Goal: Communication & Community: Answer question/provide support

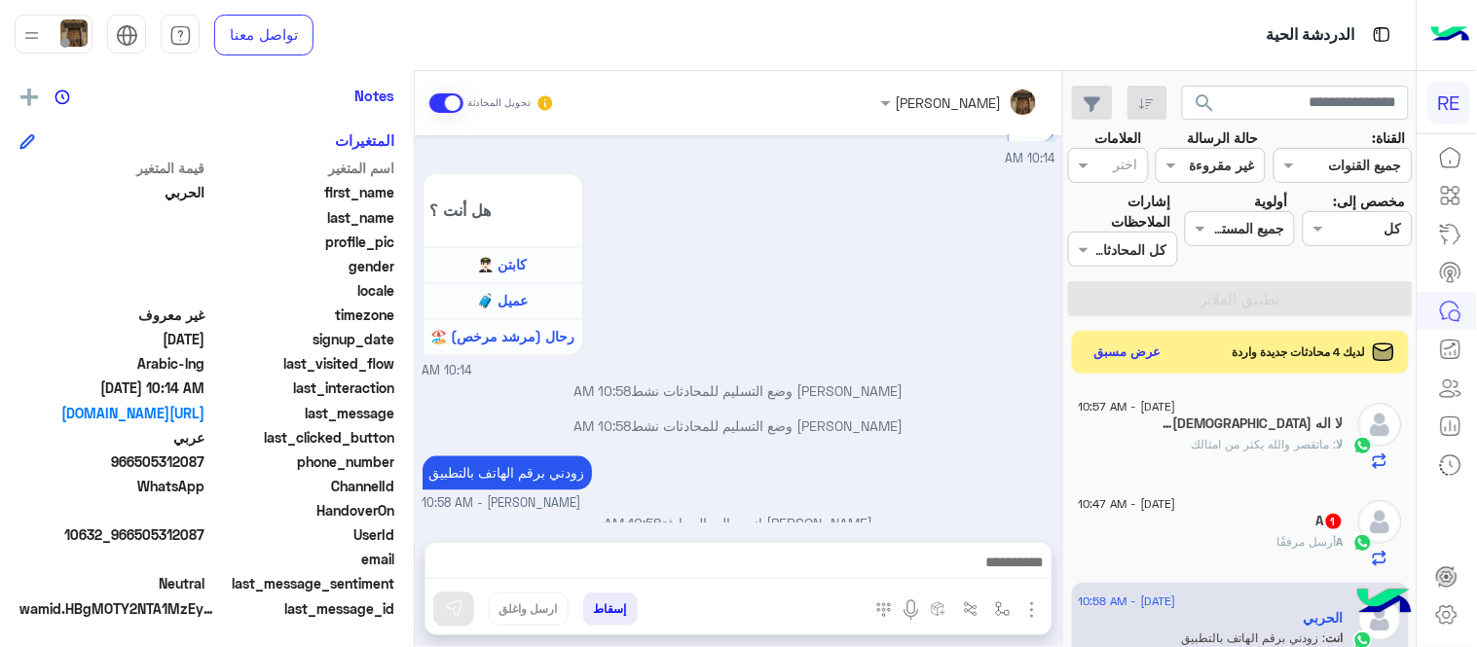
click at [1180, 441] on div "لا : ماتقصر والله يكثر من امثالك" at bounding box center [1210, 453] width 265 height 34
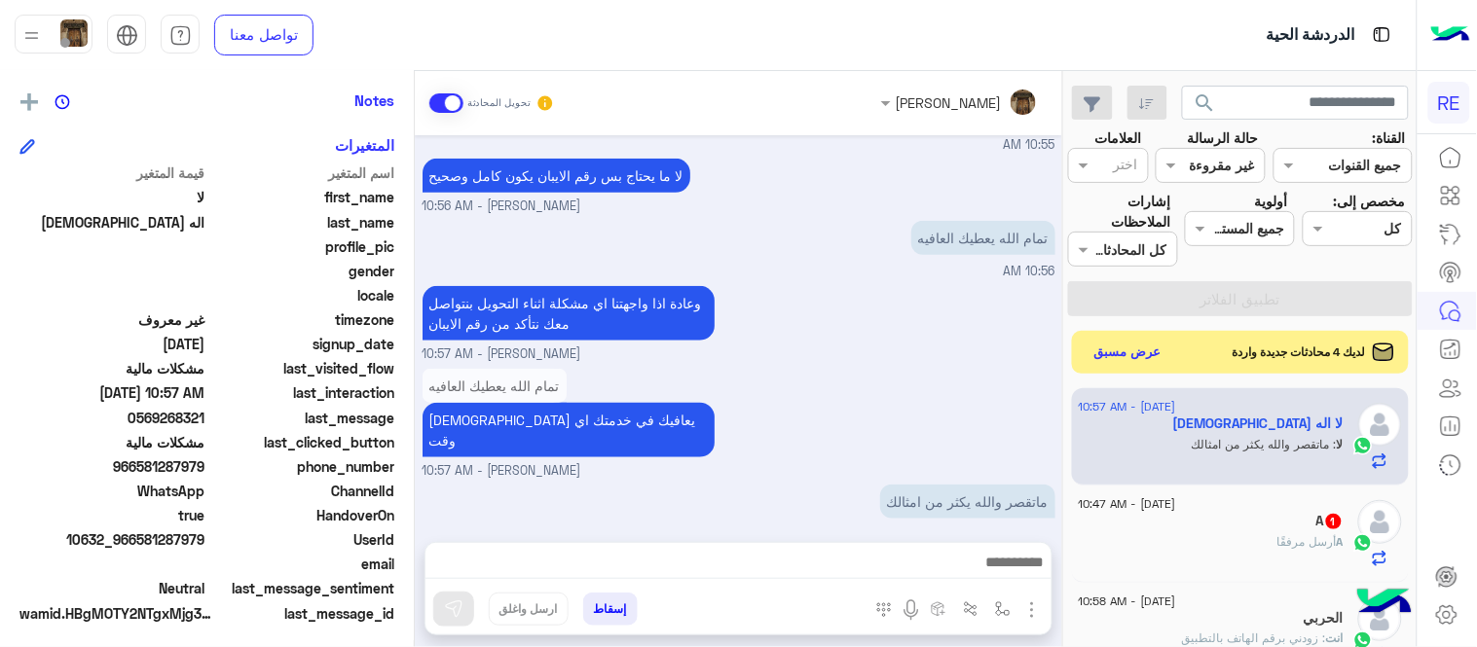
scroll to position [399, 0]
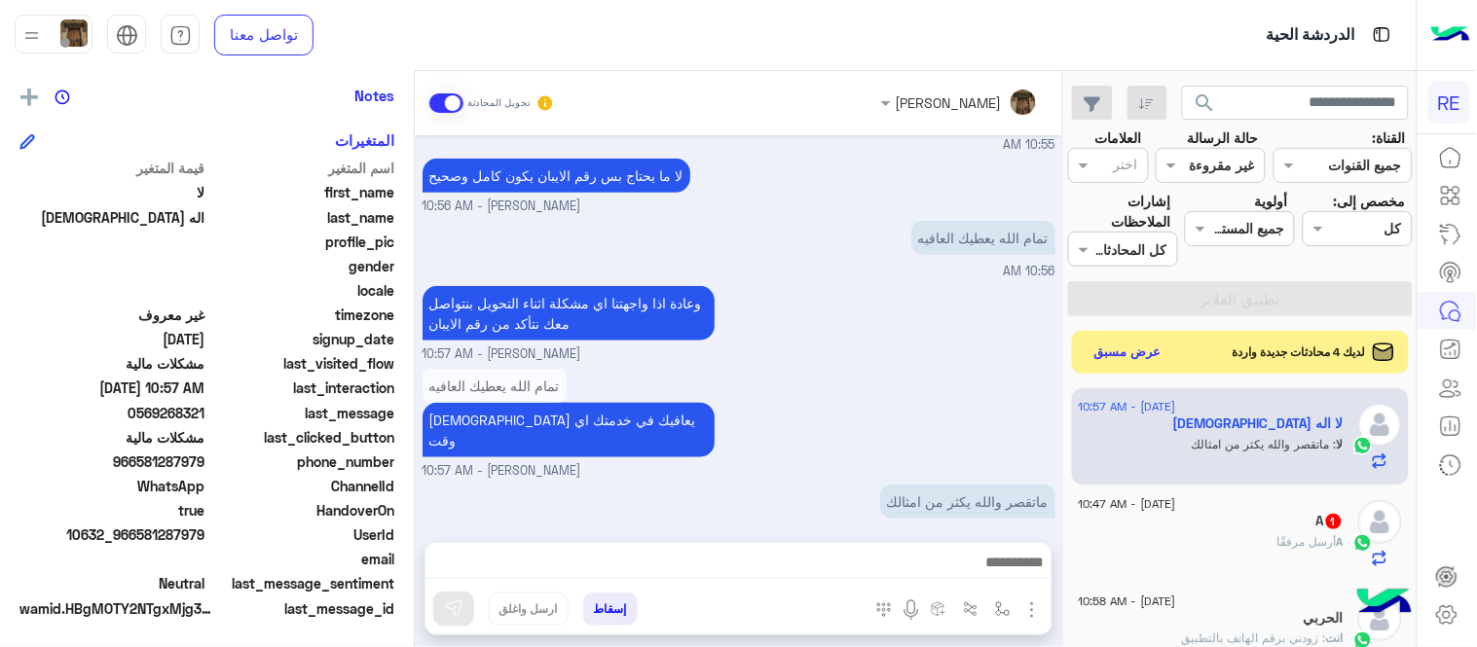
click at [1136, 539] on div "A أرسل مرفقًا" at bounding box center [1210, 550] width 265 height 34
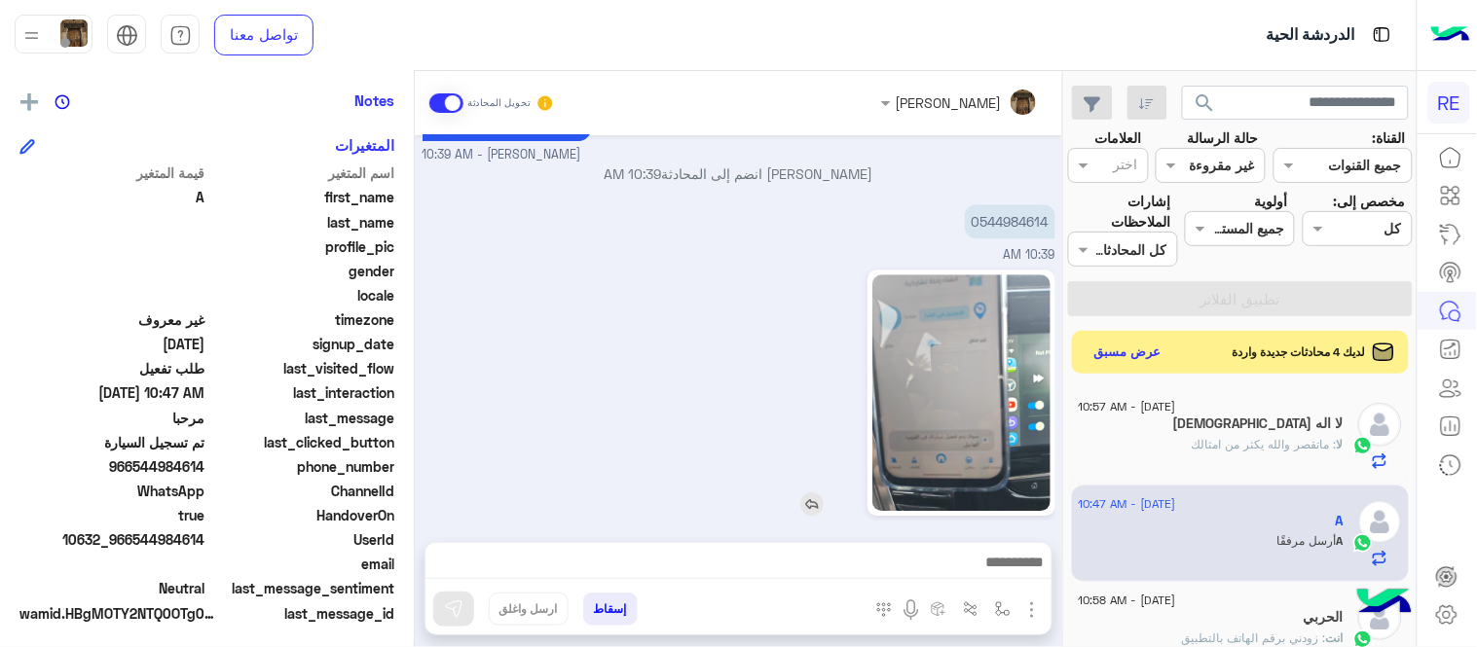
scroll to position [399, 0]
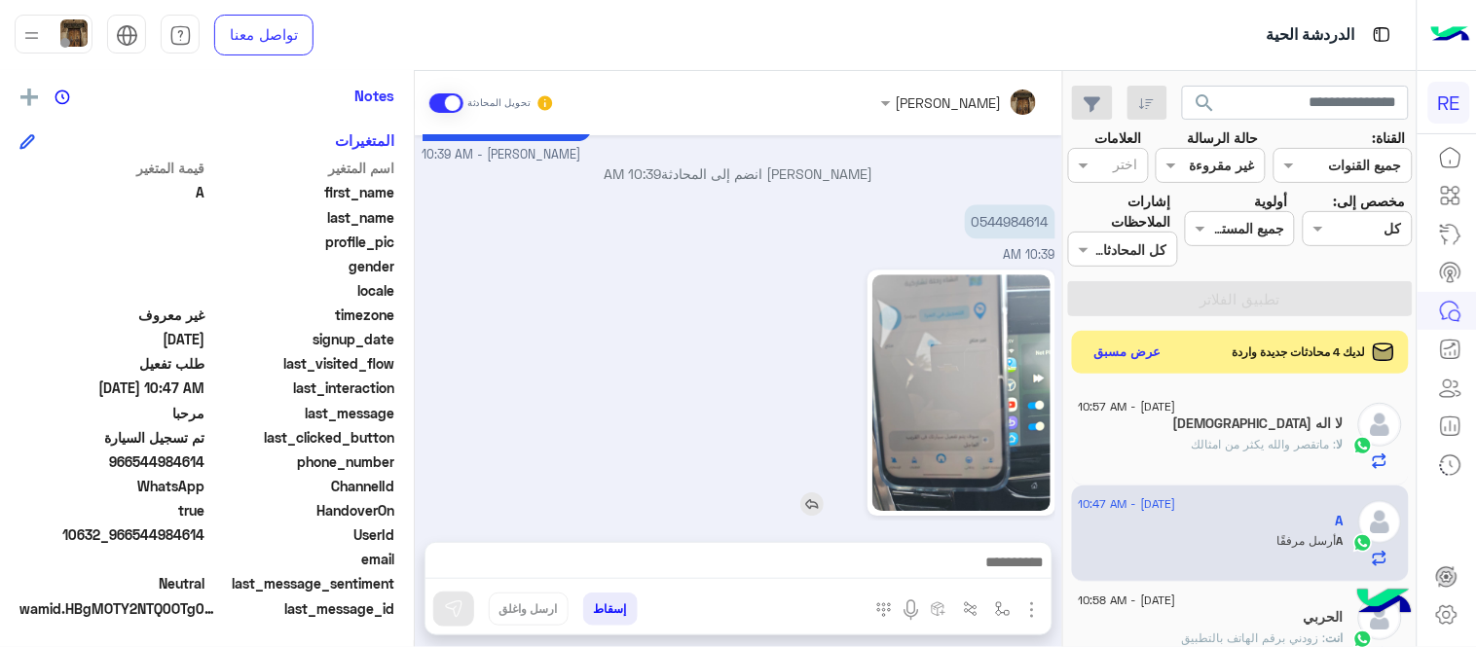
click at [1013, 382] on img at bounding box center [960, 392] width 177 height 237
click at [1020, 204] on p "0544984614" at bounding box center [1010, 221] width 91 height 34
copy p "0544984614"
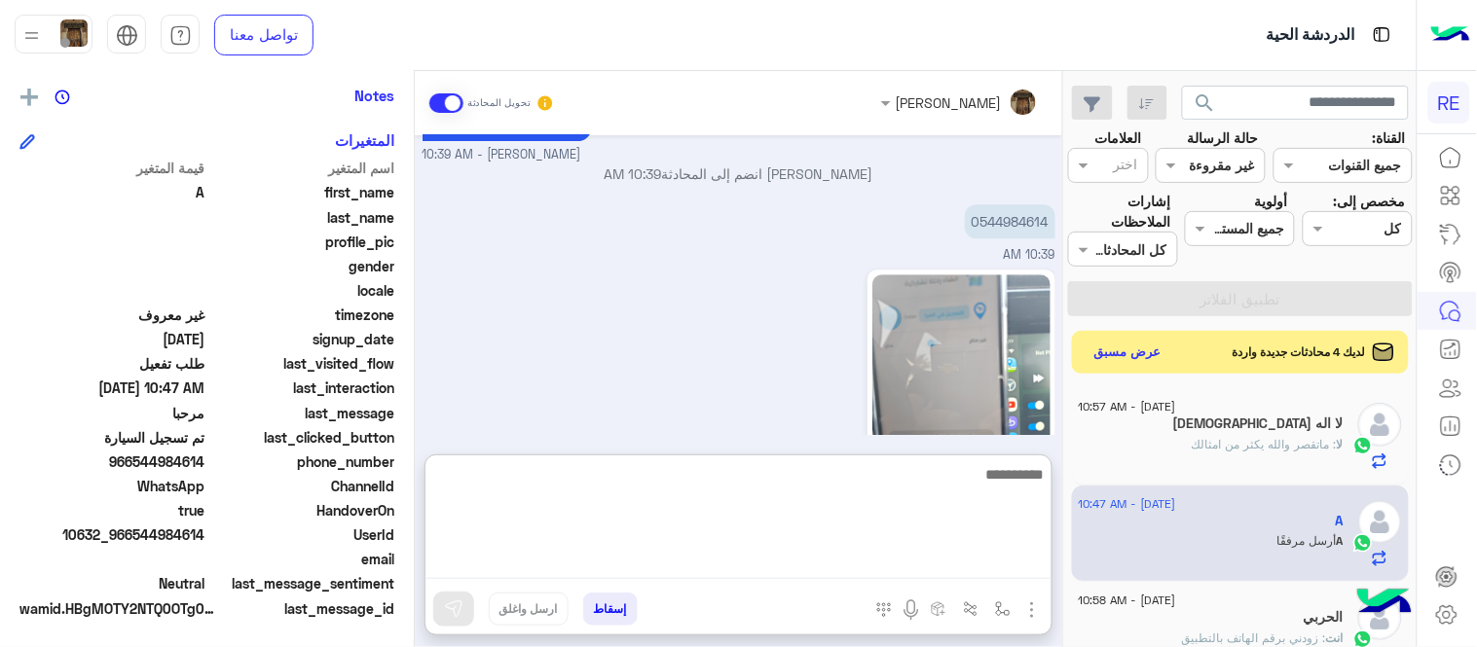
click at [730, 565] on textarea at bounding box center [738, 520] width 626 height 117
type textarea "*"
type textarea "**********"
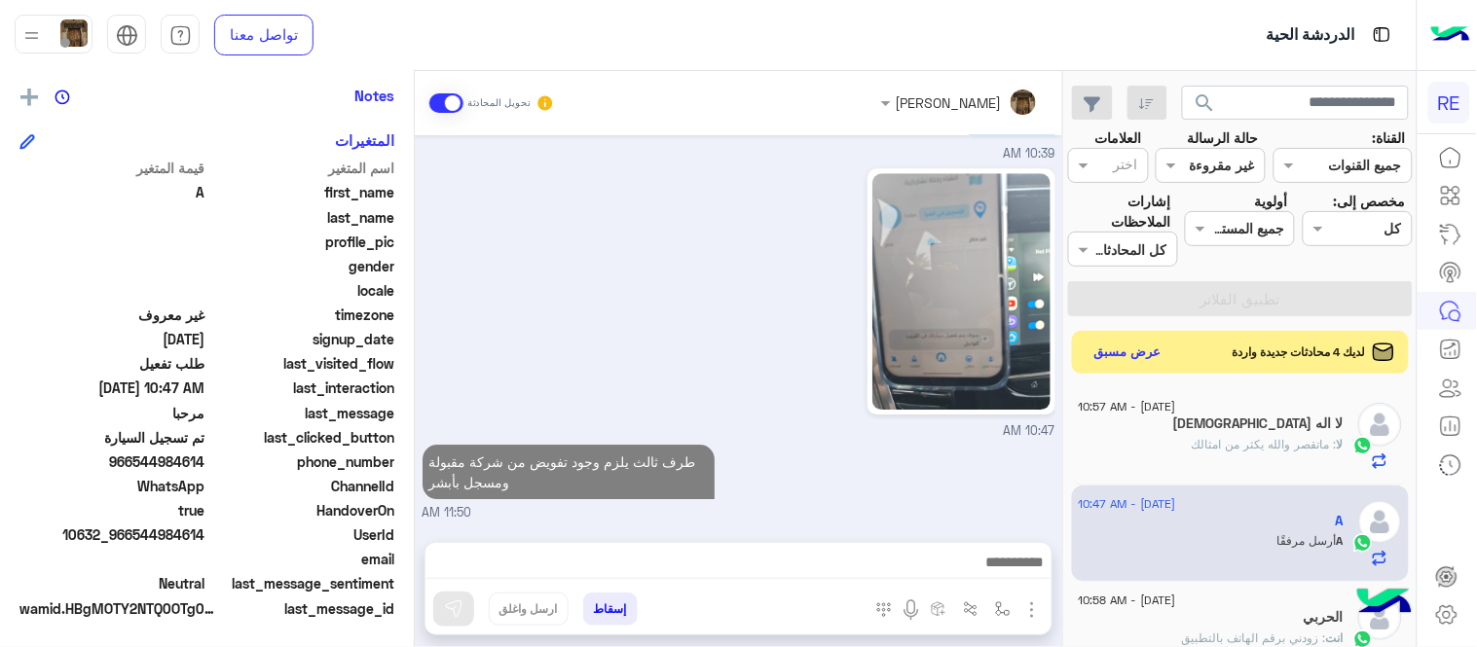
click at [945, 449] on div "عبير زكريا تحويل المحادثة Aug 31, 2025 اختر احد الخدمات التالية: 10:36 AM تفعيل…" at bounding box center [738, 363] width 647 height 584
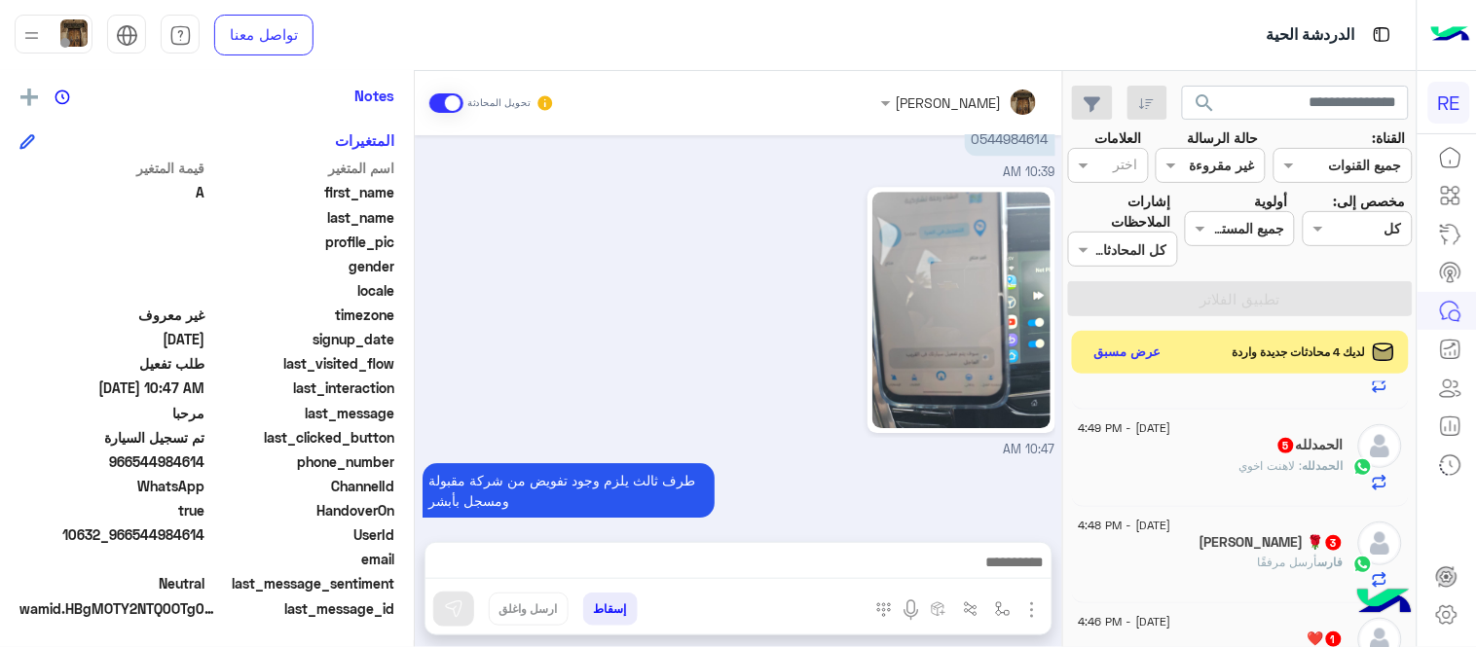
scroll to position [0, 0]
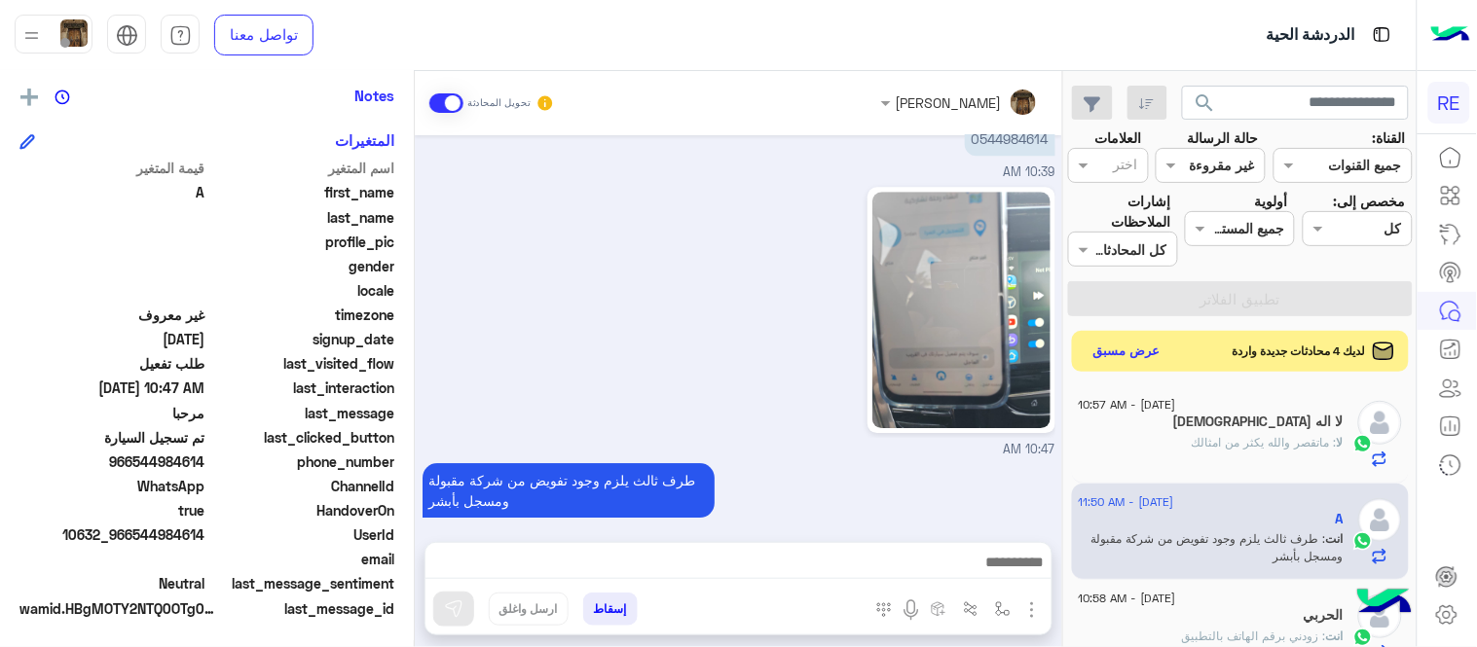
click at [1144, 346] on button "عرض مسبق" at bounding box center [1127, 352] width 82 height 26
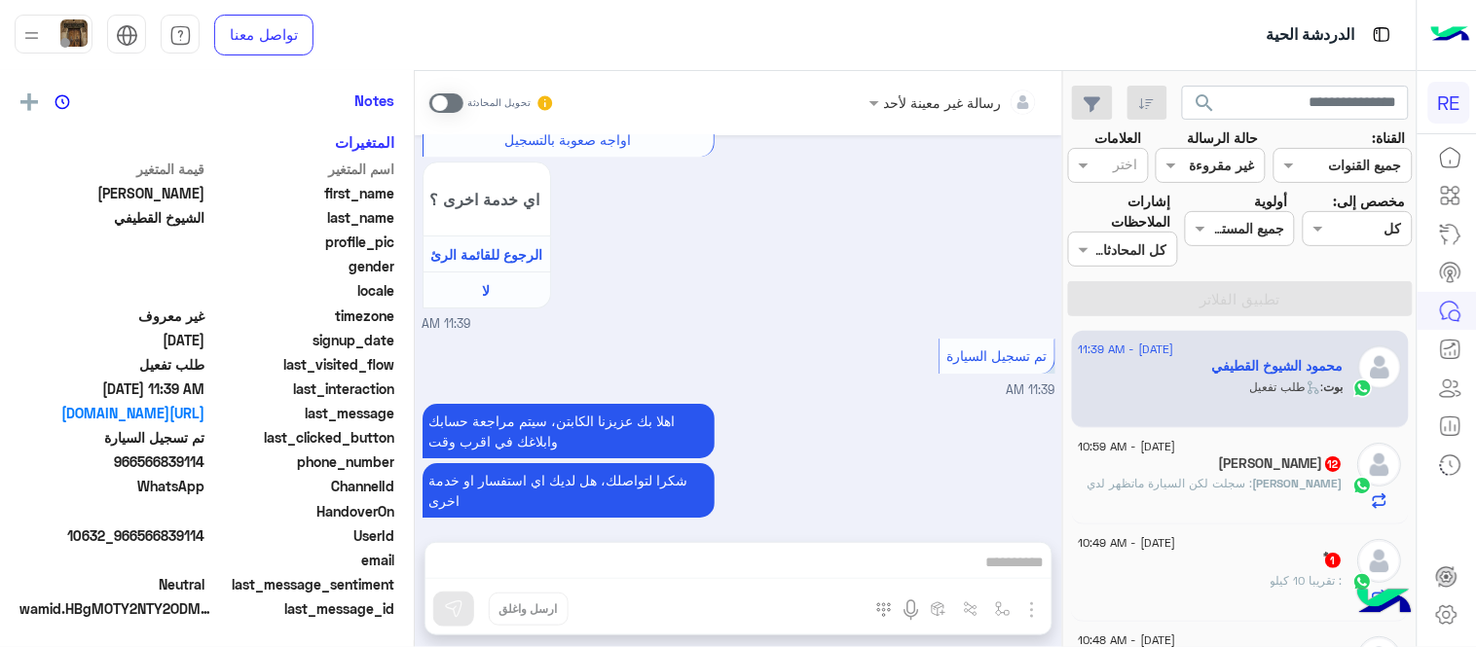
scroll to position [399, 0]
click at [444, 98] on span at bounding box center [446, 102] width 34 height 19
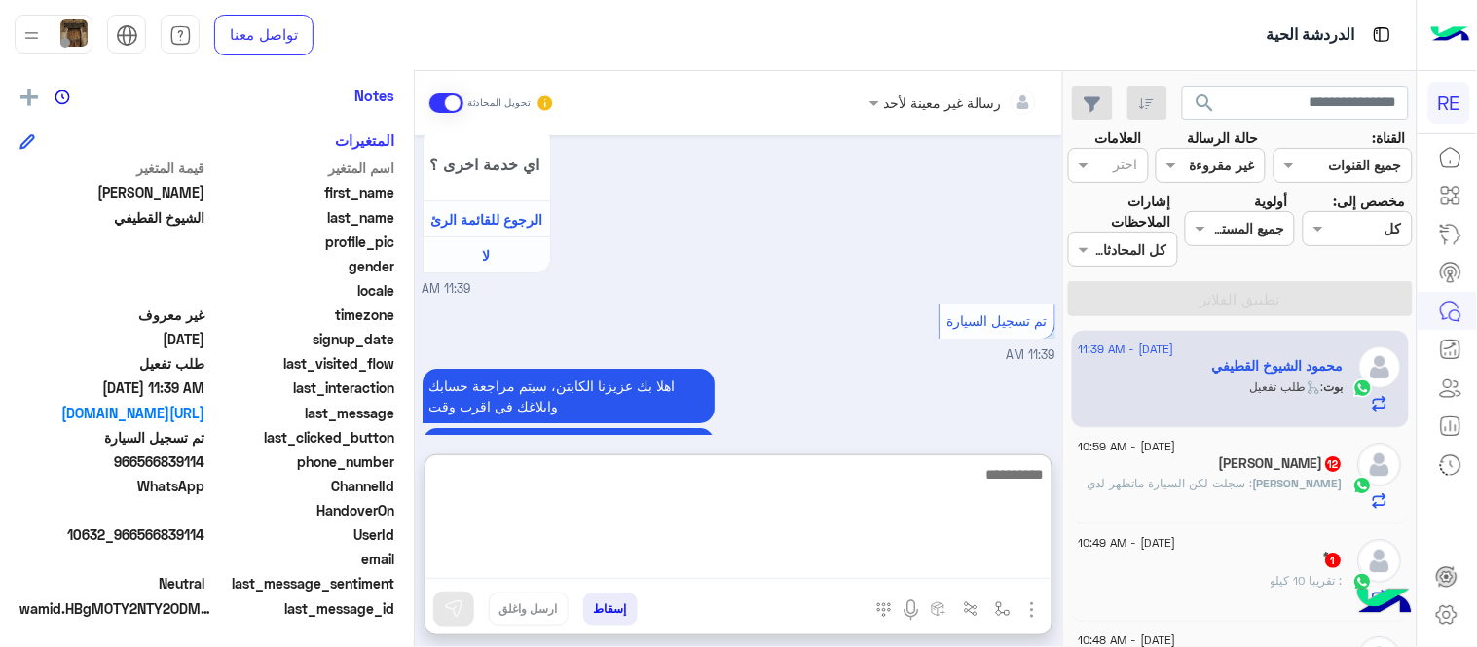
click at [908, 562] on textarea at bounding box center [738, 520] width 626 height 117
type textarea "**********"
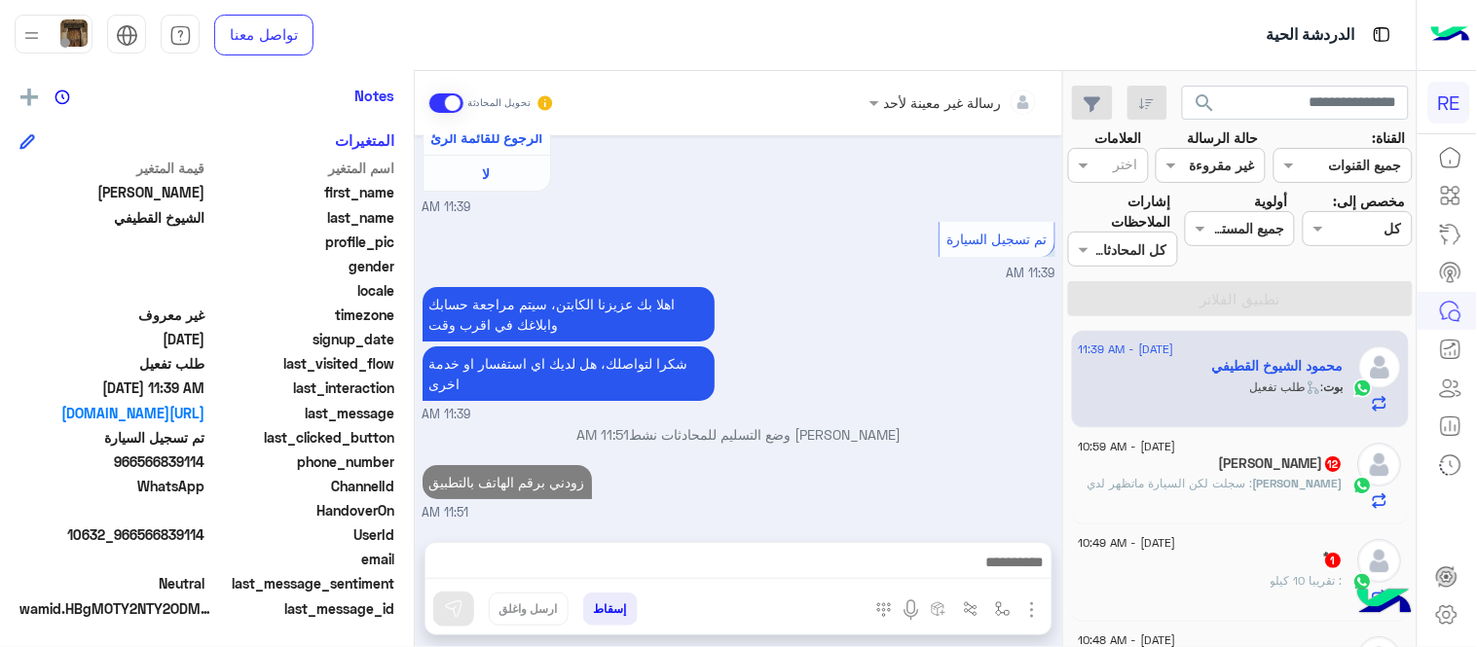
scroll to position [1675, 0]
click at [999, 347] on div "Aug 31, 2025 تعديل السيارة من سيارة خصوصي Private car إلى سيارة عائلية Family و…" at bounding box center [738, 328] width 647 height 387
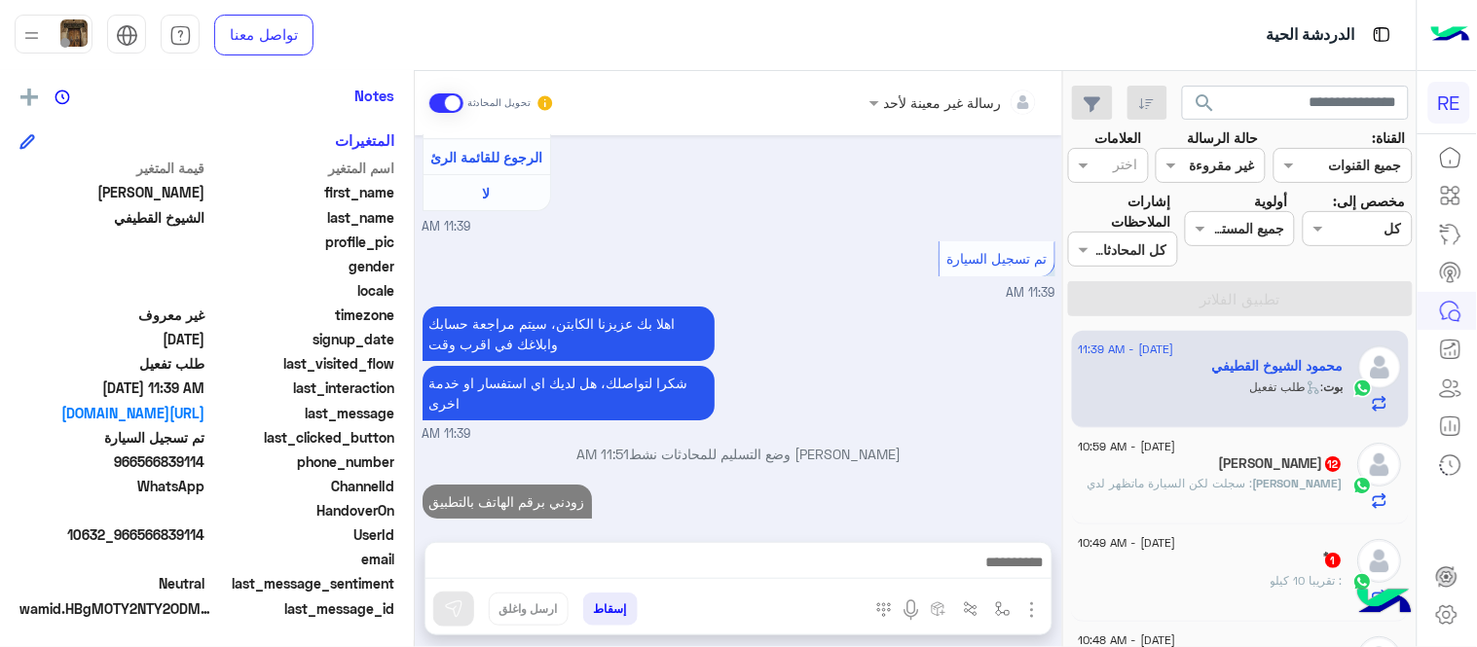
click at [1182, 475] on p "ابوالحسن : سجلت لكن السيارة ماتظهر لدي" at bounding box center [1215, 484] width 255 height 18
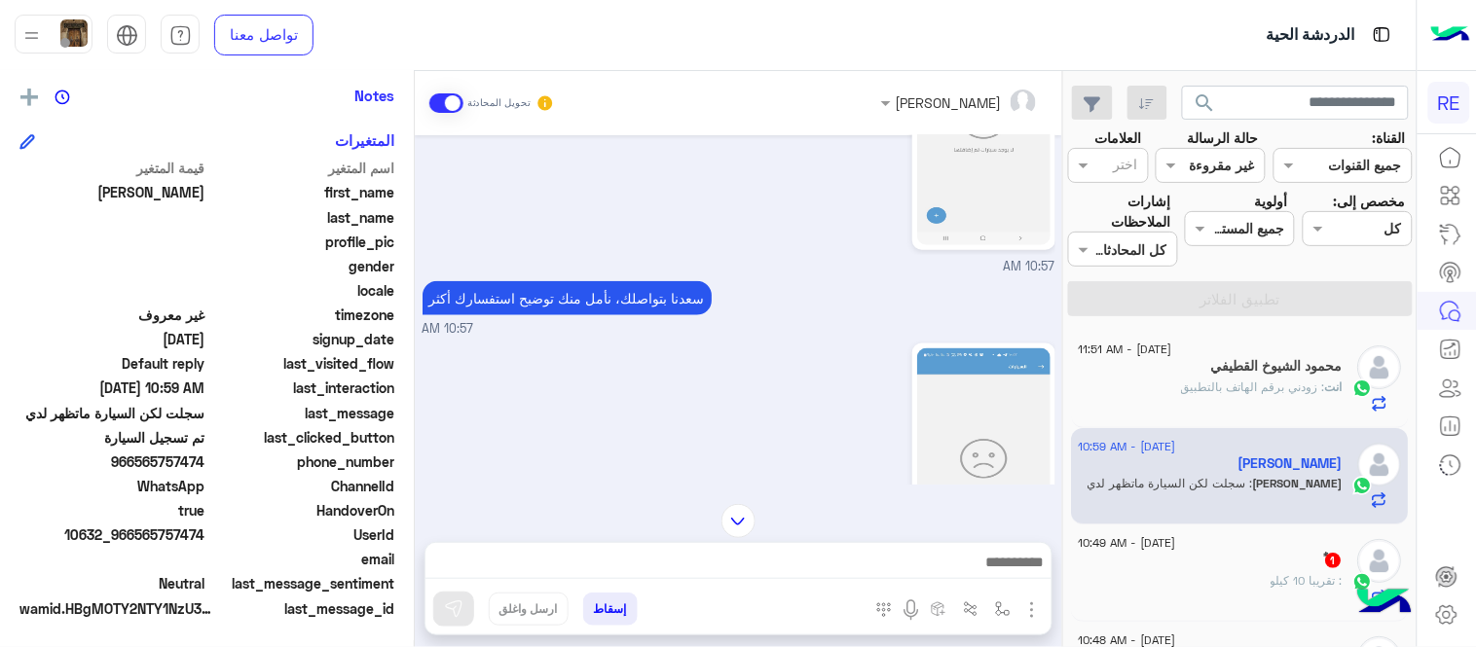
scroll to position [443, 0]
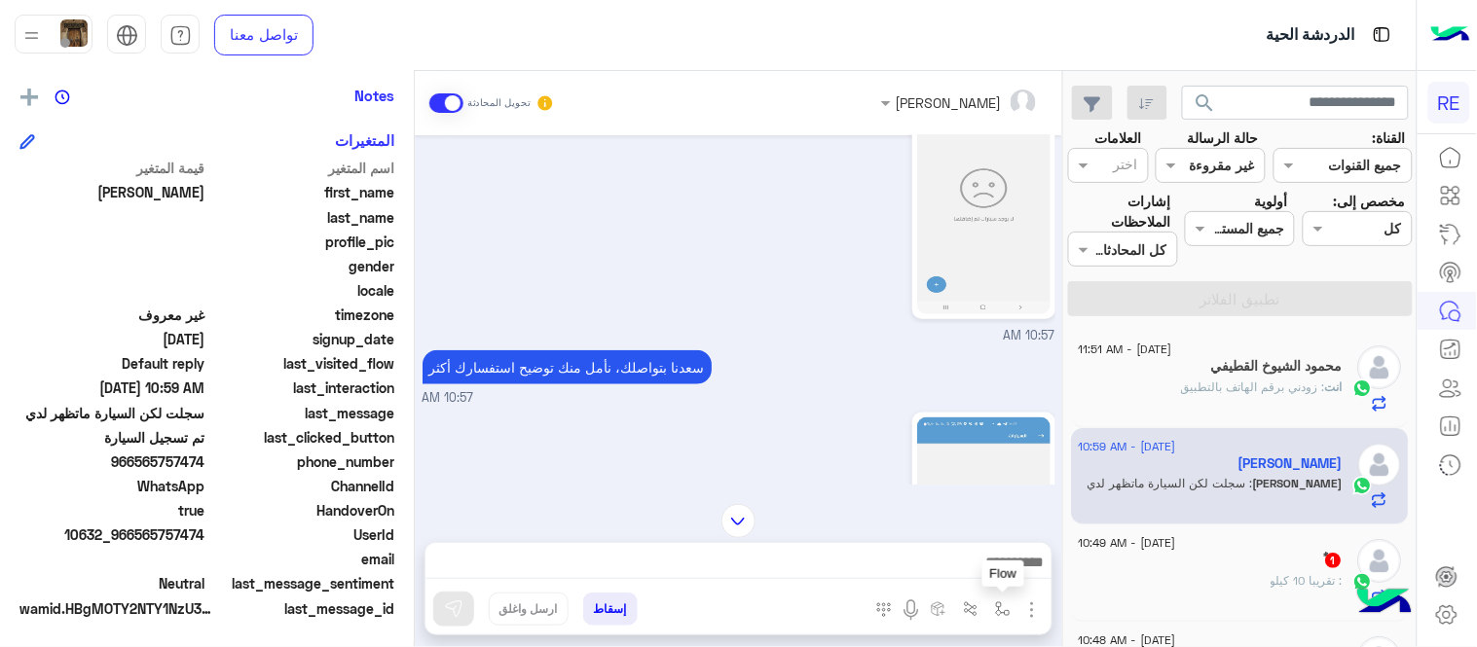
click at [1004, 620] on button "button" at bounding box center [1003, 609] width 32 height 32
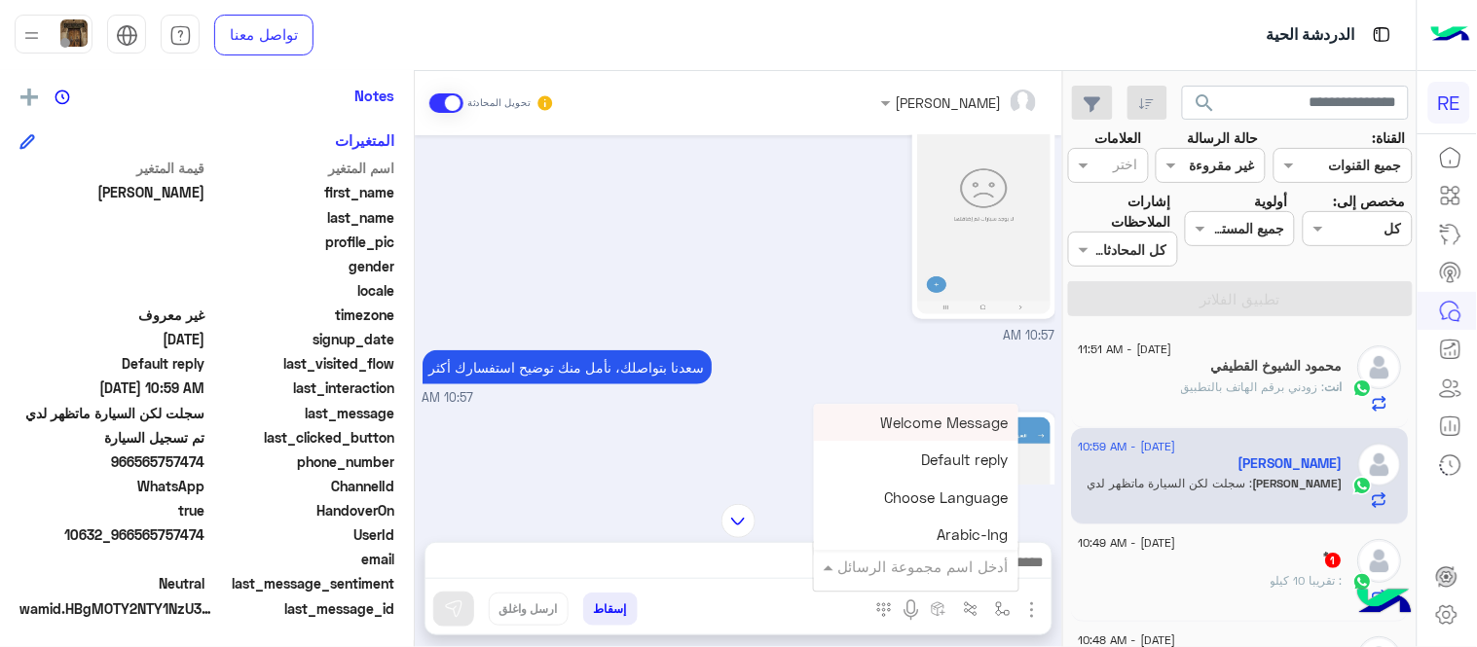
click at [926, 579] on div "أدخل اسم مجموعة الرسائل" at bounding box center [916, 566] width 204 height 35
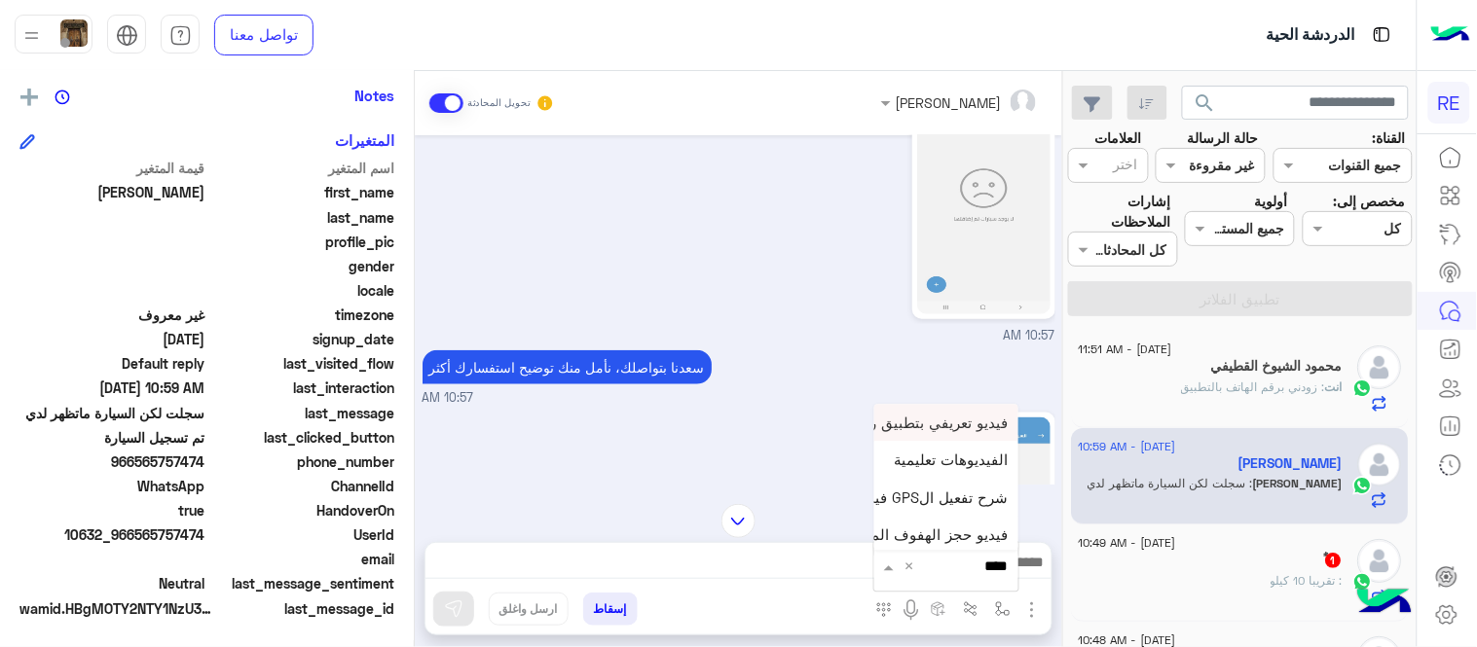
type input "*****"
click at [945, 541] on div "فيديو تسجيل سيارة" at bounding box center [946, 532] width 144 height 38
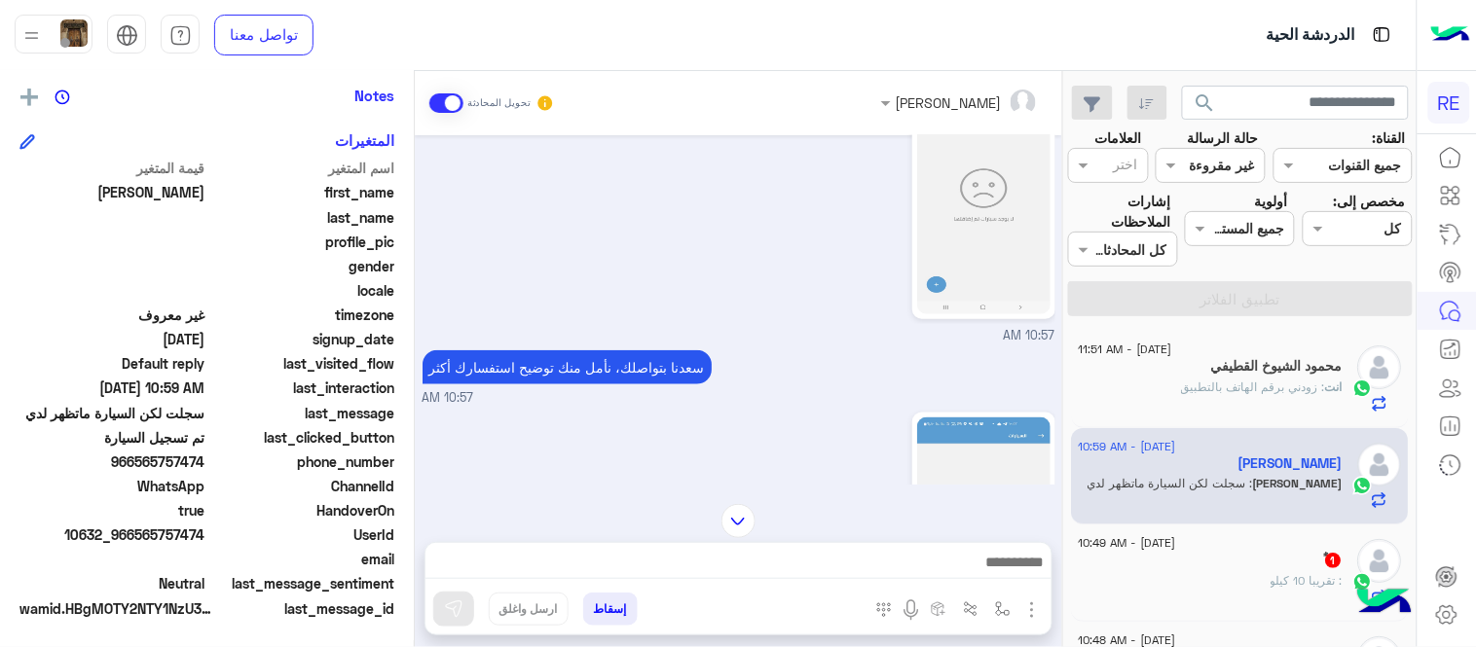
type textarea "**********"
click at [457, 602] on img at bounding box center [453, 609] width 19 height 19
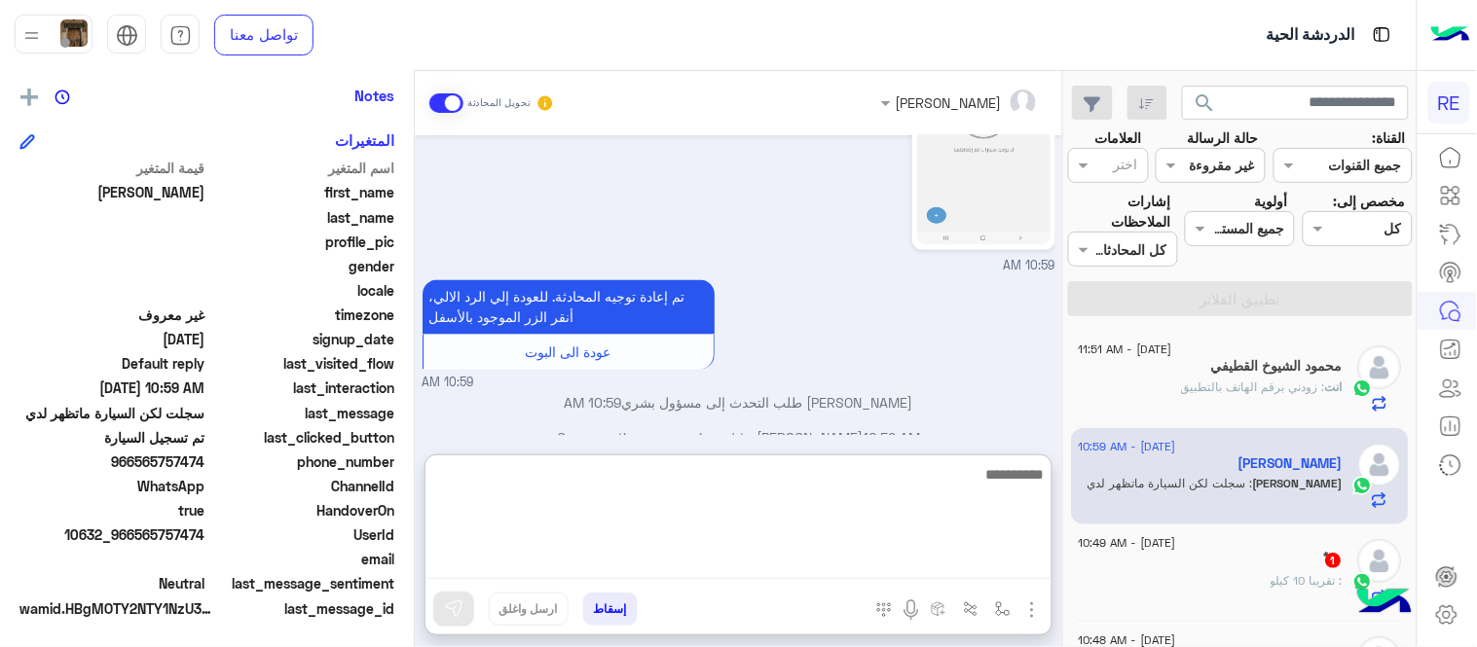
click at [855, 559] on textarea at bounding box center [738, 520] width 626 height 117
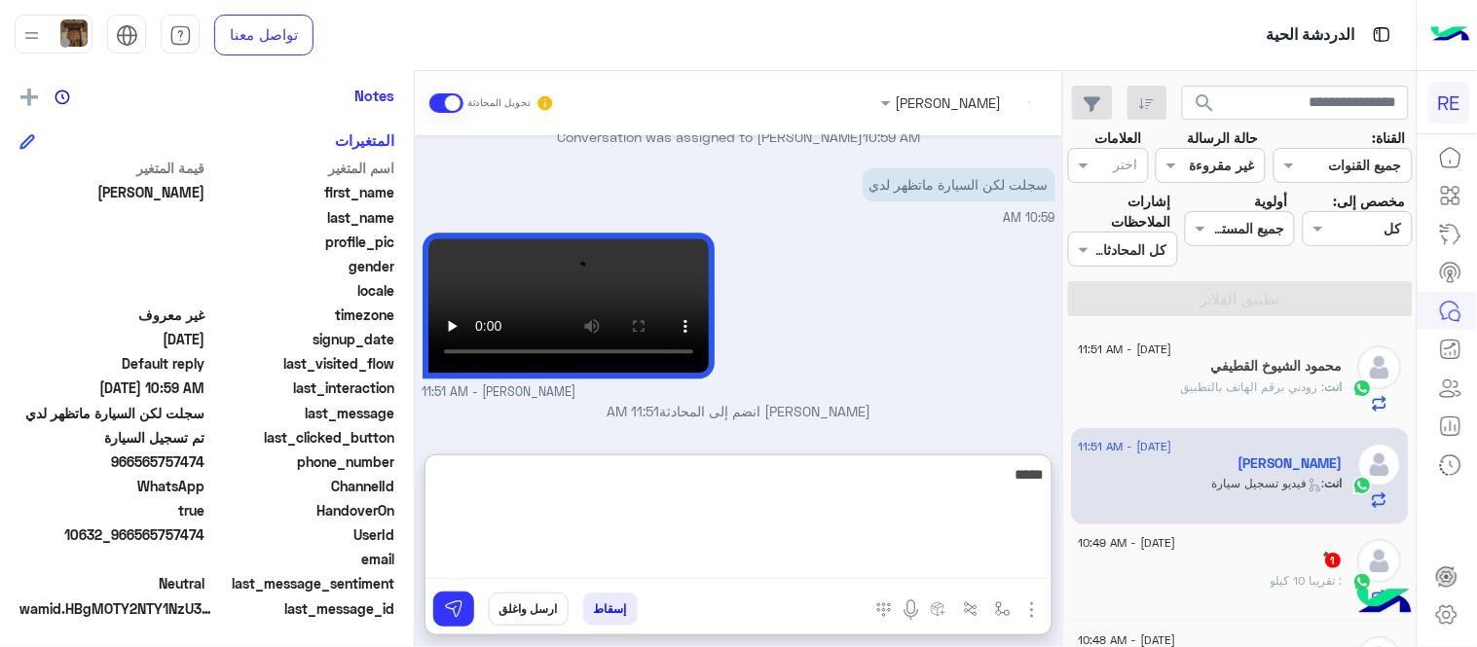
scroll to position [1153, 0]
type textarea "**********"
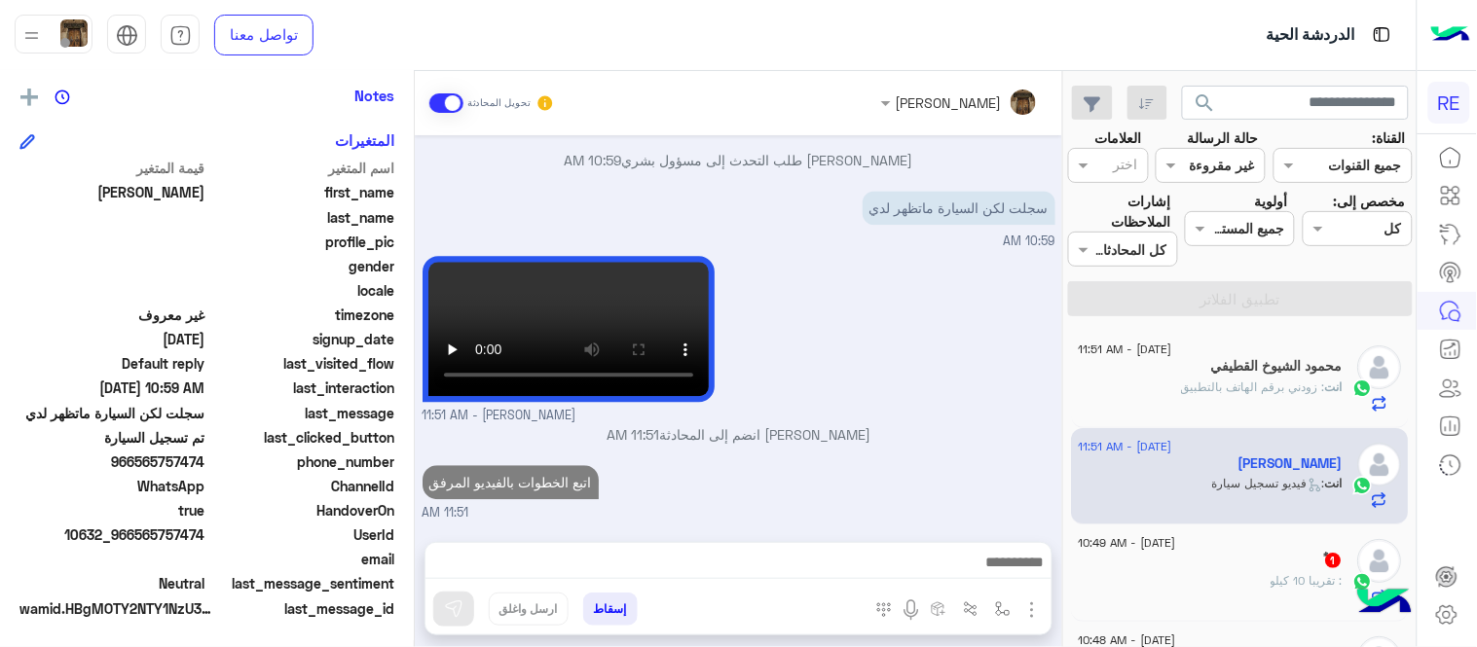
scroll to position [1127, 0]
click at [975, 387] on div "Aug 31, 2025 سجلت لكن السيارة ماتظهر لدي 10:57 AM 10:57 AM 10:57 AM سعدنا بتواص…" at bounding box center [738, 328] width 647 height 387
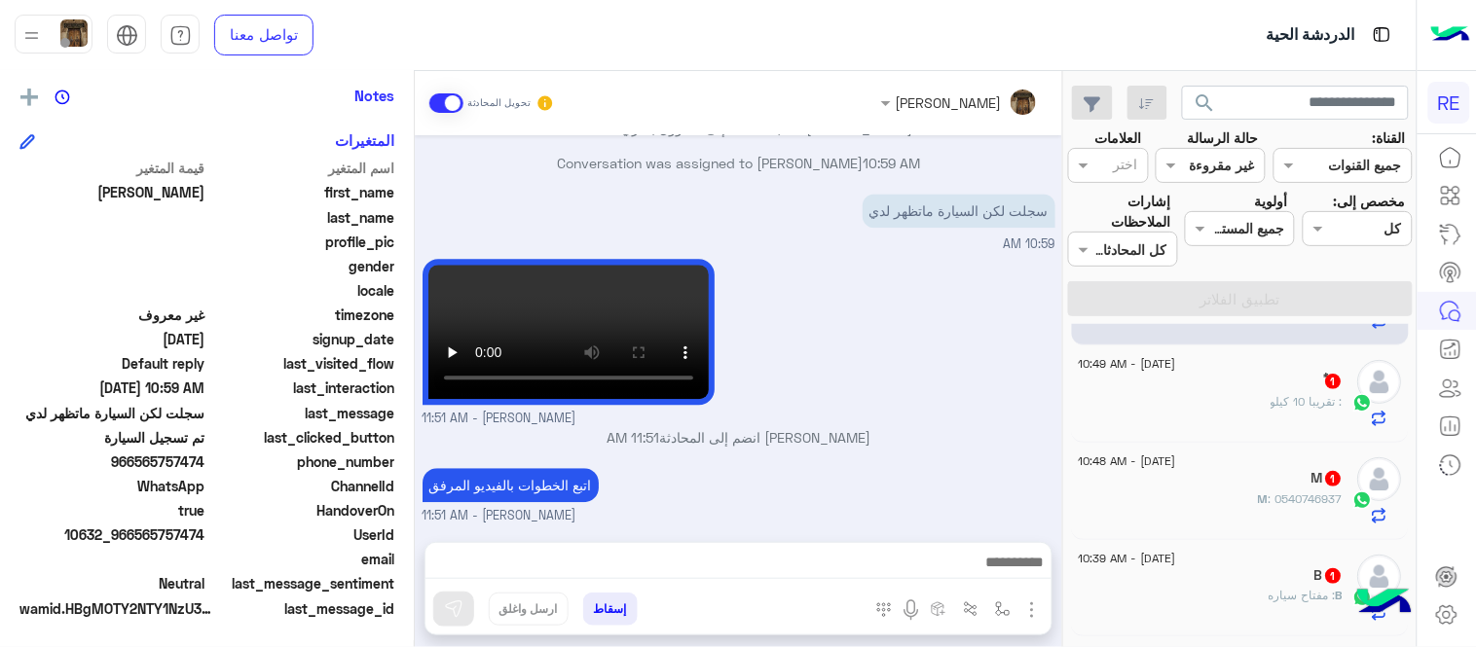
scroll to position [166, 0]
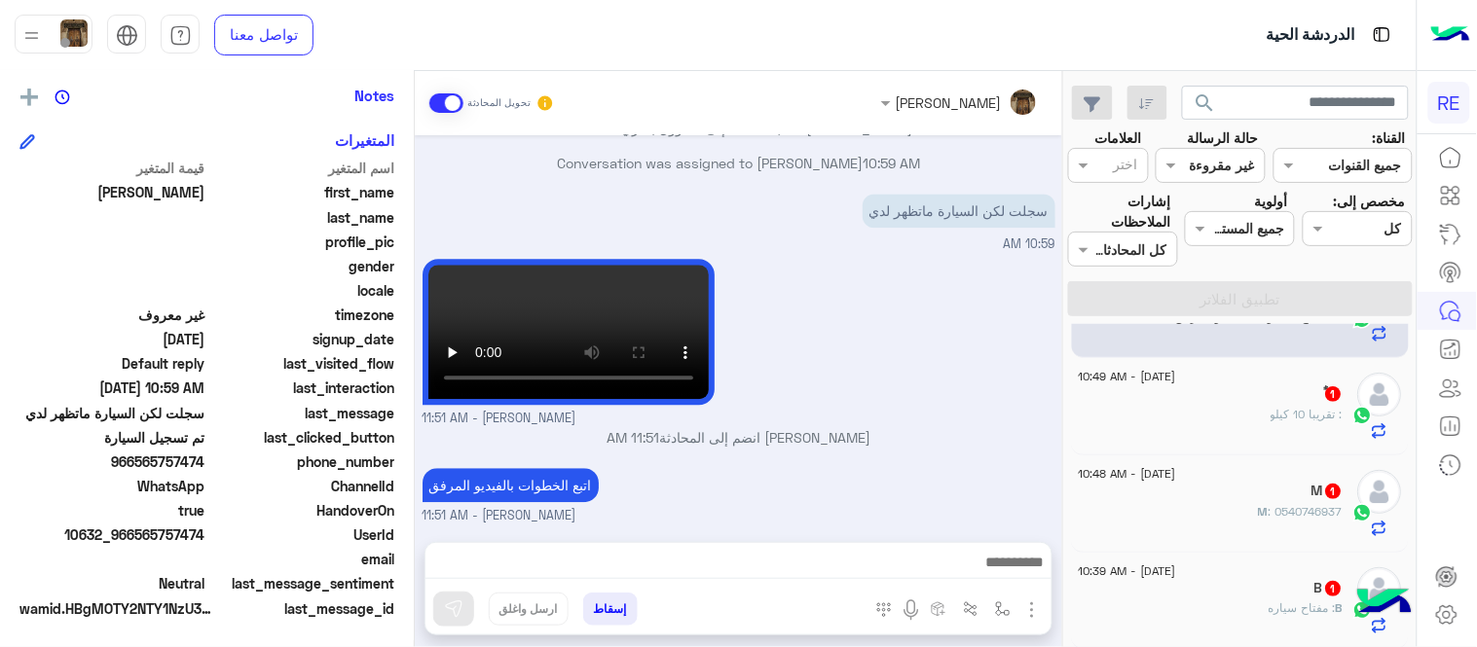
click at [1183, 441] on div "31 August - 10:49 AM ًٰ 1 ًٰ : تقريبا 10 كيلو" at bounding box center [1241, 406] width 338 height 97
click at [1179, 399] on div "ًٰ 1" at bounding box center [1210, 395] width 265 height 20
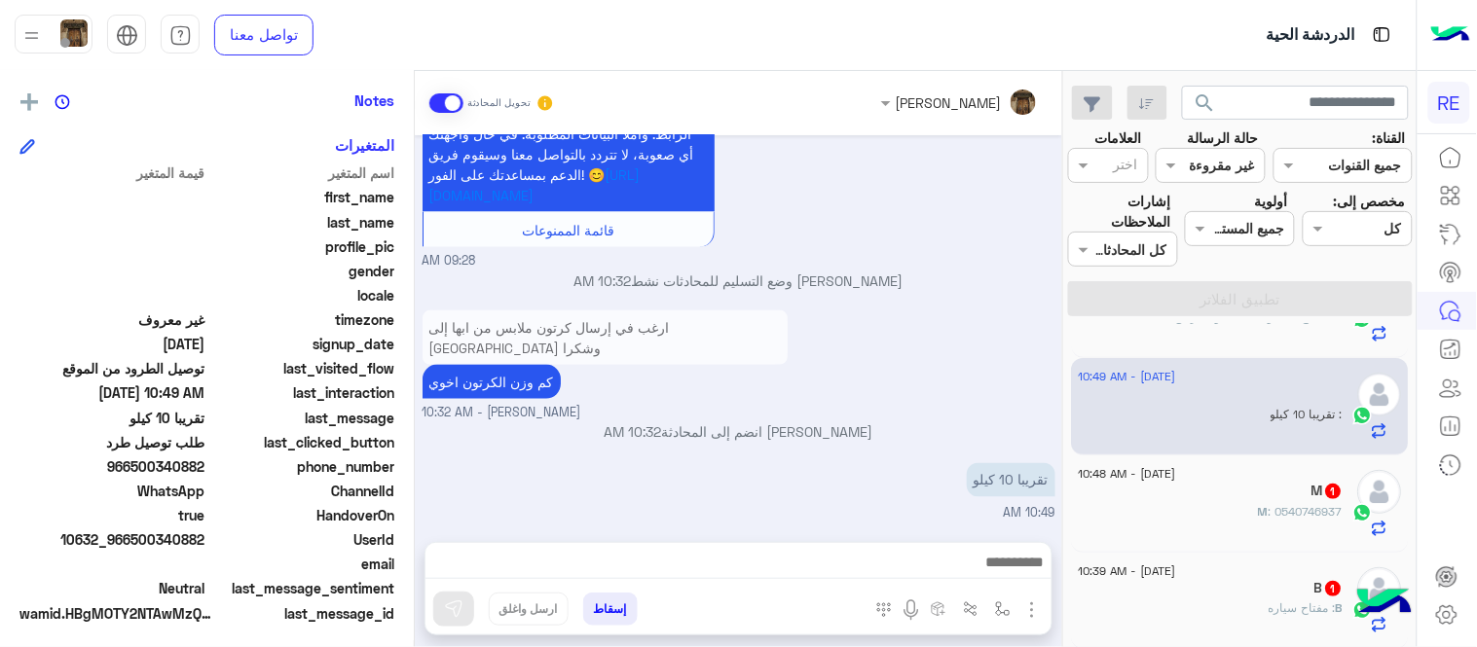
scroll to position [399, 0]
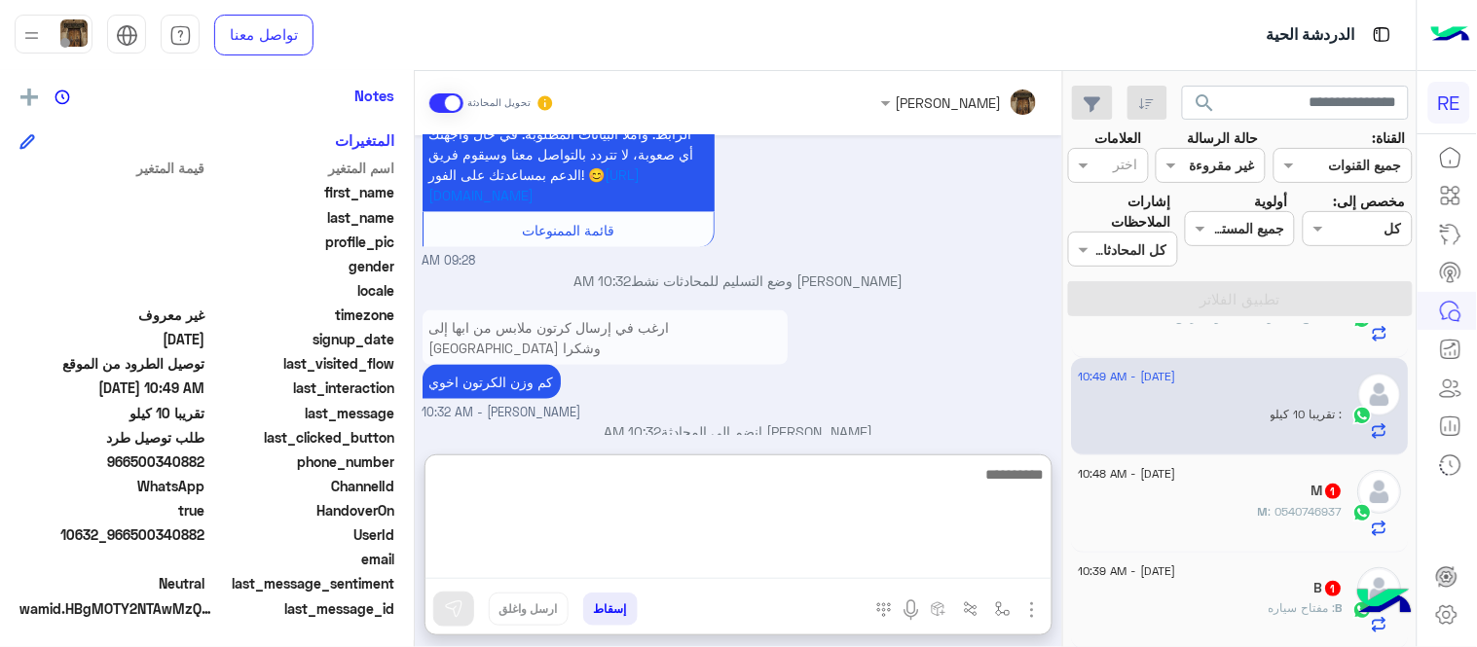
click at [828, 561] on textarea at bounding box center [738, 520] width 626 height 117
type textarea "*"
click at [828, 561] on textarea "*" at bounding box center [738, 520] width 626 height 117
click at [814, 482] on textarea "**********" at bounding box center [738, 520] width 626 height 117
click at [596, 493] on textarea "**********" at bounding box center [738, 520] width 626 height 117
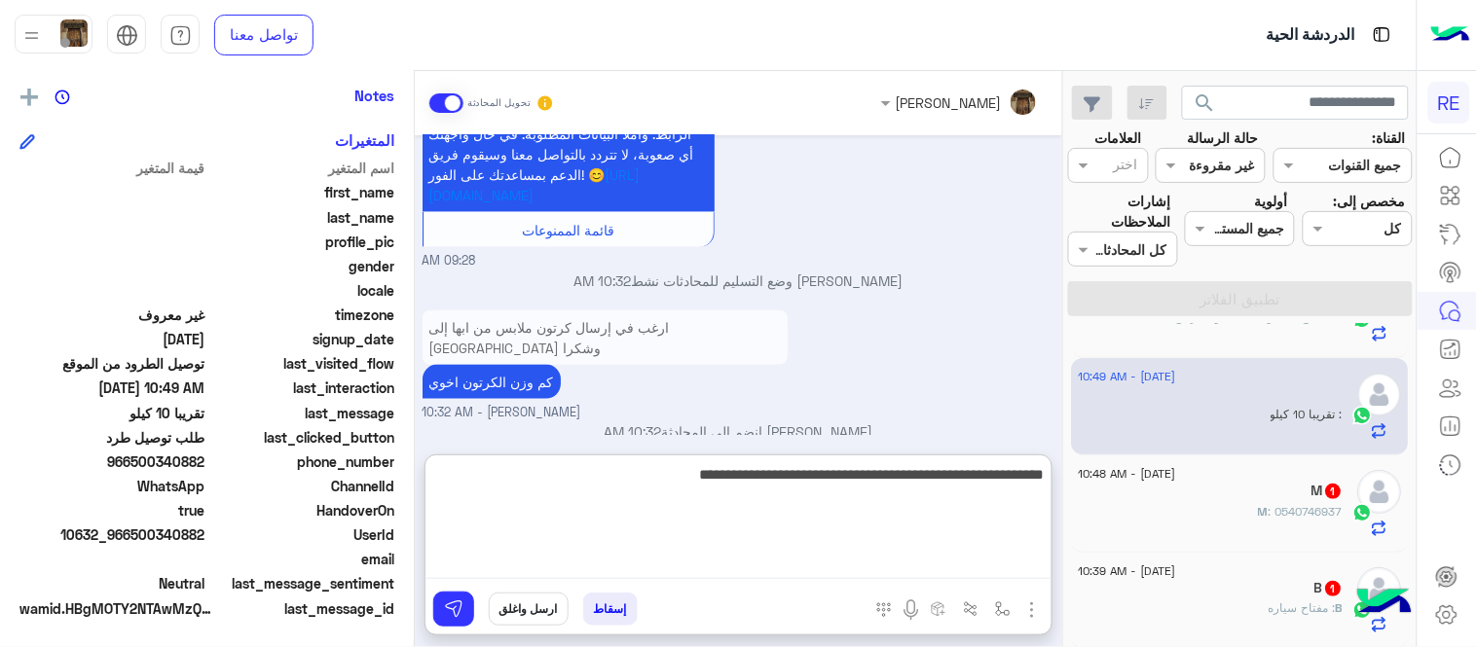
click at [714, 480] on textarea "**********" at bounding box center [738, 520] width 626 height 117
drag, startPoint x: 607, startPoint y: 475, endPoint x: 477, endPoint y: 461, distance: 131.1
click at [477, 462] on textarea "**********" at bounding box center [738, 520] width 626 height 117
type textarea "**********"
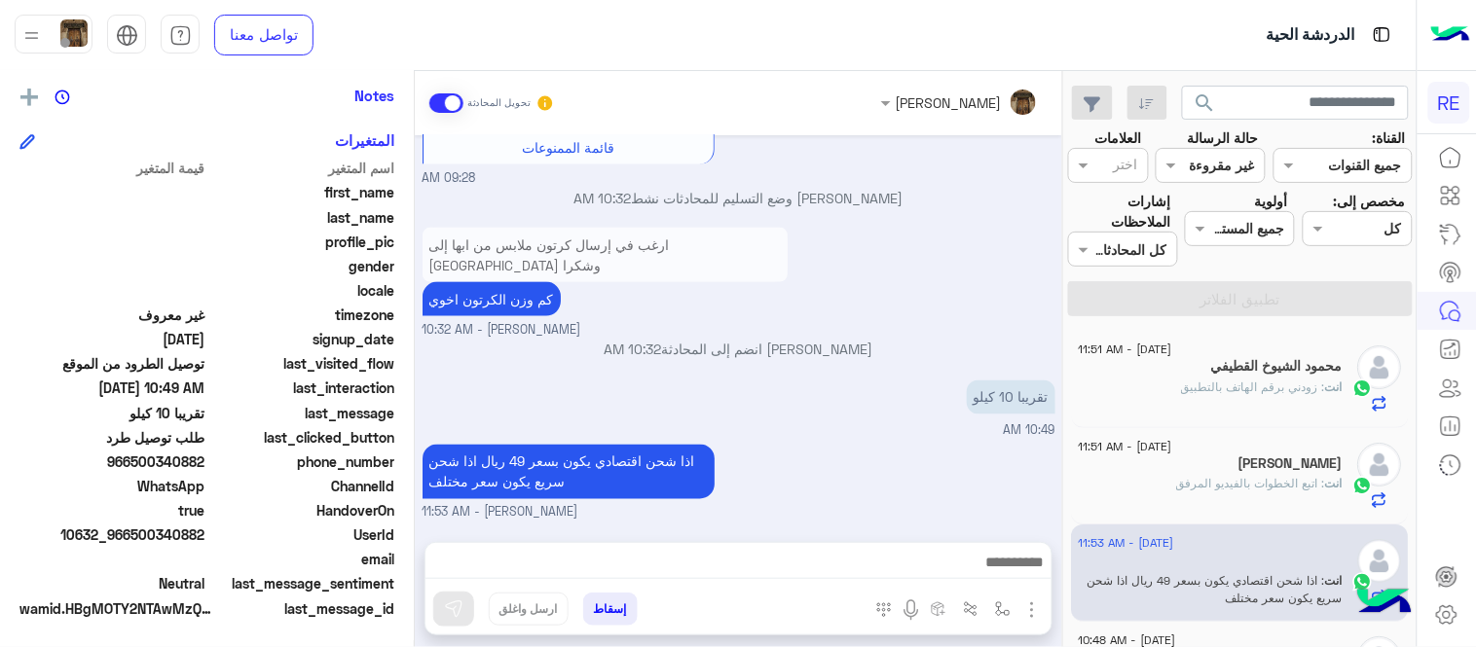
scroll to position [789, 0]
click at [1210, 386] on span ": زودني برقم الهاتف بالتطبيق" at bounding box center [1254, 387] width 144 height 15
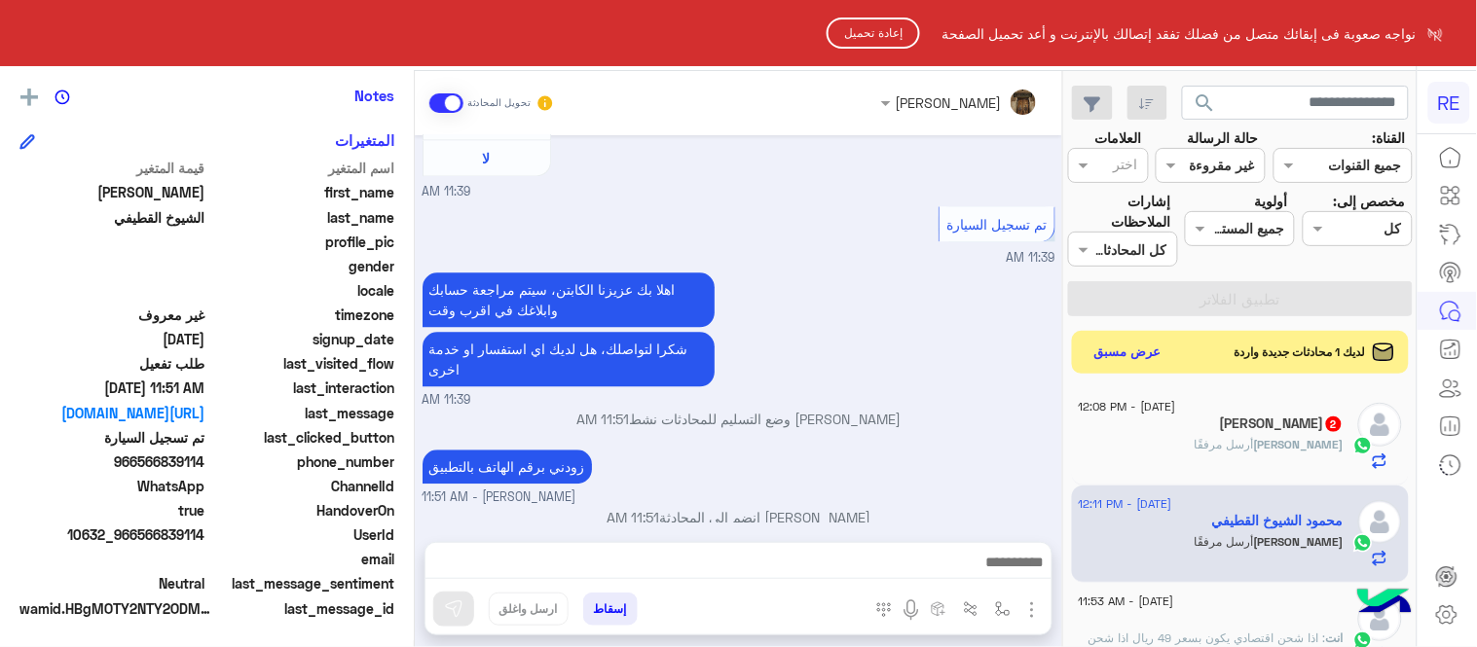
scroll to position [2399, 0]
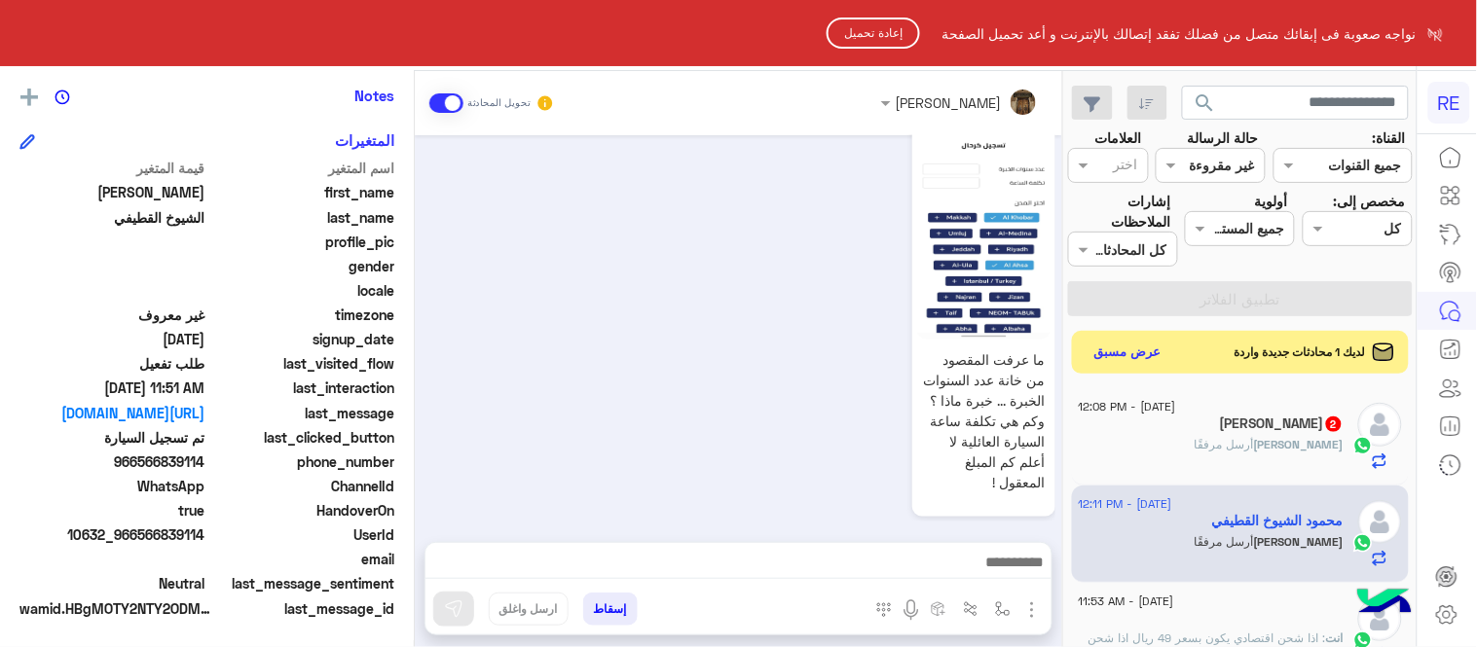
click at [873, 40] on button "إعادة تحميل" at bounding box center [872, 33] width 93 height 31
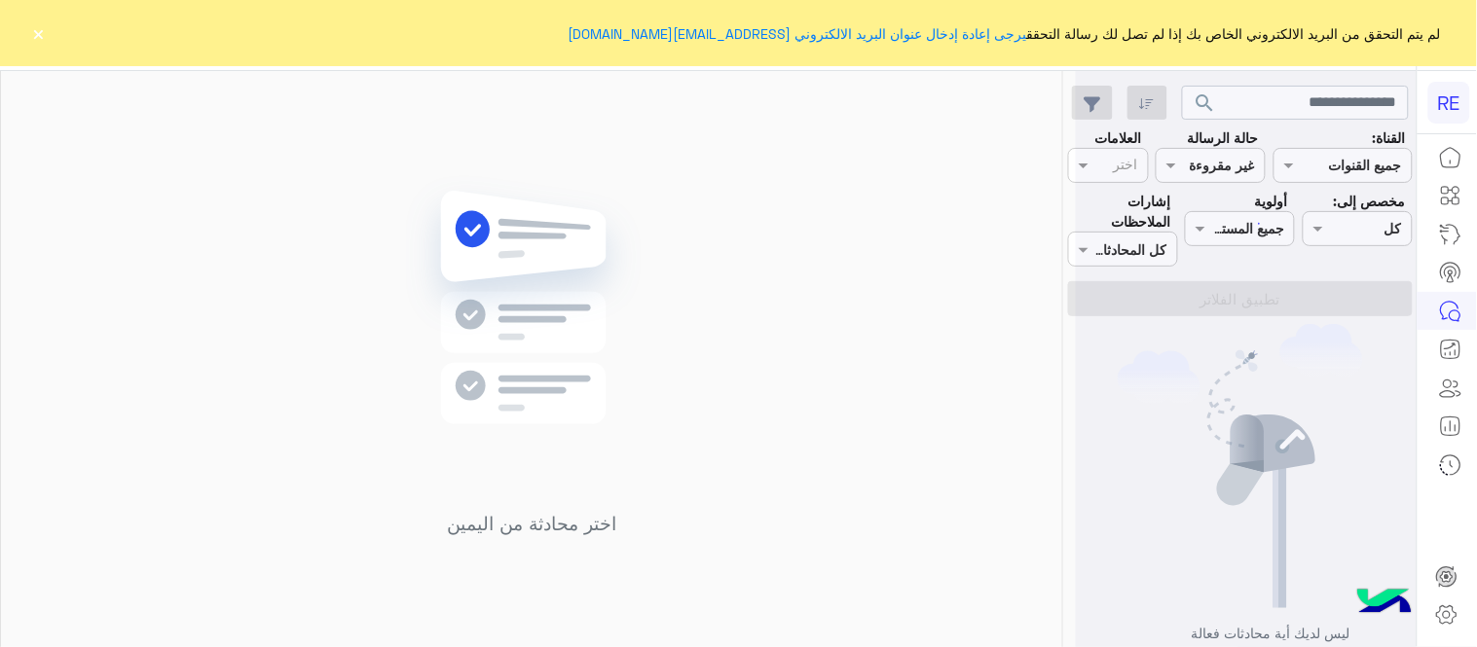
click at [40, 23] on button "×" at bounding box center [38, 32] width 19 height 19
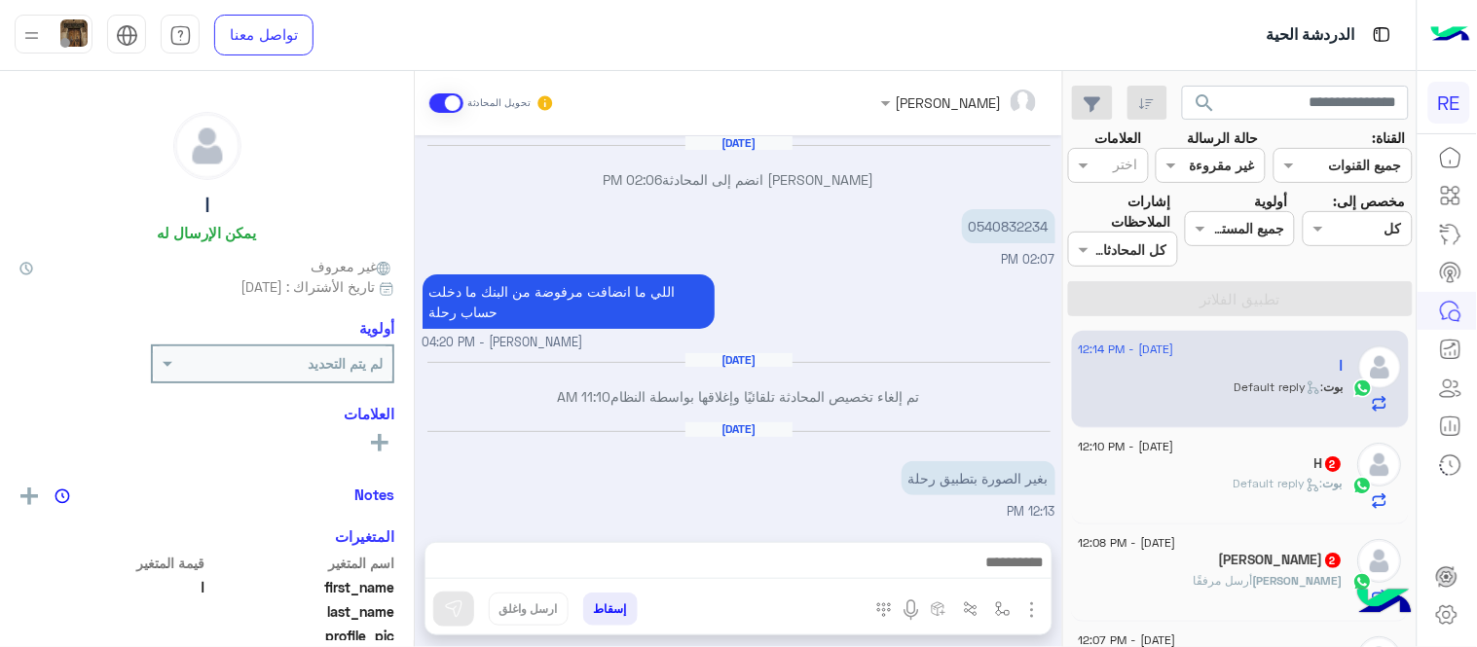
scroll to position [313, 0]
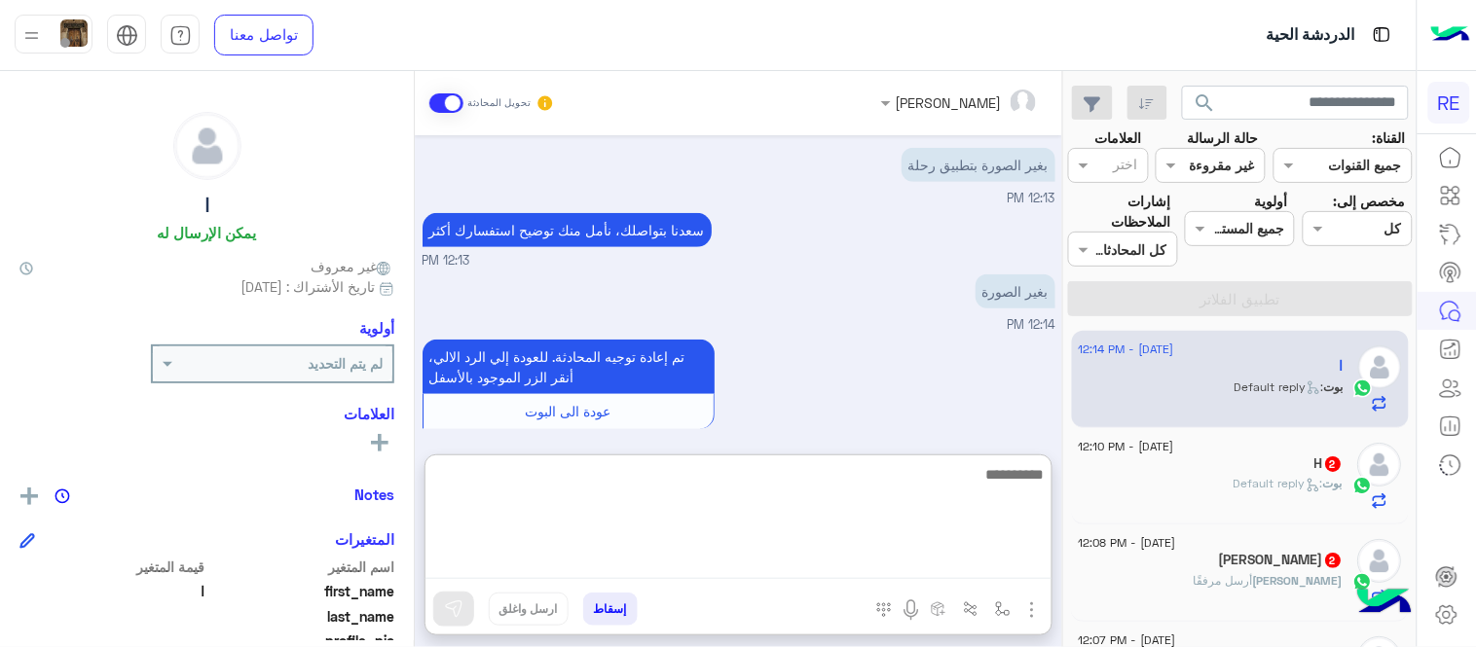
click at [774, 578] on textarea at bounding box center [738, 520] width 626 height 117
type textarea "*"
type textarea "**********"
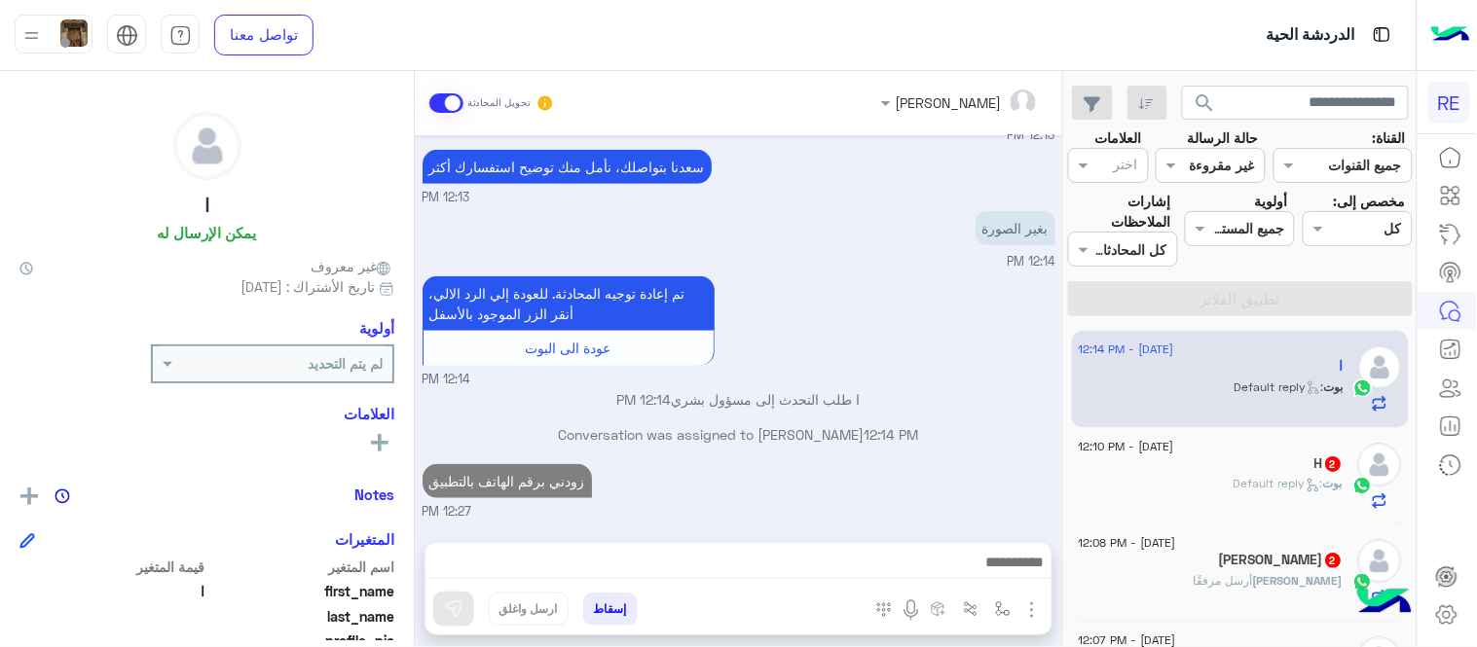
scroll to position [375, 0]
click at [983, 272] on div "تم إعادة توجيه المحادثة. للعودة إلي الرد الالي، أنقر الزر الموجود بالأسفل عودة …" at bounding box center [738, 331] width 633 height 118
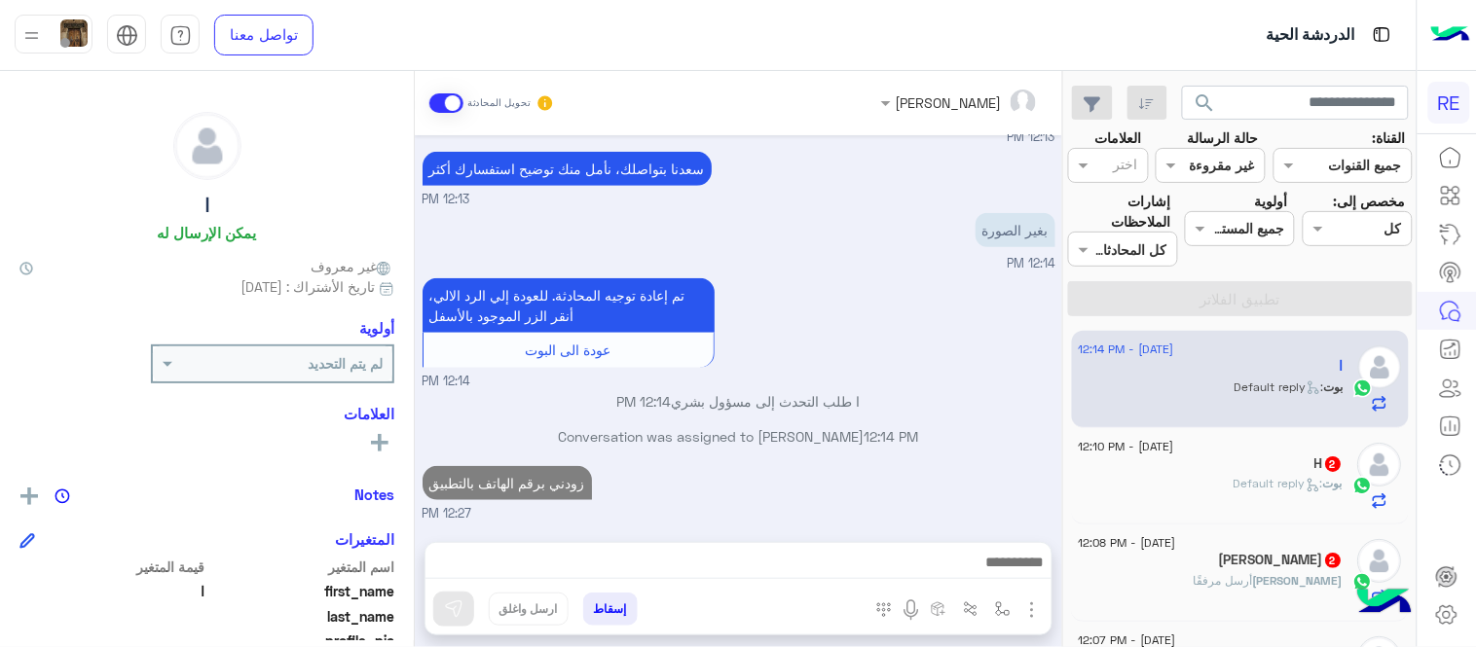
click at [1269, 481] on span ": Default reply" at bounding box center [1279, 483] width 90 height 15
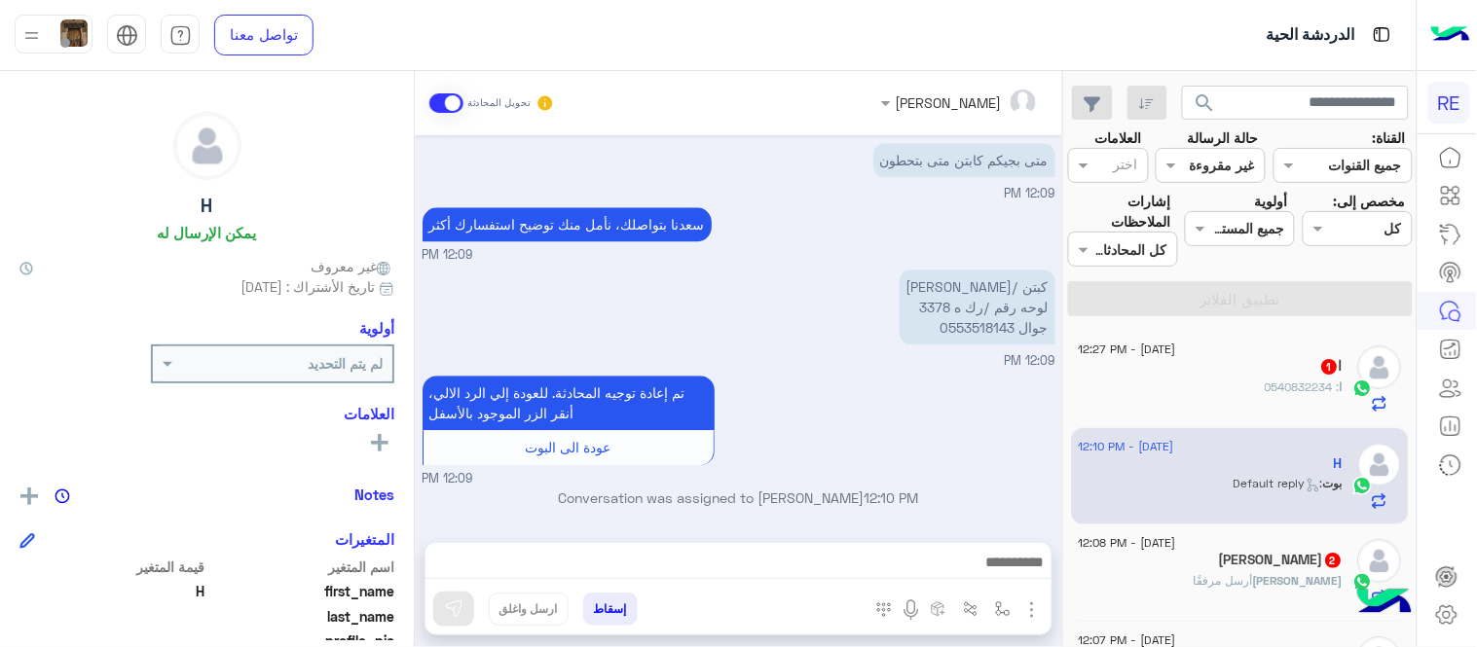
scroll to position [1268, 0]
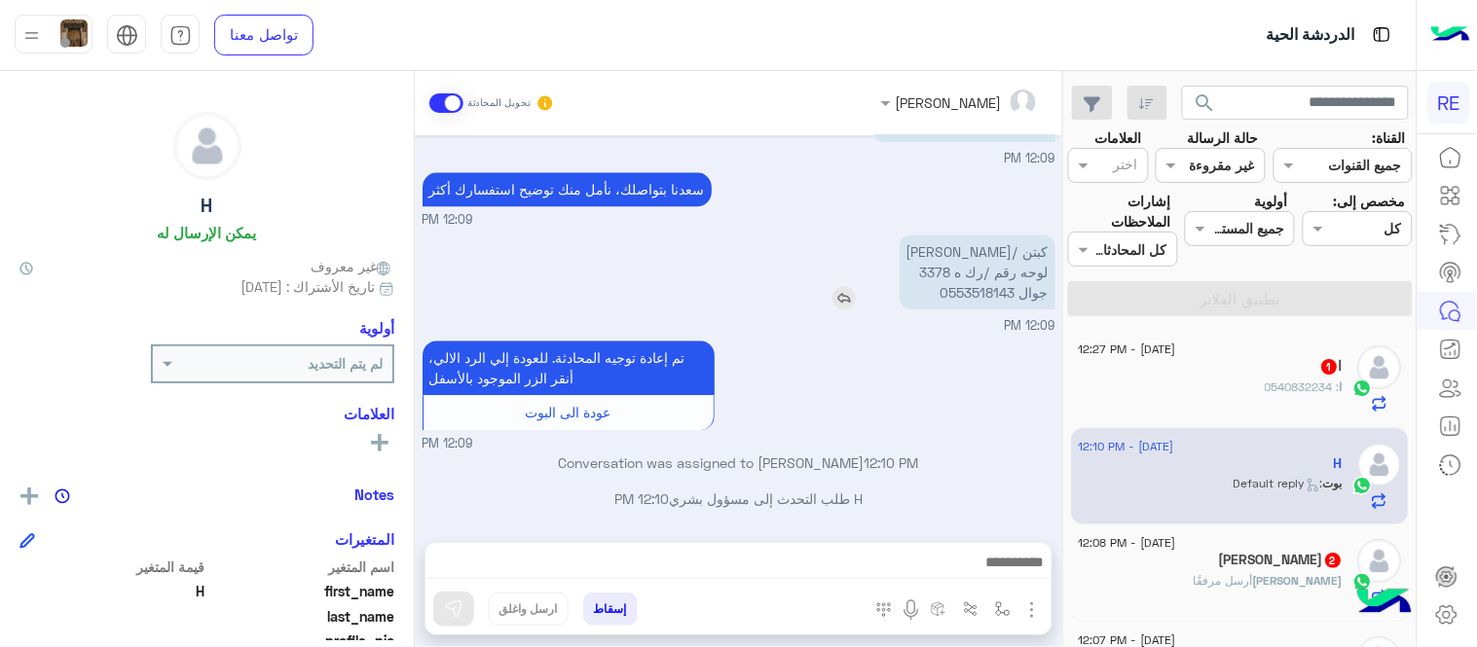
click at [959, 294] on p "كبتن /[PERSON_NAME] لوحه رقم /رك ه 3378 جوال 0553518143" at bounding box center [977, 272] width 156 height 75
copy p "0553518143"
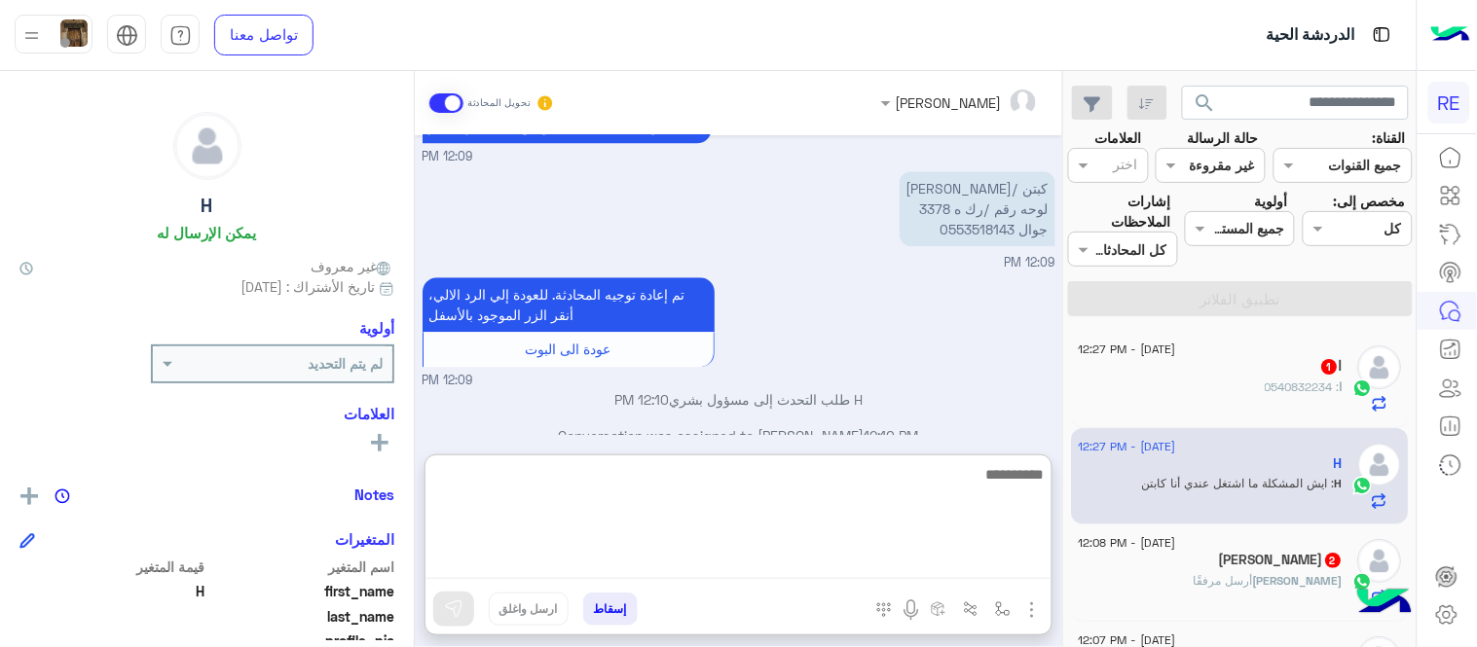
click at [810, 565] on textarea at bounding box center [738, 520] width 626 height 117
type textarea "**********"
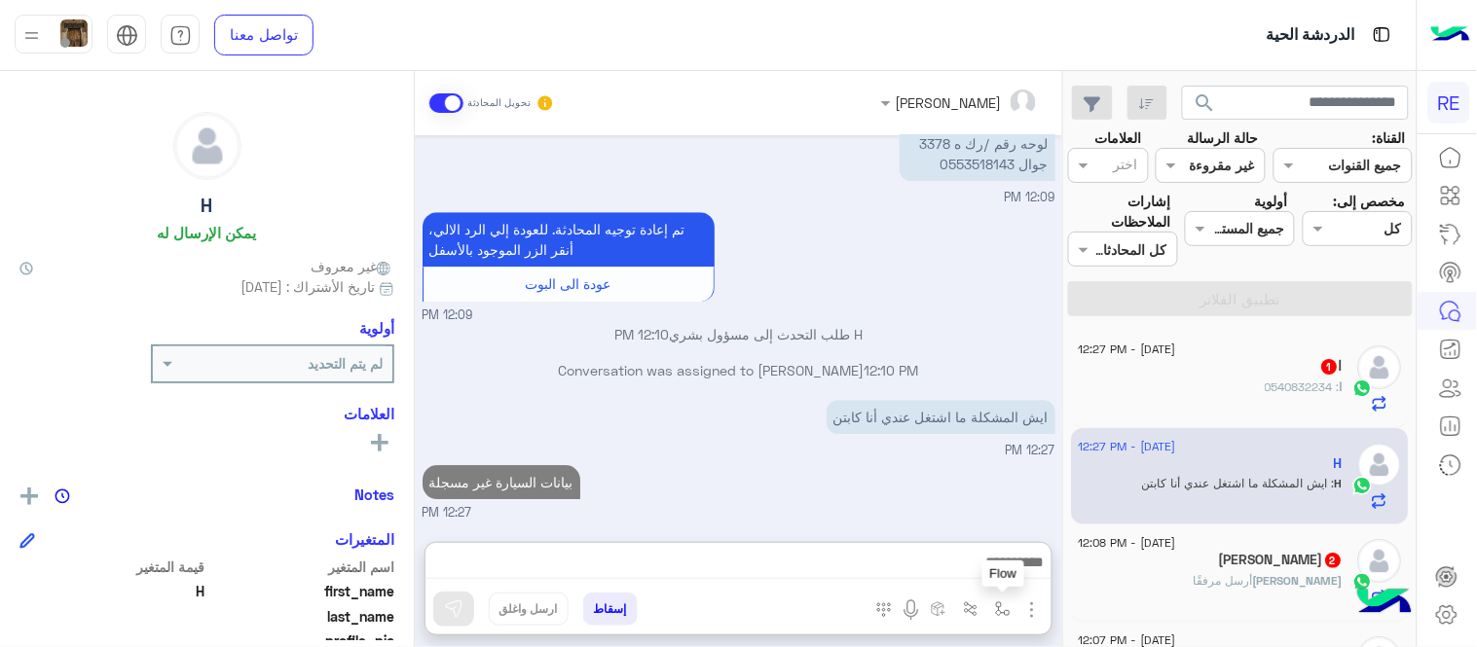
click at [997, 614] on img "button" at bounding box center [1003, 610] width 16 height 16
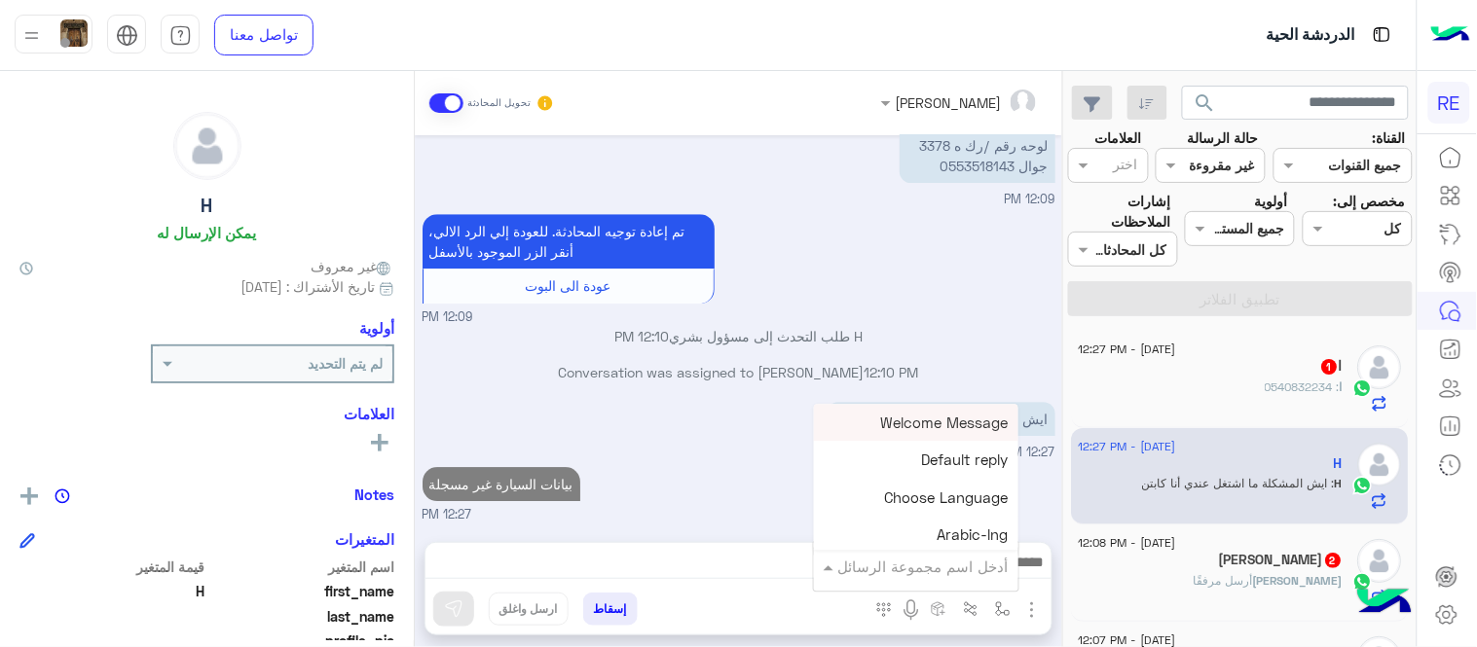
click at [948, 581] on div "أدخل اسم مجموعة الرسائل" at bounding box center [916, 566] width 204 height 35
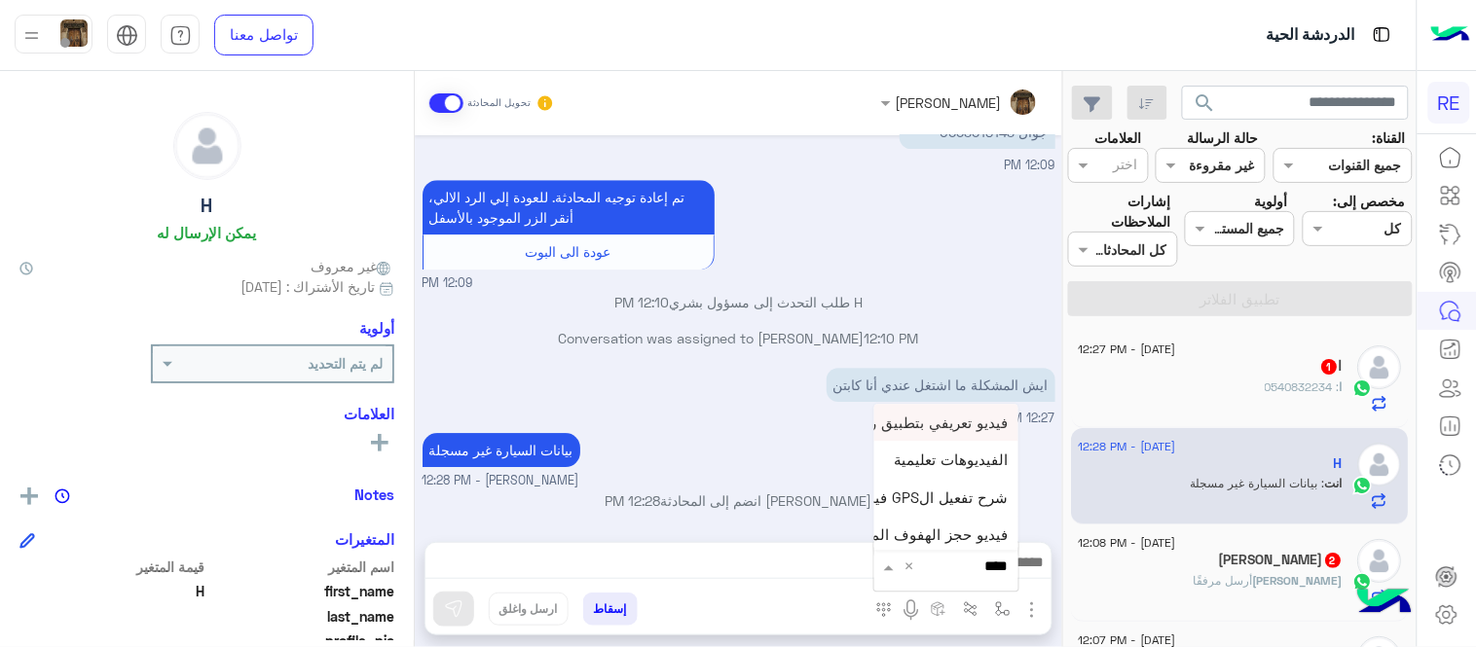
type input "*****"
click at [934, 523] on span "فيديو تسجيل سيارة" at bounding box center [949, 532] width 120 height 18
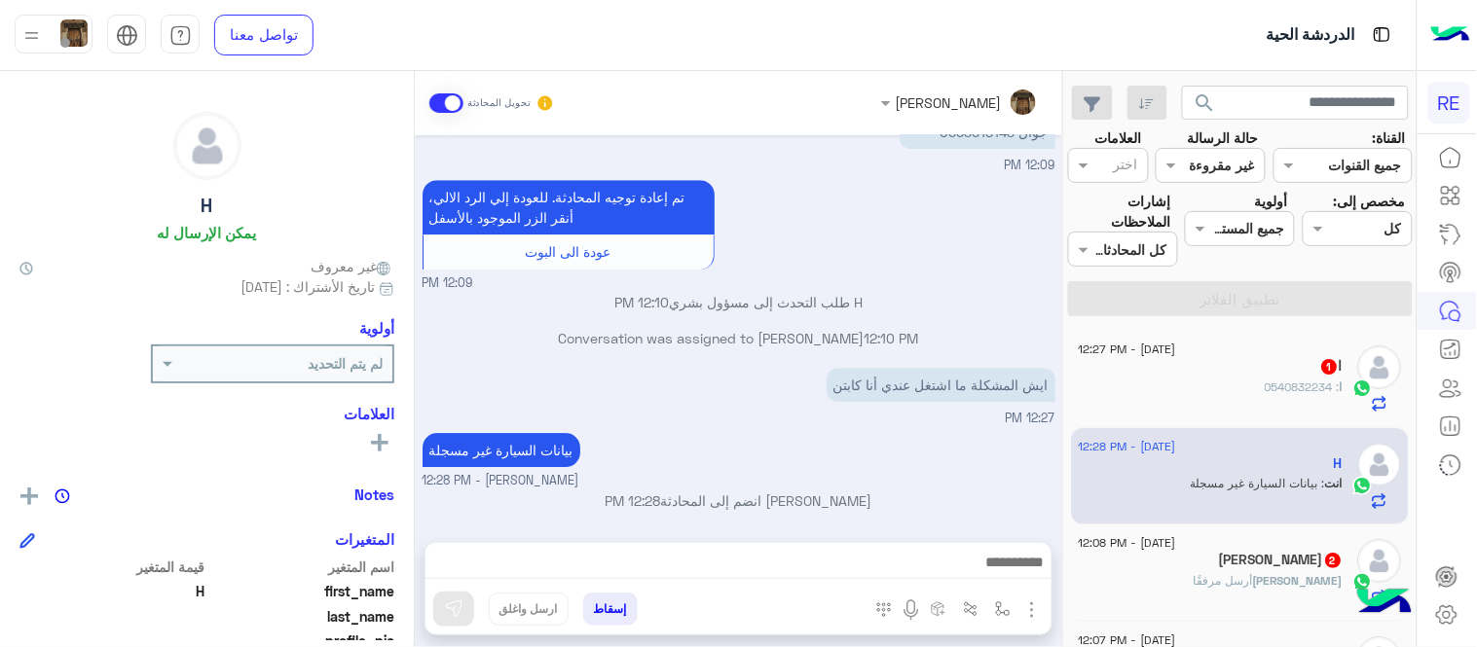
type textarea "**********"
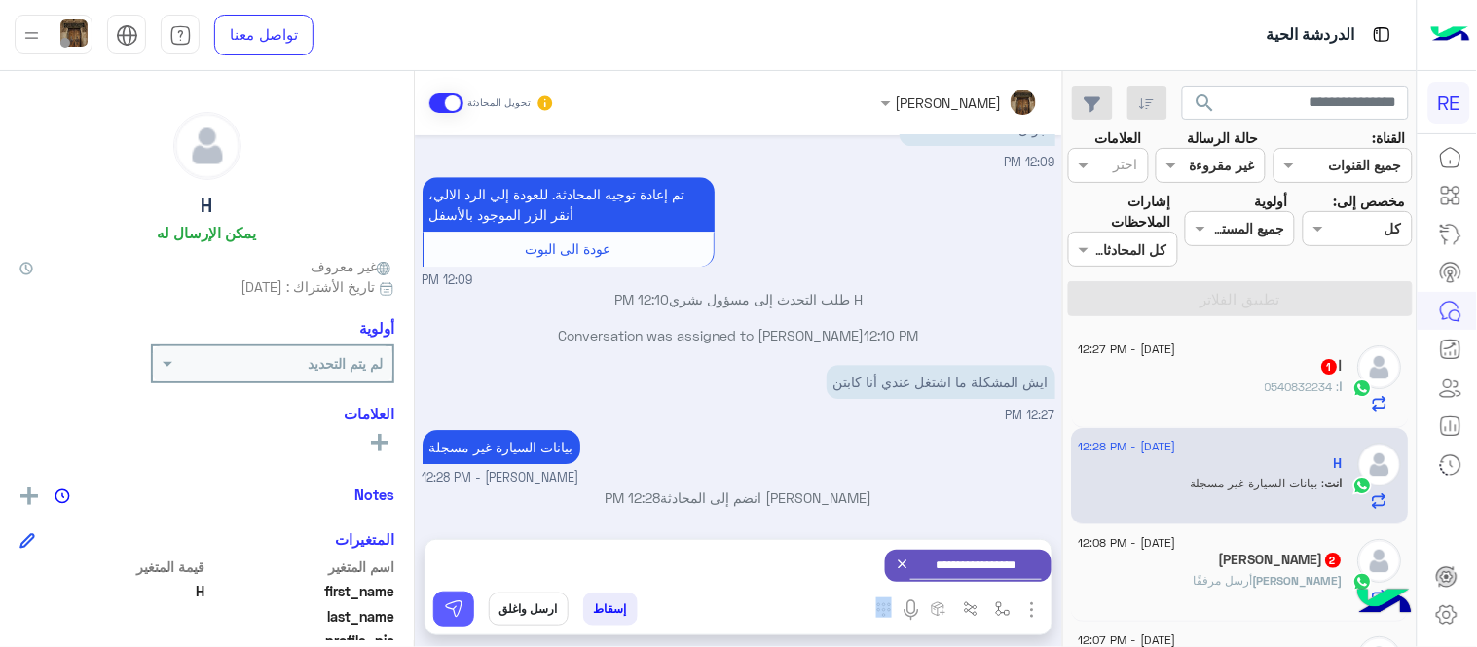
drag, startPoint x: 449, startPoint y: 589, endPoint x: 456, endPoint y: 605, distance: 17.9
click at [456, 605] on div "**********" at bounding box center [738, 587] width 628 height 96
click at [456, 605] on img at bounding box center [453, 609] width 19 height 19
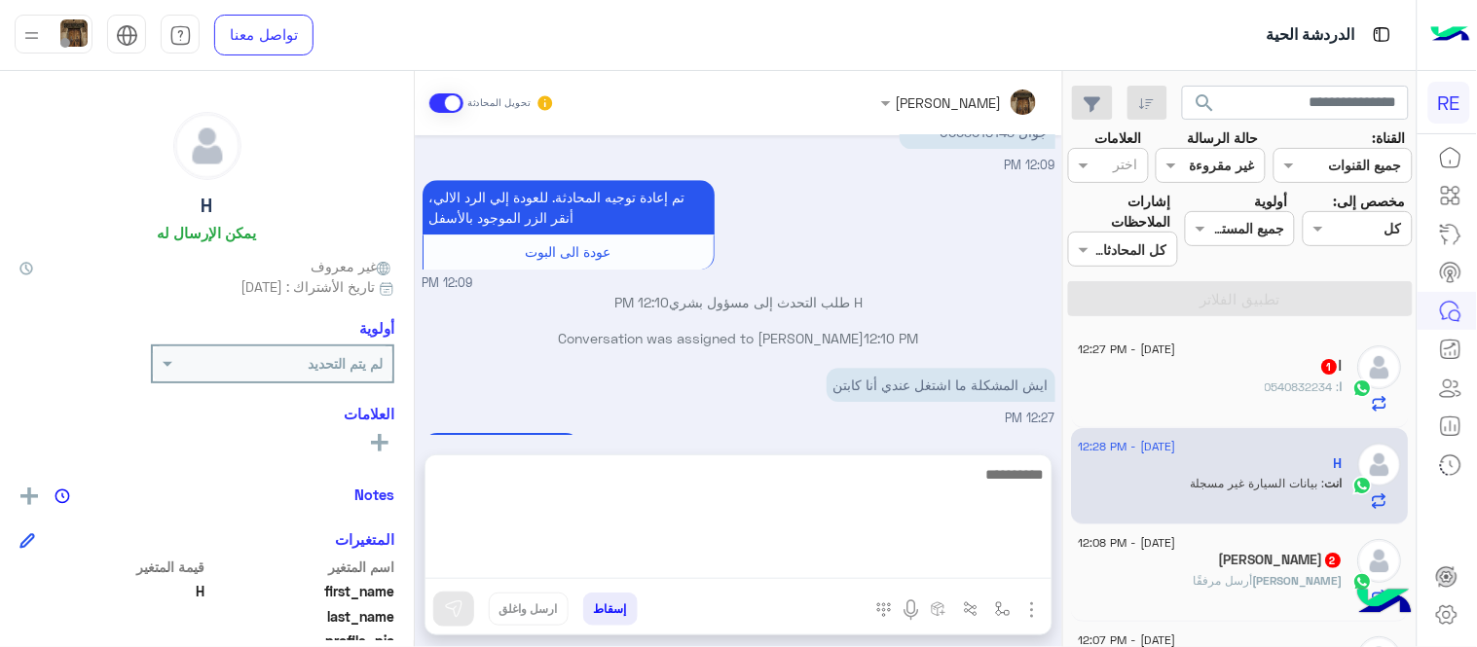
scroll to position [1482, 0]
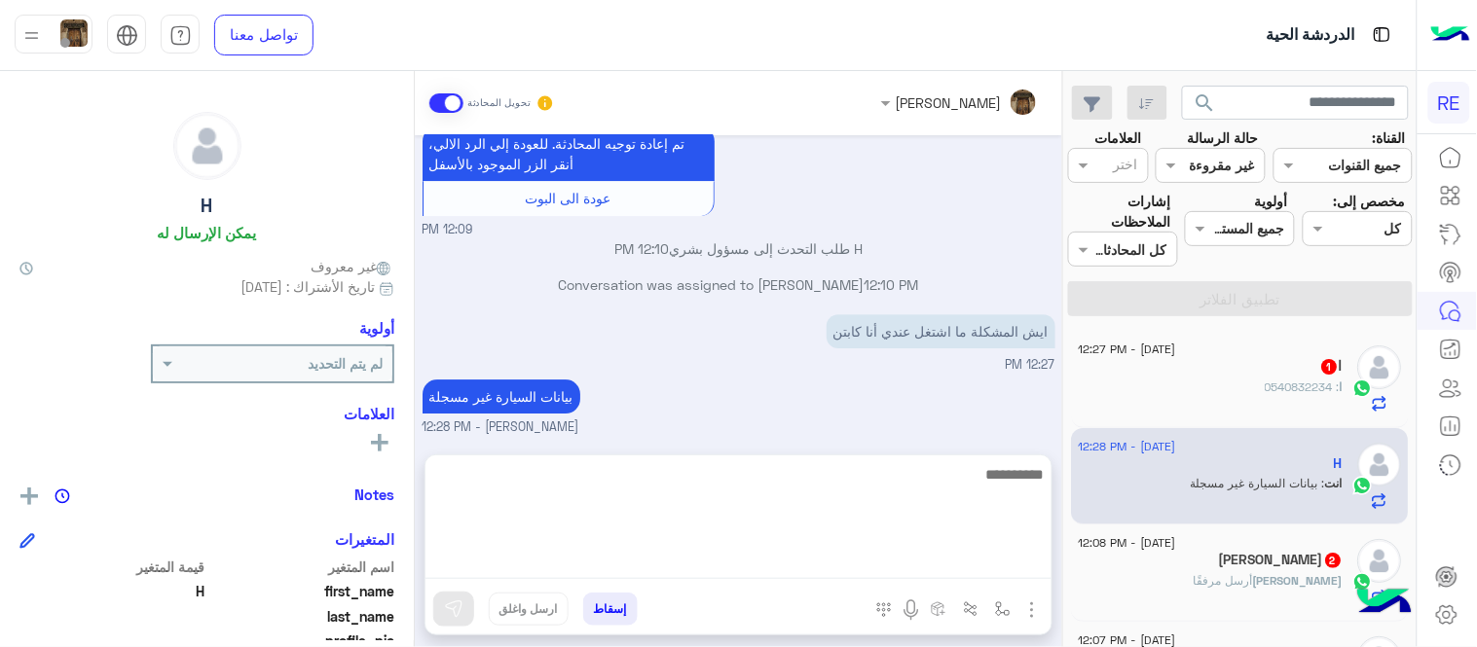
click at [750, 578] on textarea at bounding box center [738, 520] width 626 height 117
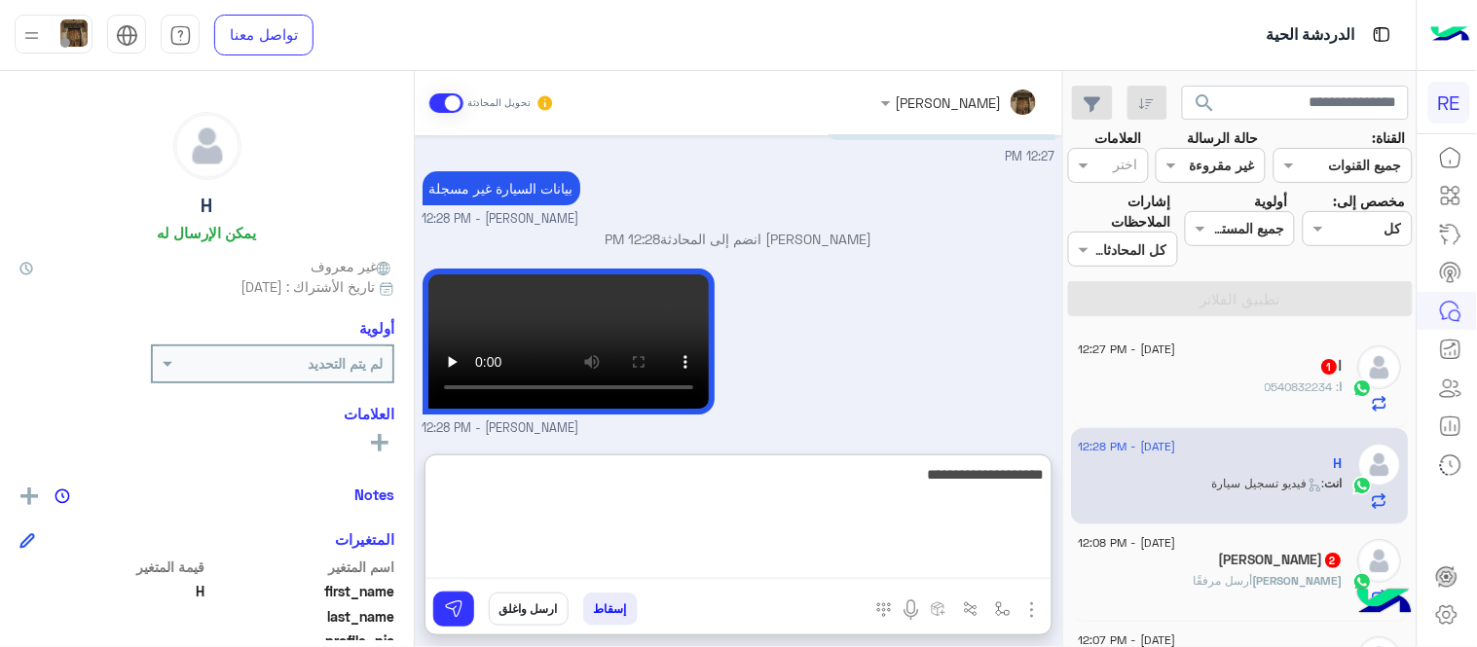
type textarea "**********"
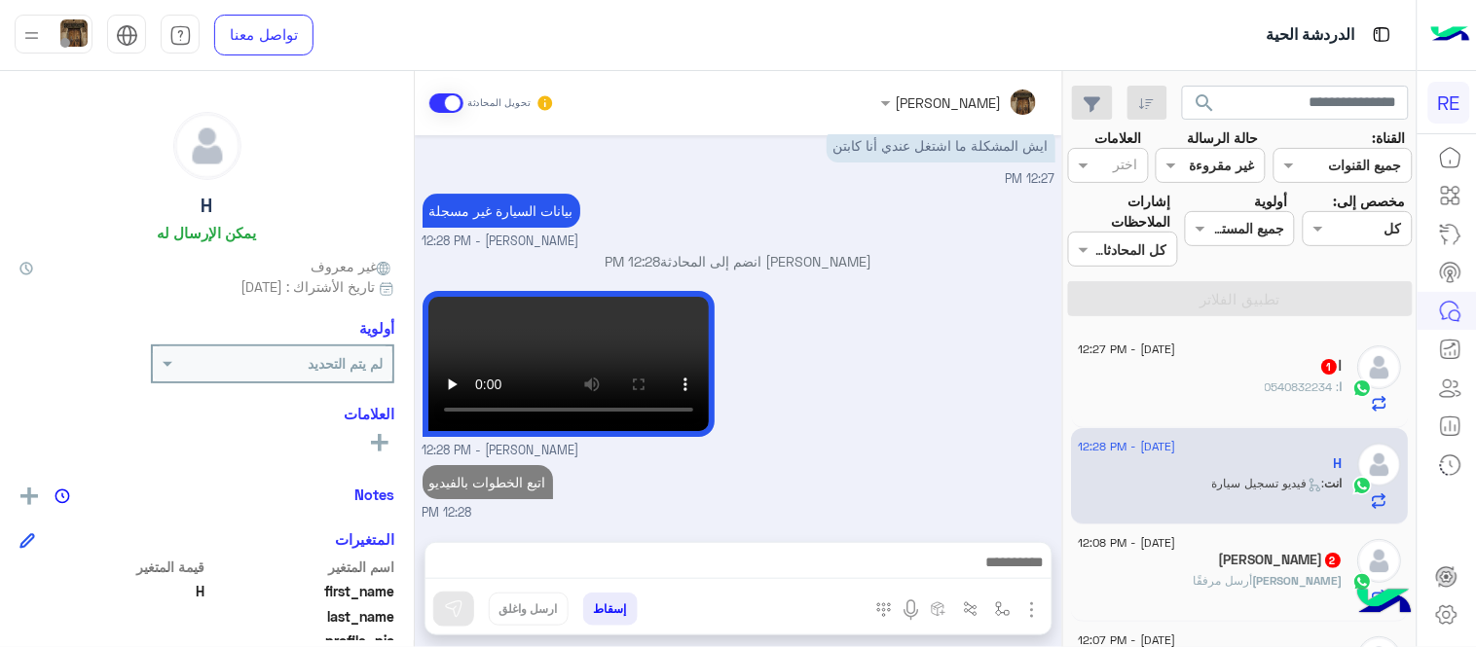
scroll to position [1666, 0]
click at [1226, 522] on div "[DATE] - 12:28 PM H انت : فيديو تسجيل سيارة" at bounding box center [1241, 476] width 338 height 97
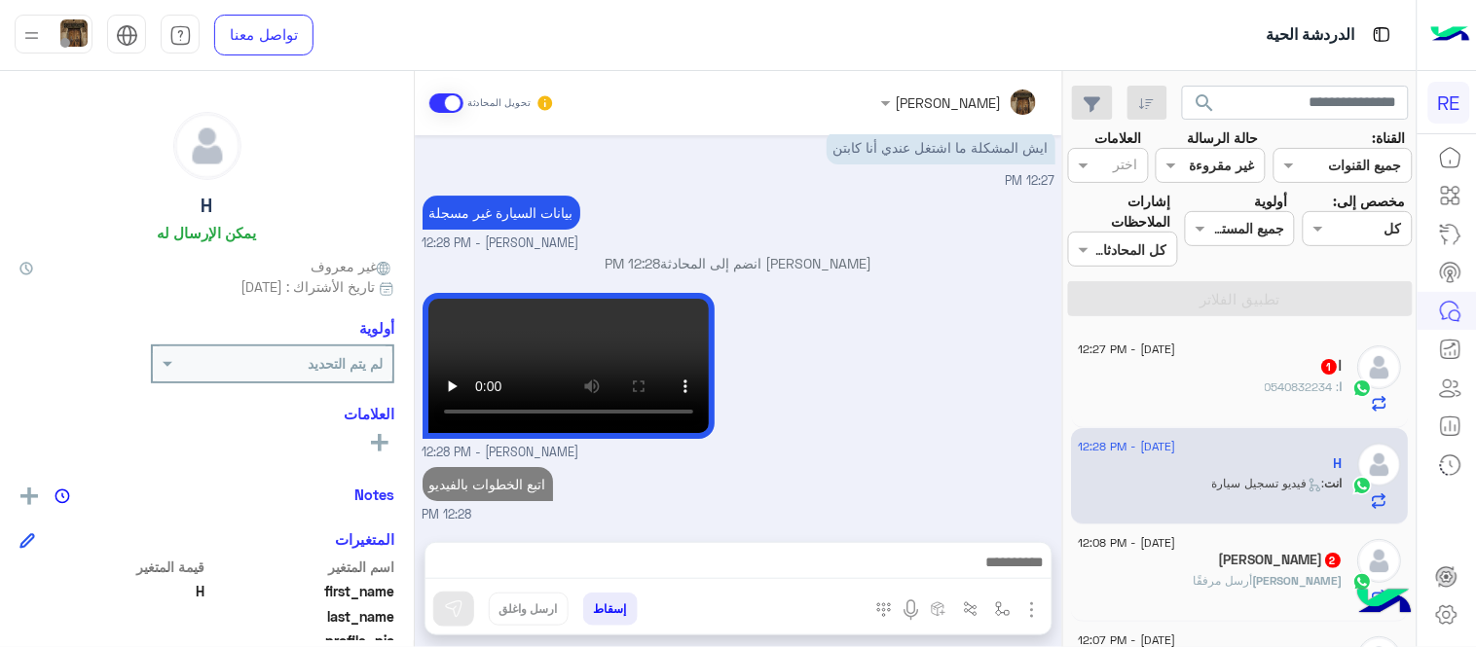
click at [1251, 566] on div "[PERSON_NAME] 2" at bounding box center [1210, 562] width 265 height 20
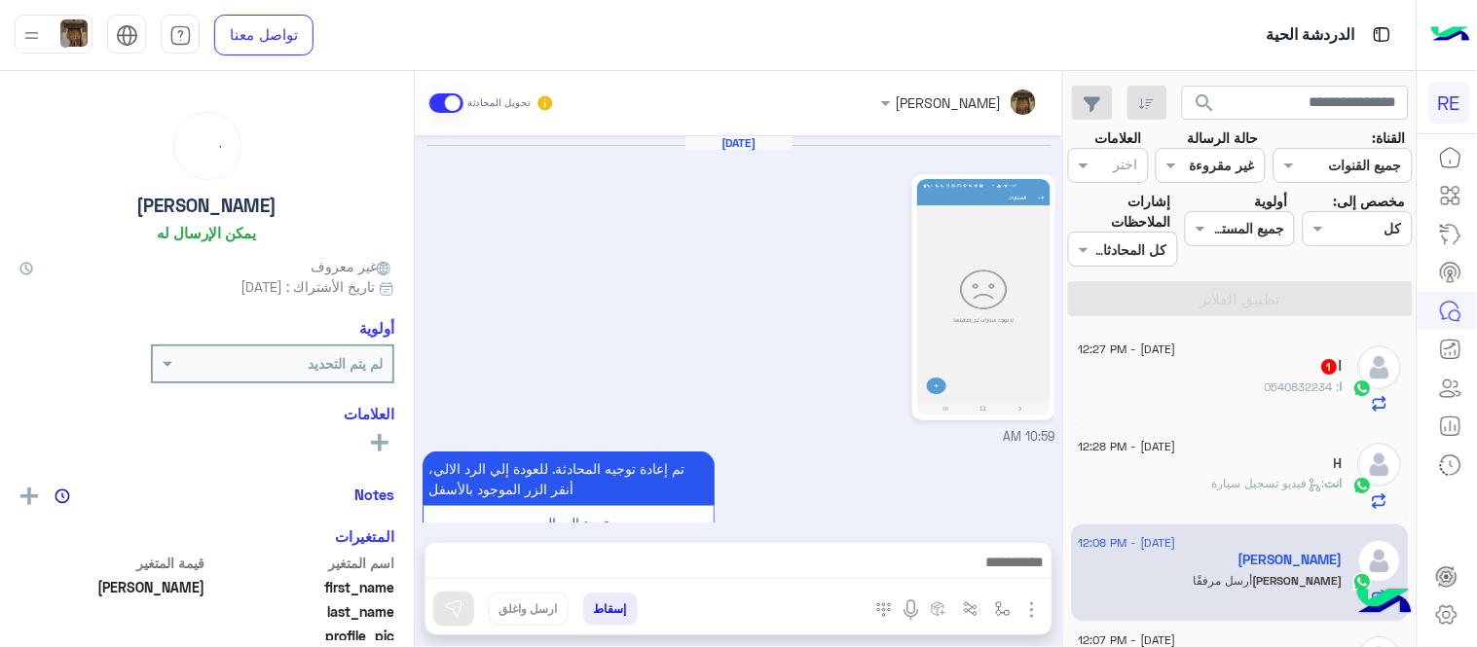
scroll to position [789, 0]
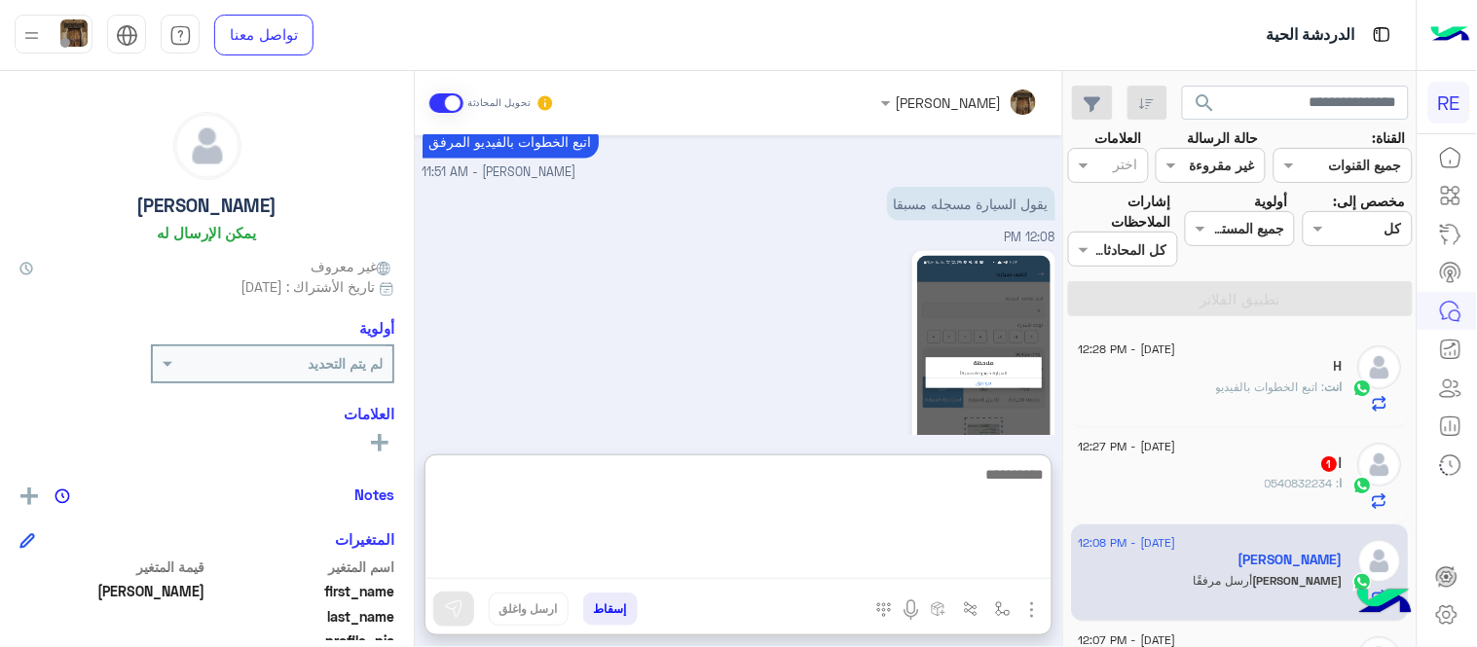
click at [705, 571] on textarea at bounding box center [738, 520] width 626 height 117
type textarea "**********"
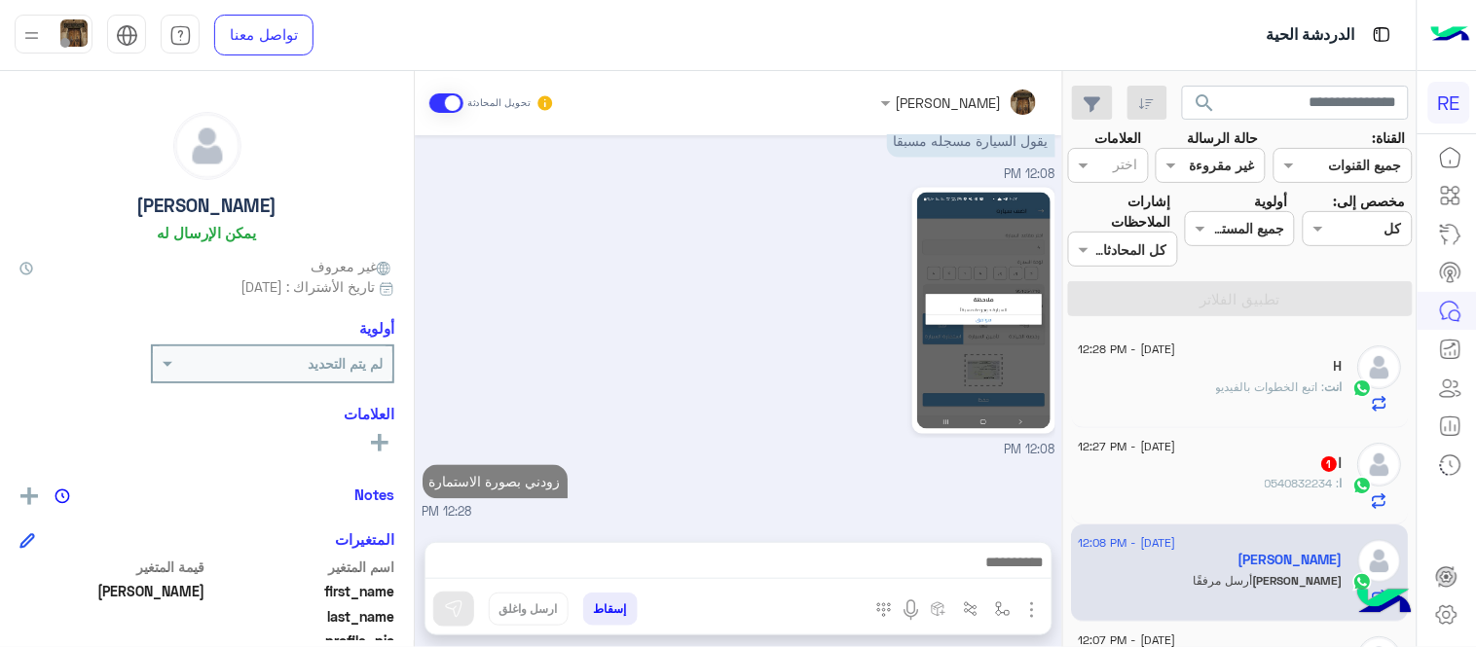
click at [978, 434] on div "[PERSON_NAME] تحويل المحادثة [DATE] 10:59 AM تم إعادة توجيه المحادثة. للعودة إل…" at bounding box center [738, 363] width 647 height 584
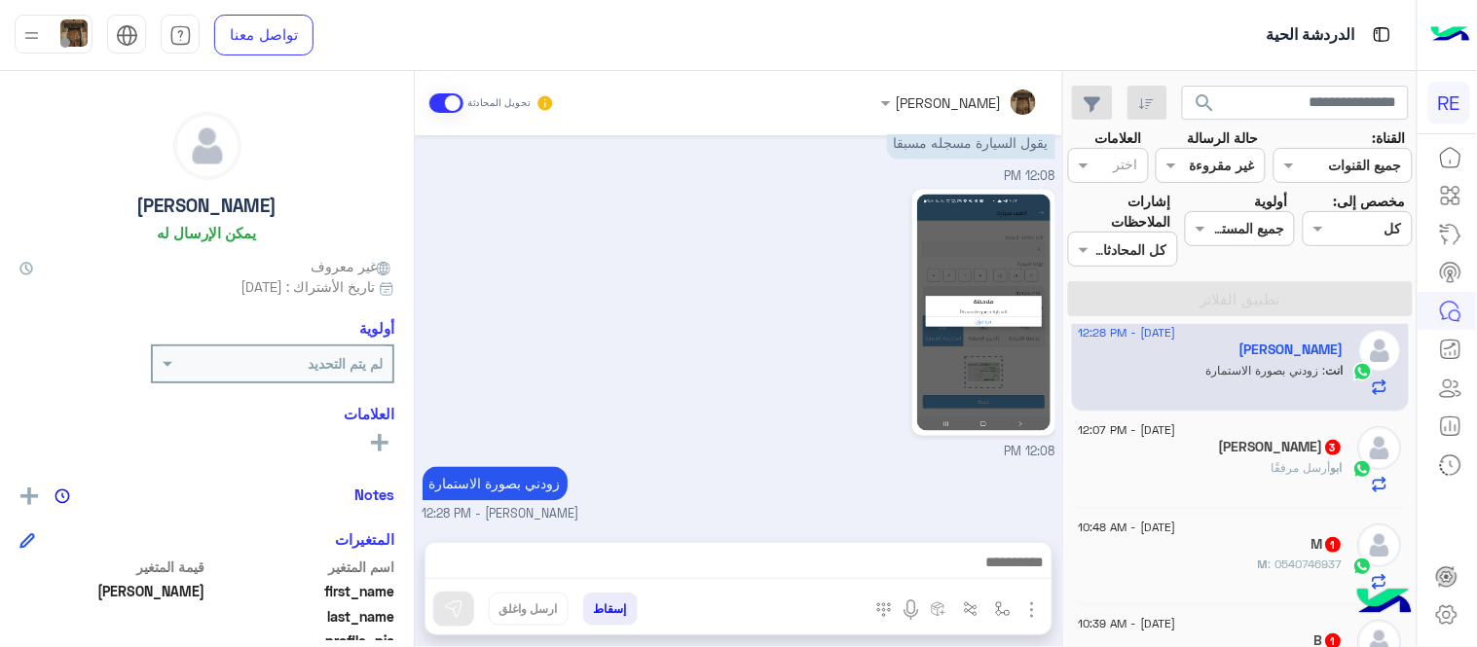
scroll to position [257, 0]
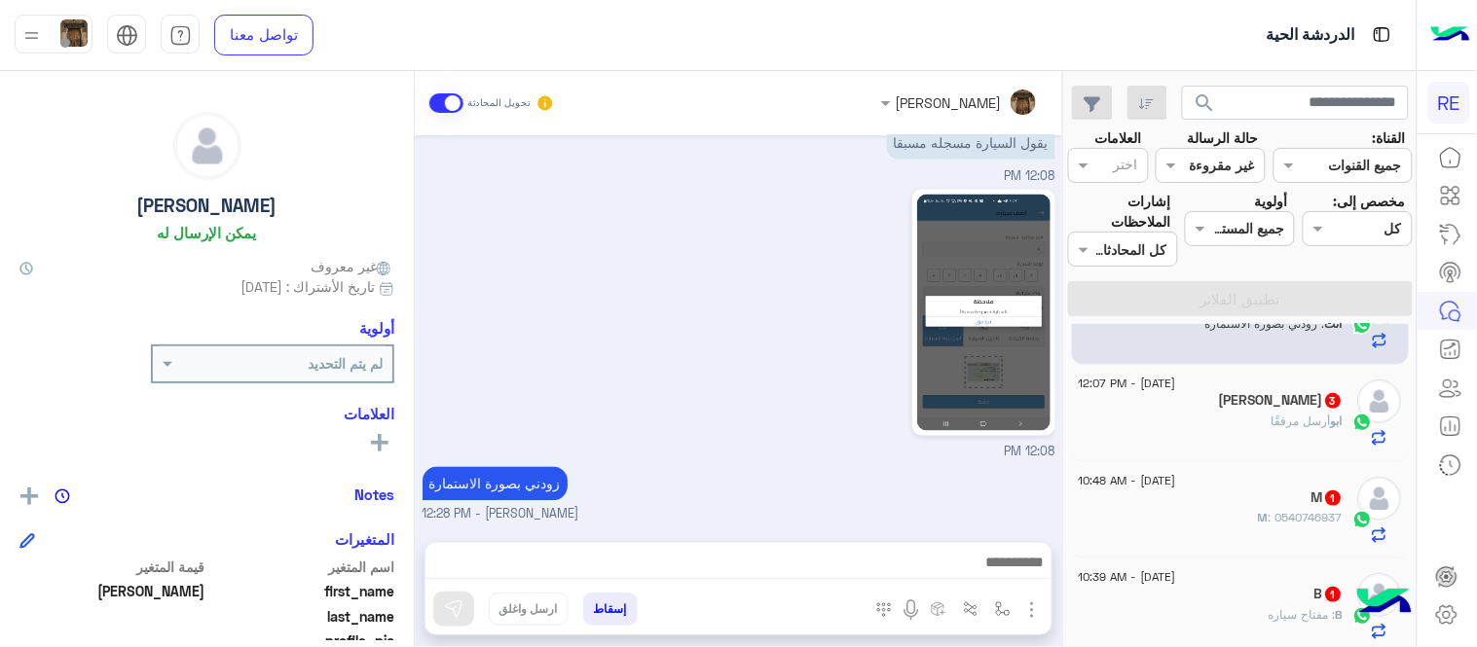
click at [1184, 422] on div "[PERSON_NAME] مرفقًا" at bounding box center [1210, 430] width 265 height 34
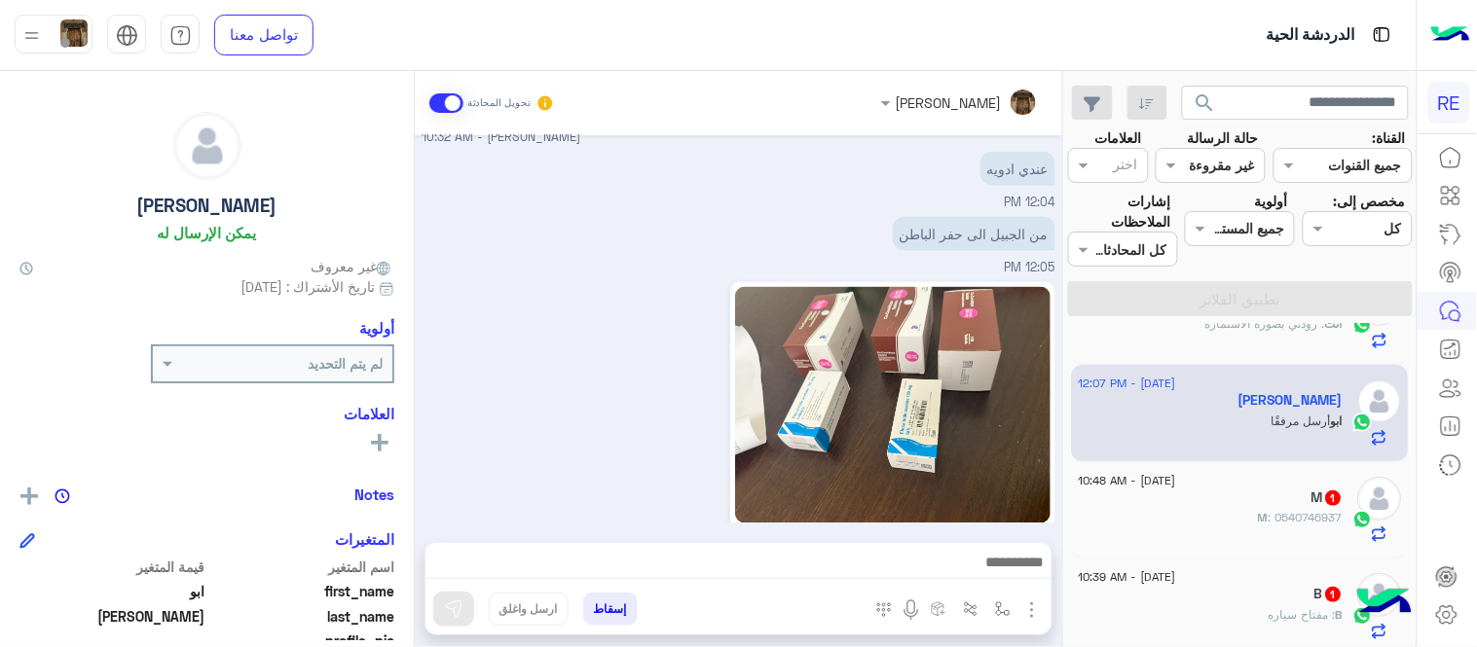
scroll to position [697, 0]
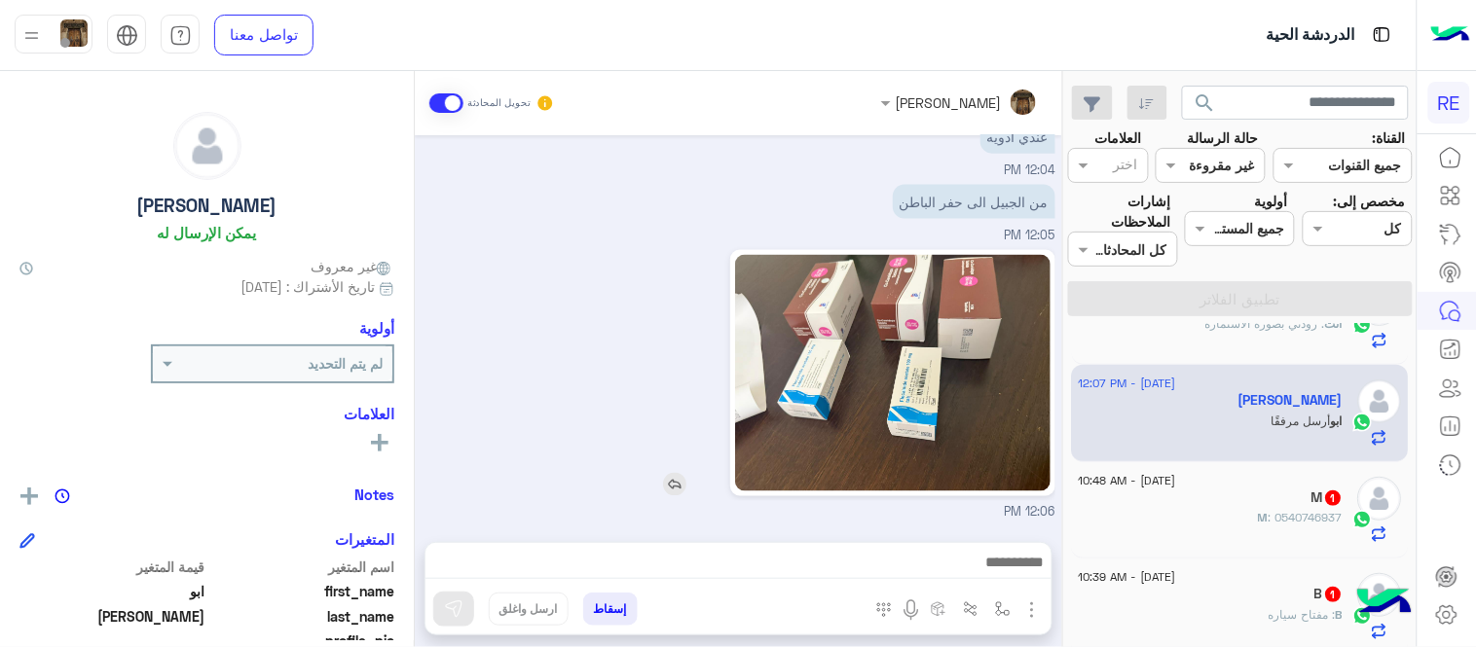
click at [951, 368] on img at bounding box center [892, 373] width 315 height 237
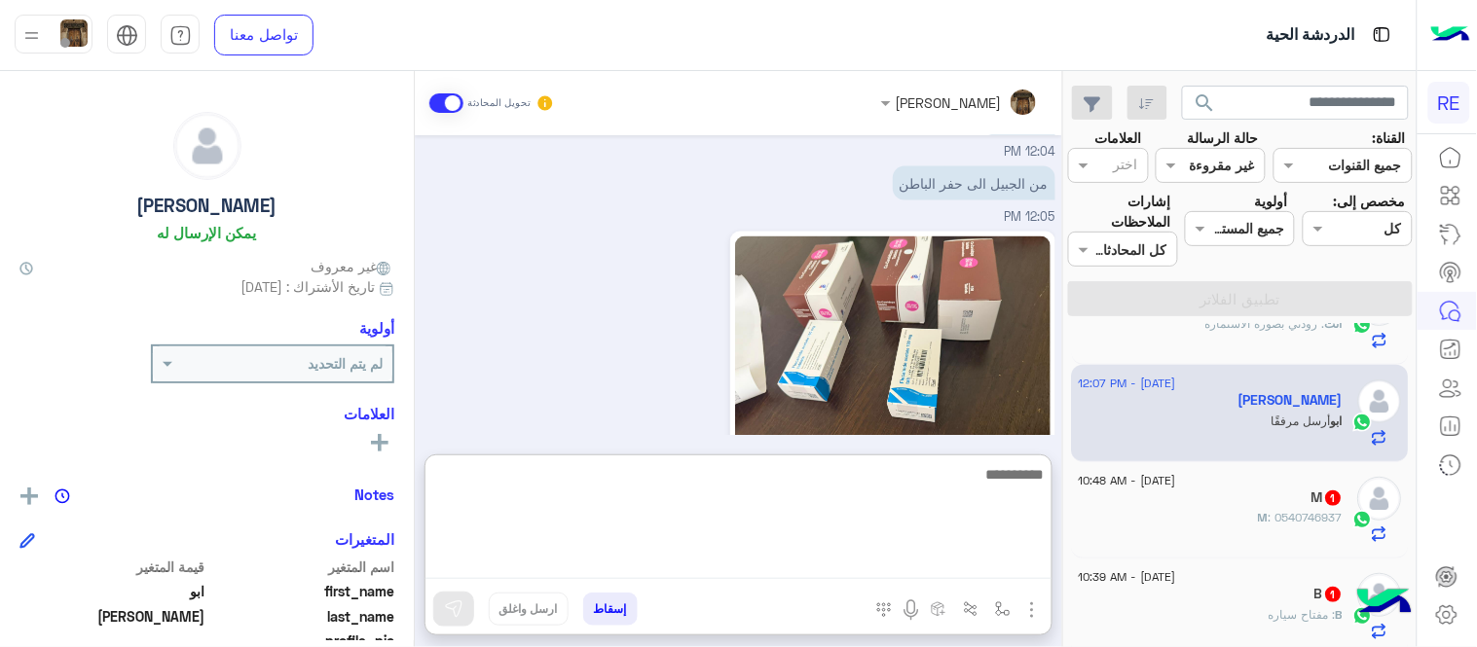
click at [728, 575] on textarea at bounding box center [738, 520] width 626 height 117
type textarea "**********"
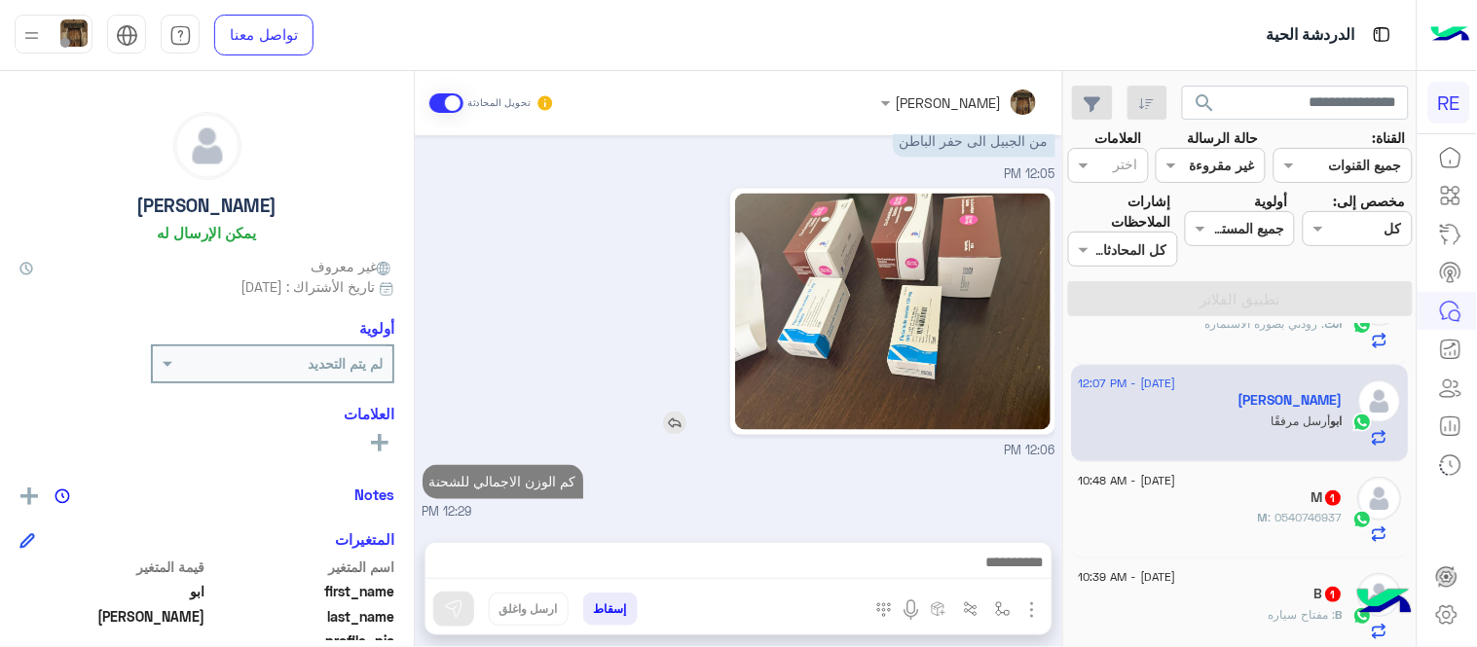
click at [1016, 385] on div "[DATE] لمساعدتك بشكل افضل الرجاء اختيار [DATE] الخدمات التالية 08:53 AM طلب توص…" at bounding box center [738, 328] width 647 height 387
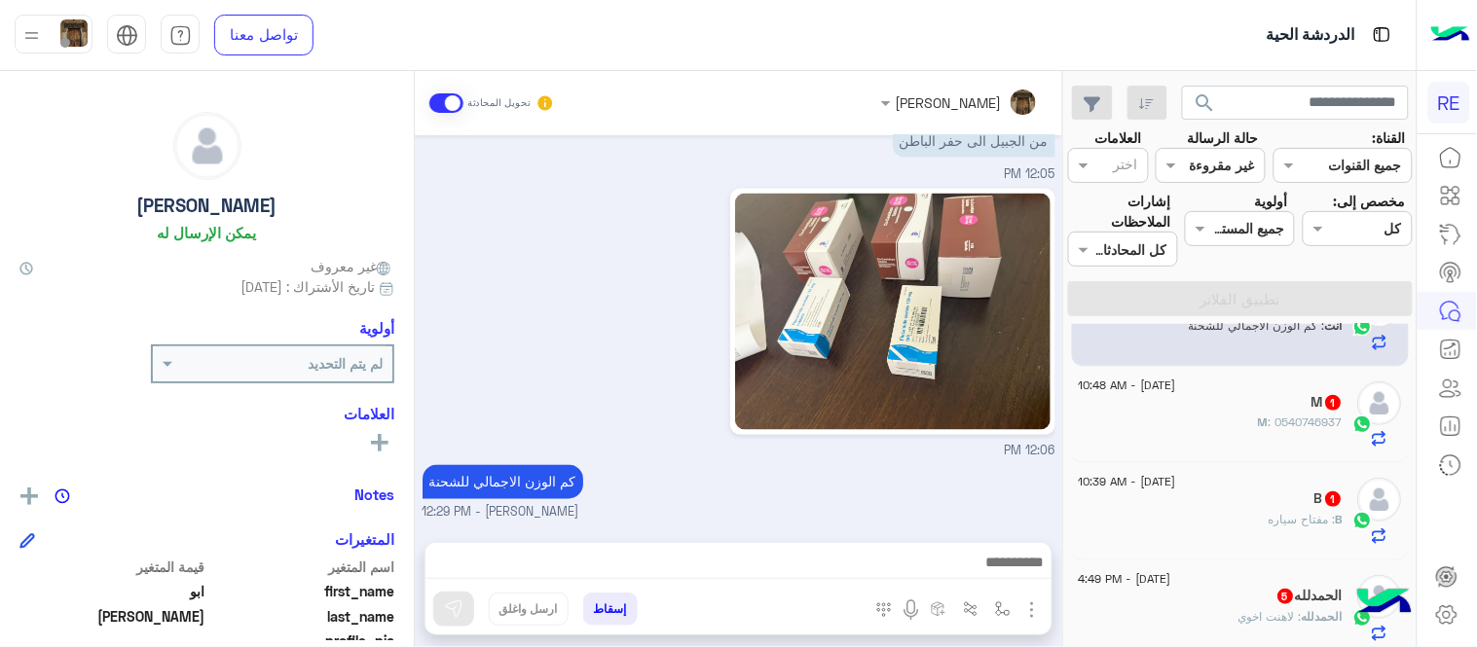
scroll to position [341, 0]
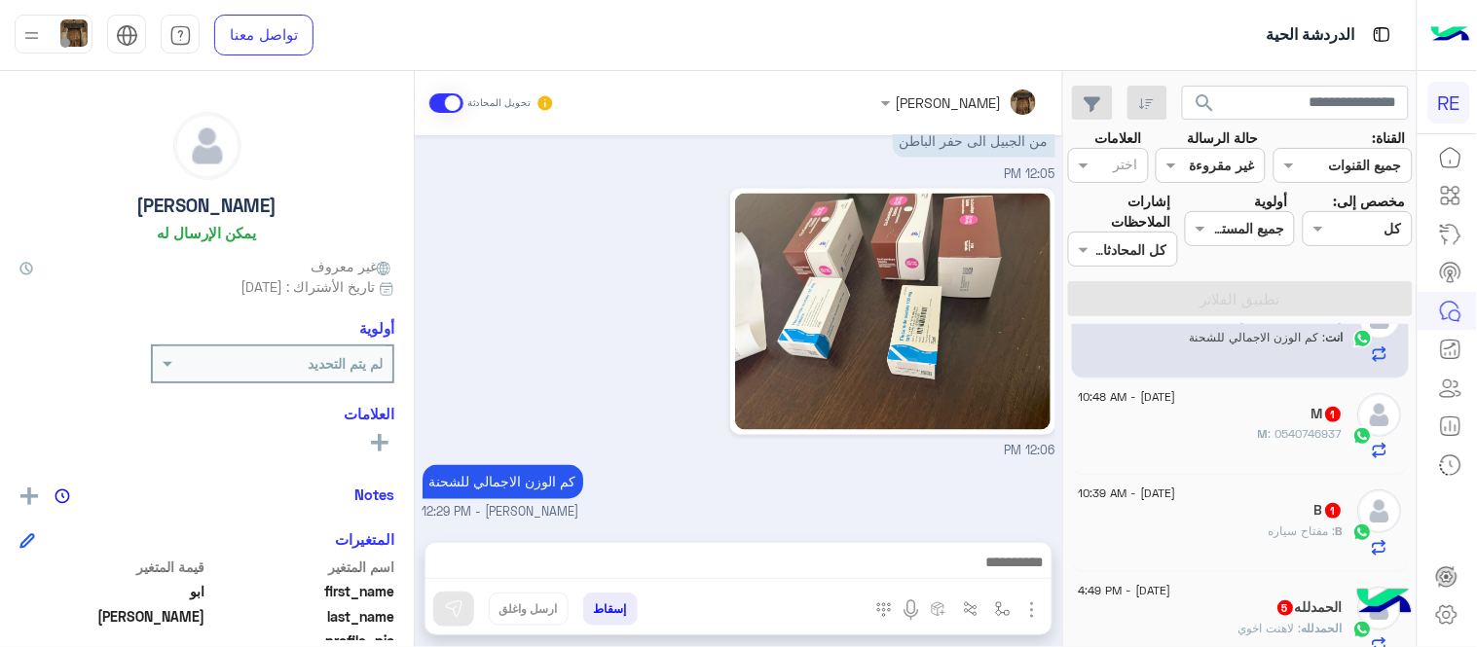
click at [1162, 420] on div "M 1" at bounding box center [1210, 416] width 265 height 20
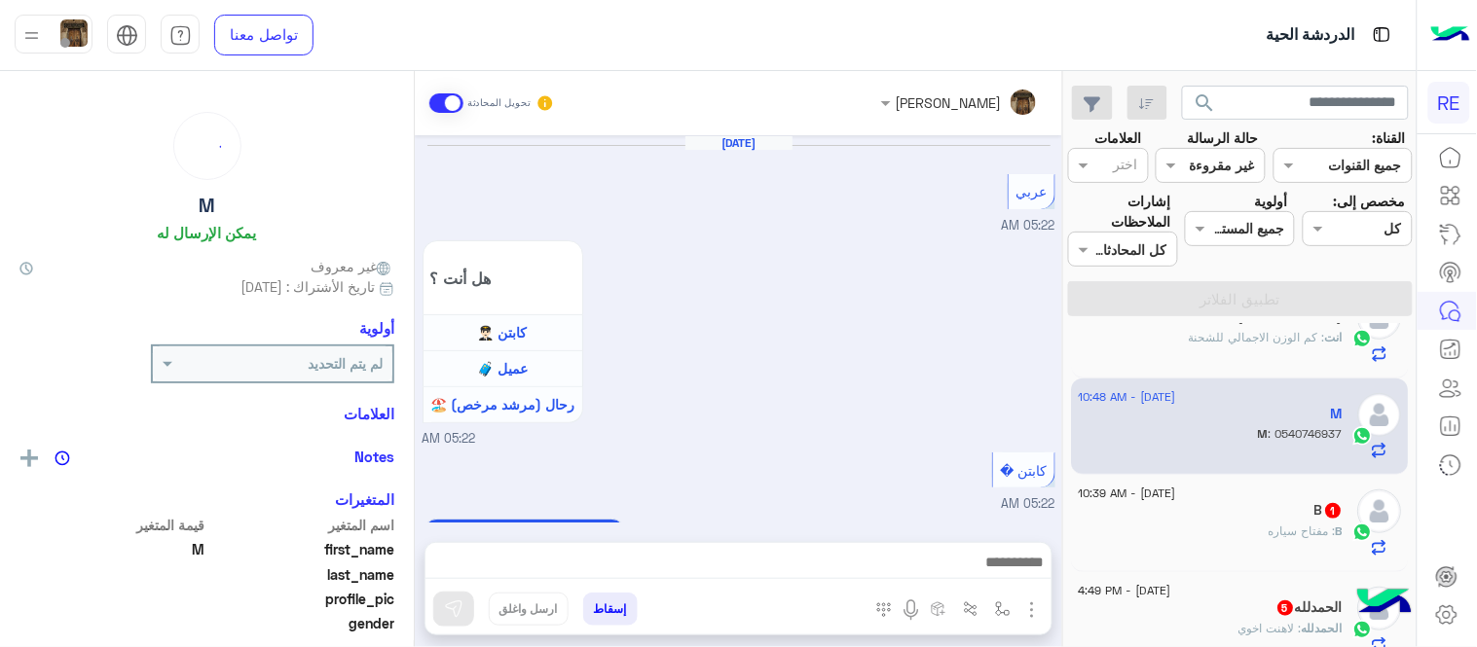
scroll to position [1218, 0]
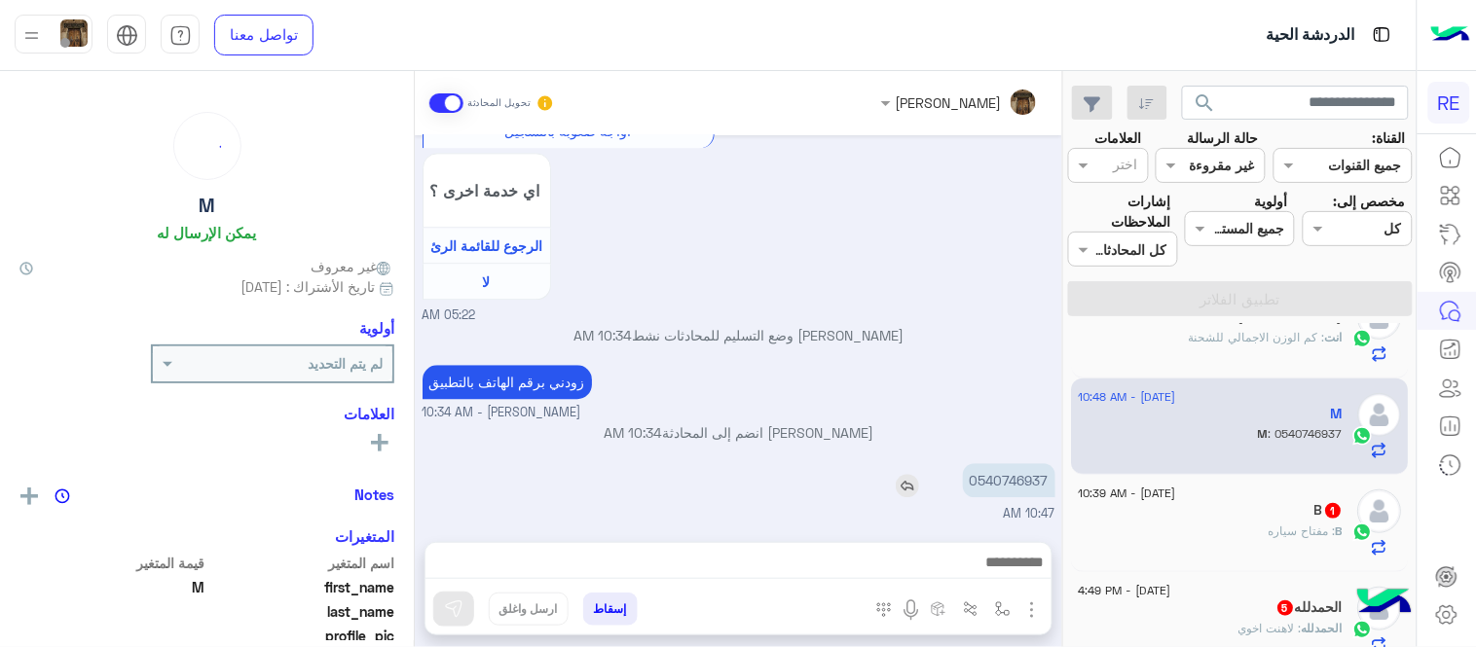
click at [1012, 492] on p "0540746937" at bounding box center [1009, 480] width 92 height 34
copy p "0540746937"
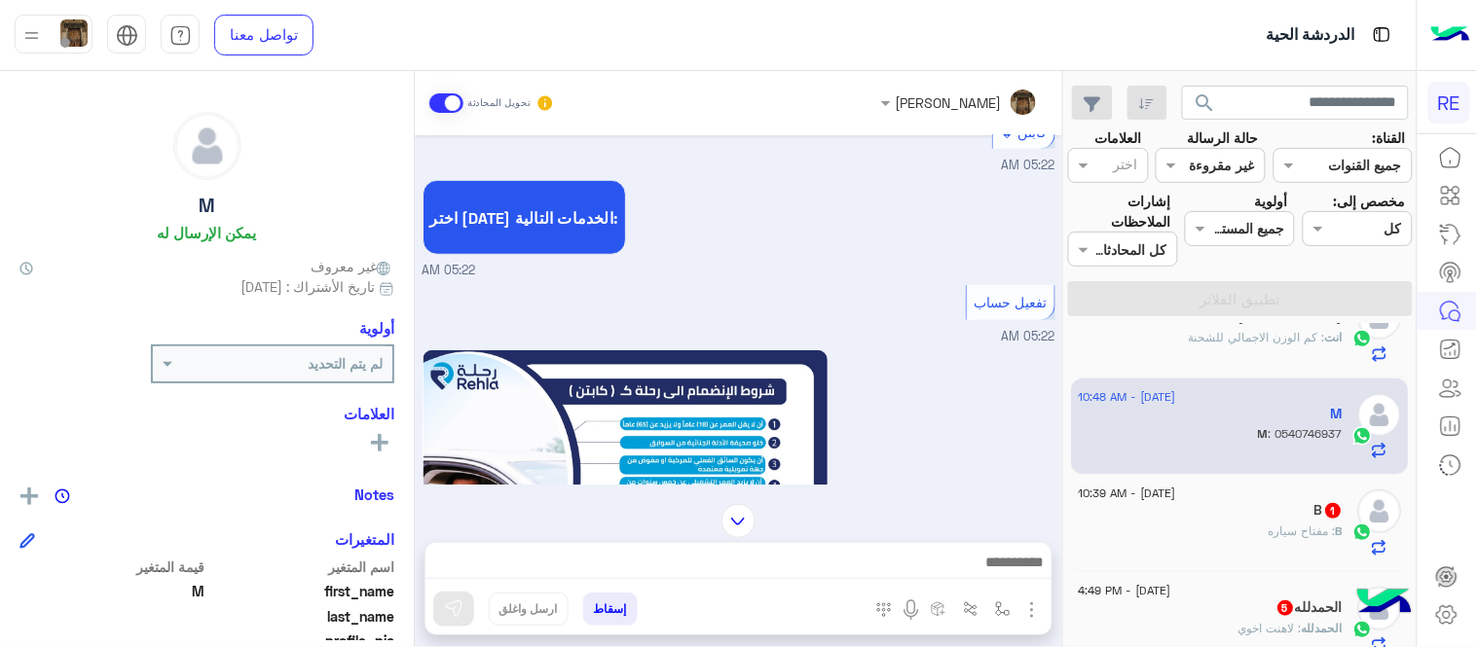
scroll to position [344, 0]
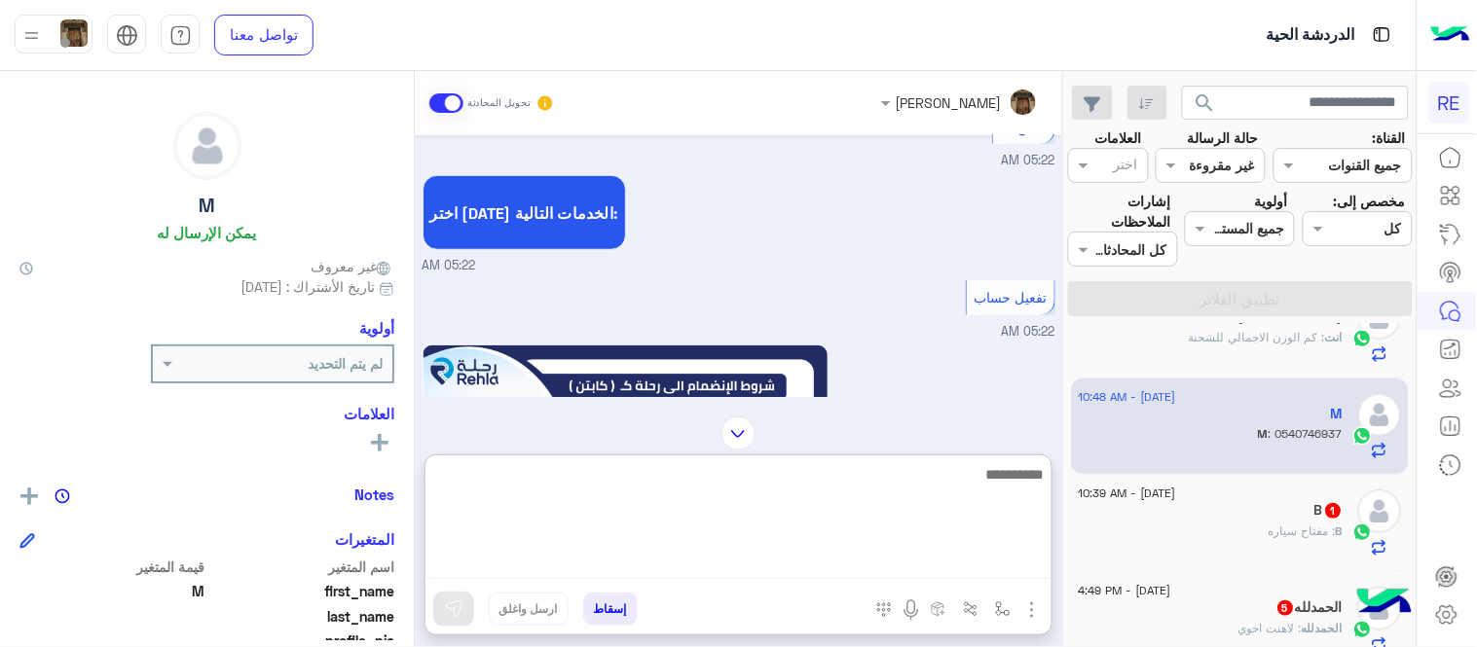
click at [900, 565] on textarea at bounding box center [738, 520] width 626 height 117
type textarea "**********"
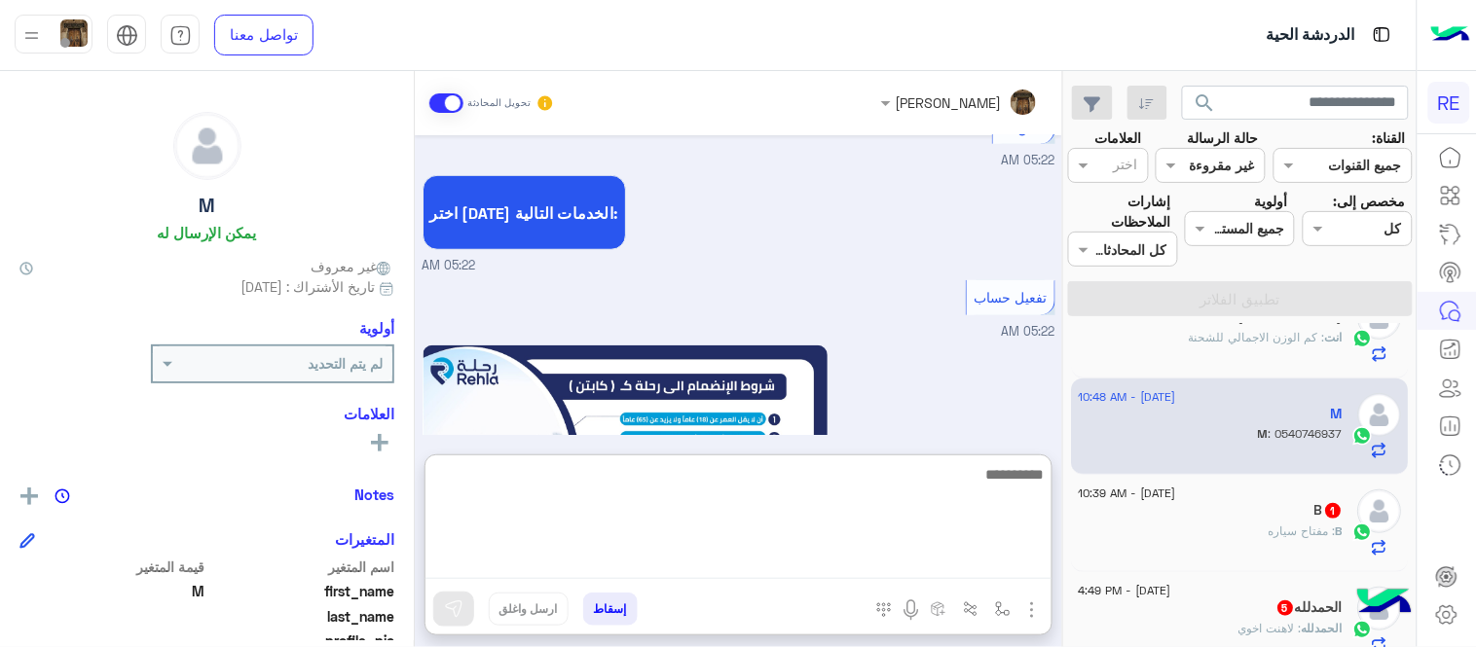
scroll to position [1368, 0]
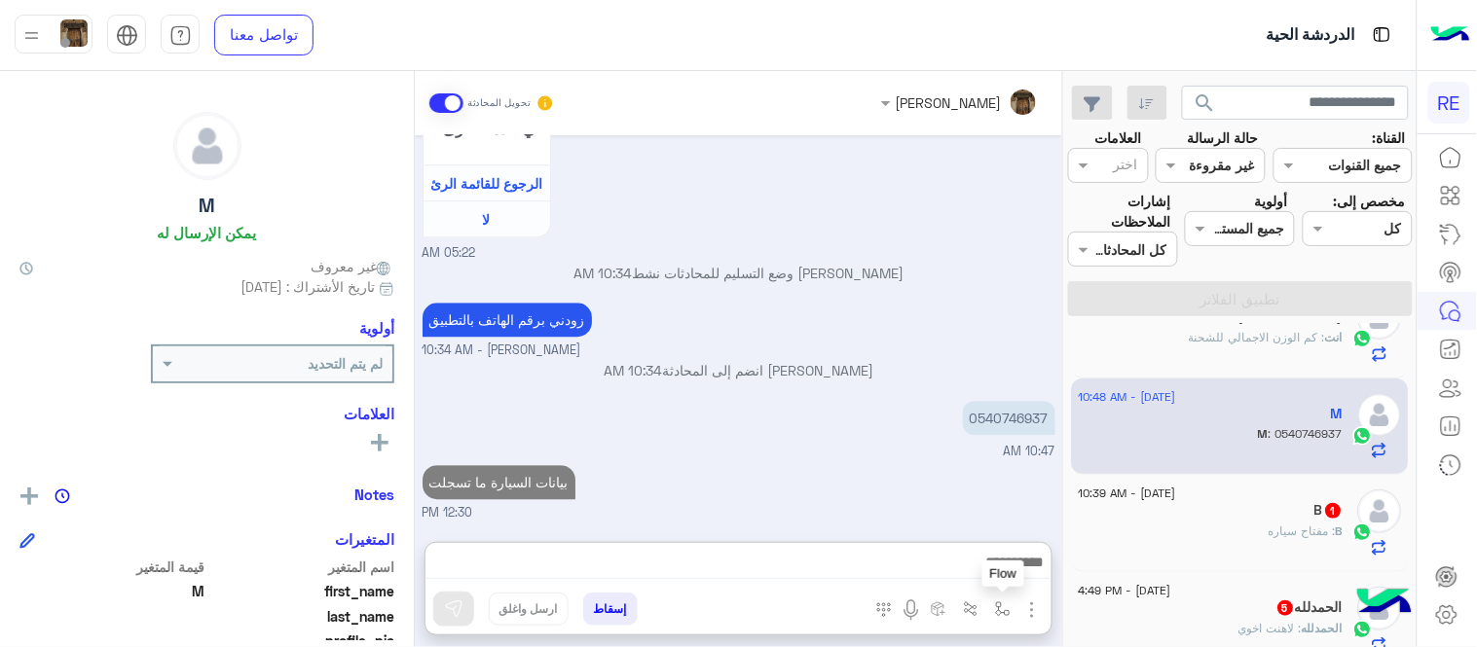
click at [1005, 596] on button "button" at bounding box center [1003, 609] width 32 height 32
click at [976, 577] on div "أدخل اسم مجموعة الرسائل" at bounding box center [923, 567] width 170 height 22
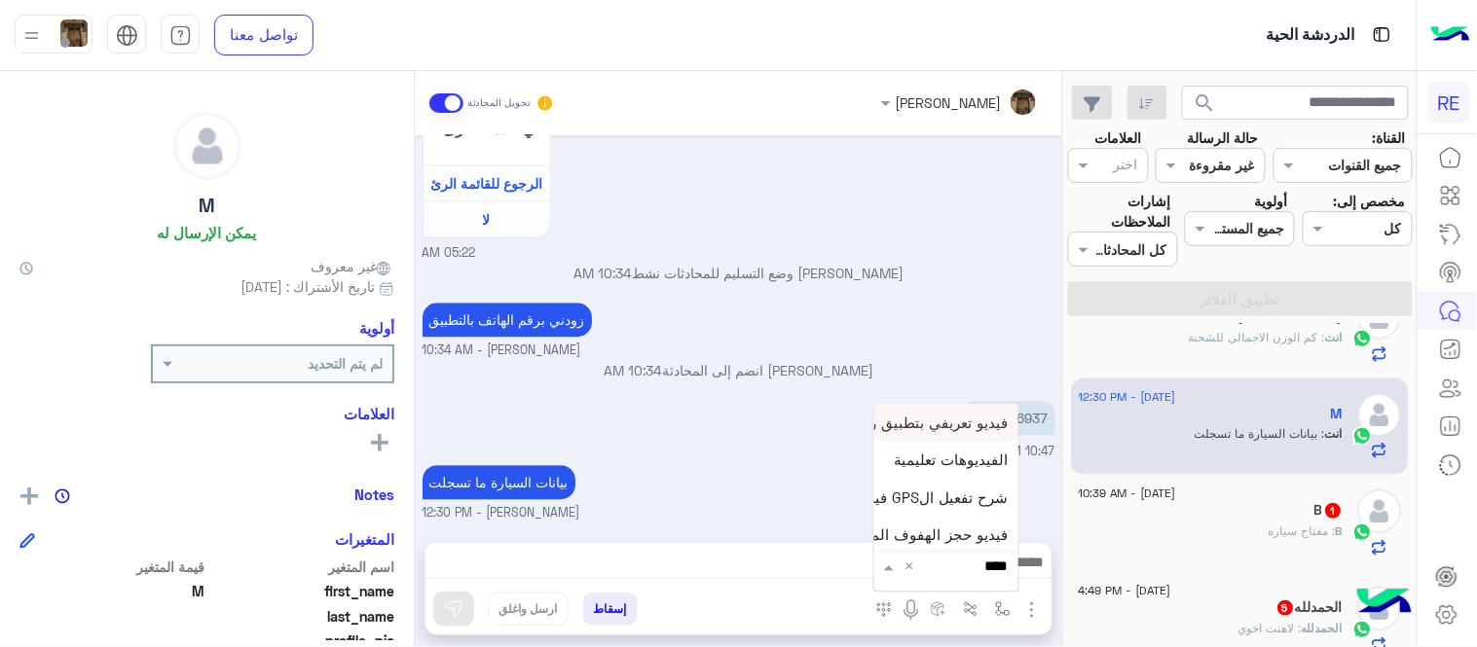
type input "*****"
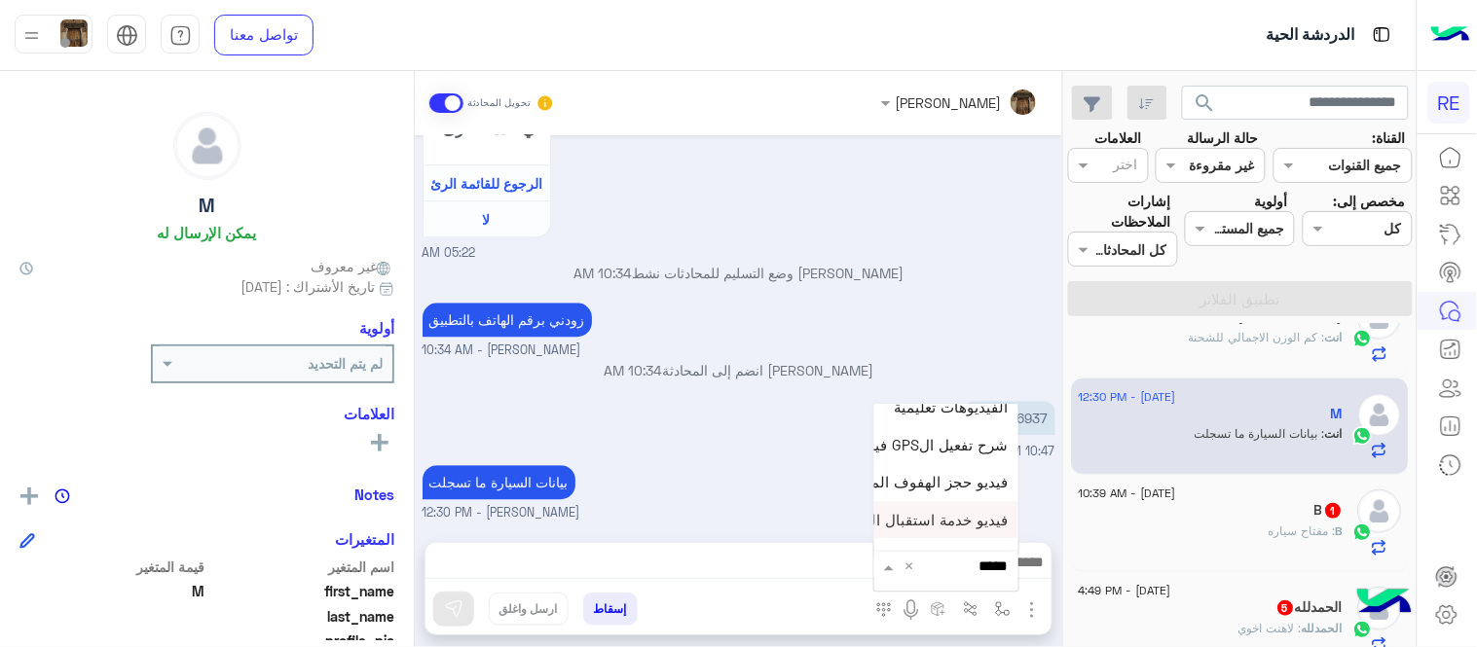
click at [932, 523] on span "فيديو خدمة استقبال الحجوزات المسبقة للكباتن" at bounding box center [863, 520] width 290 height 18
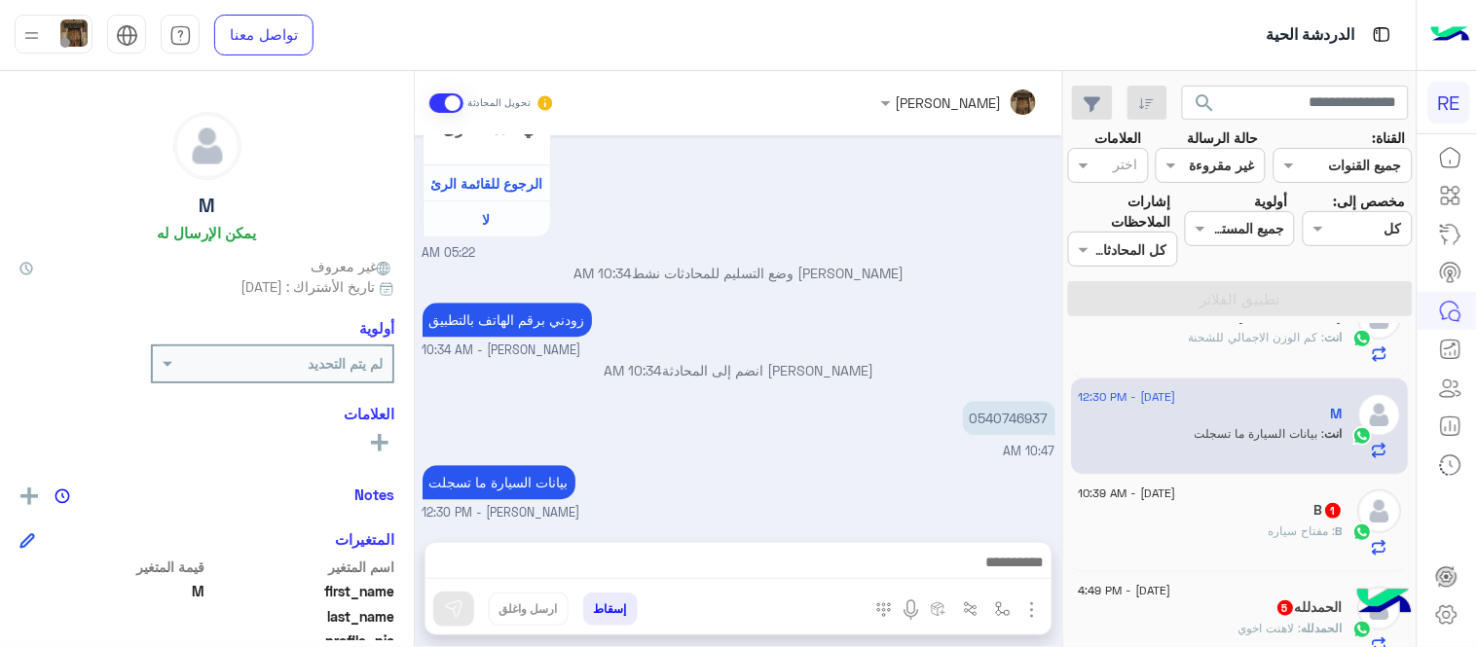
type textarea "**********"
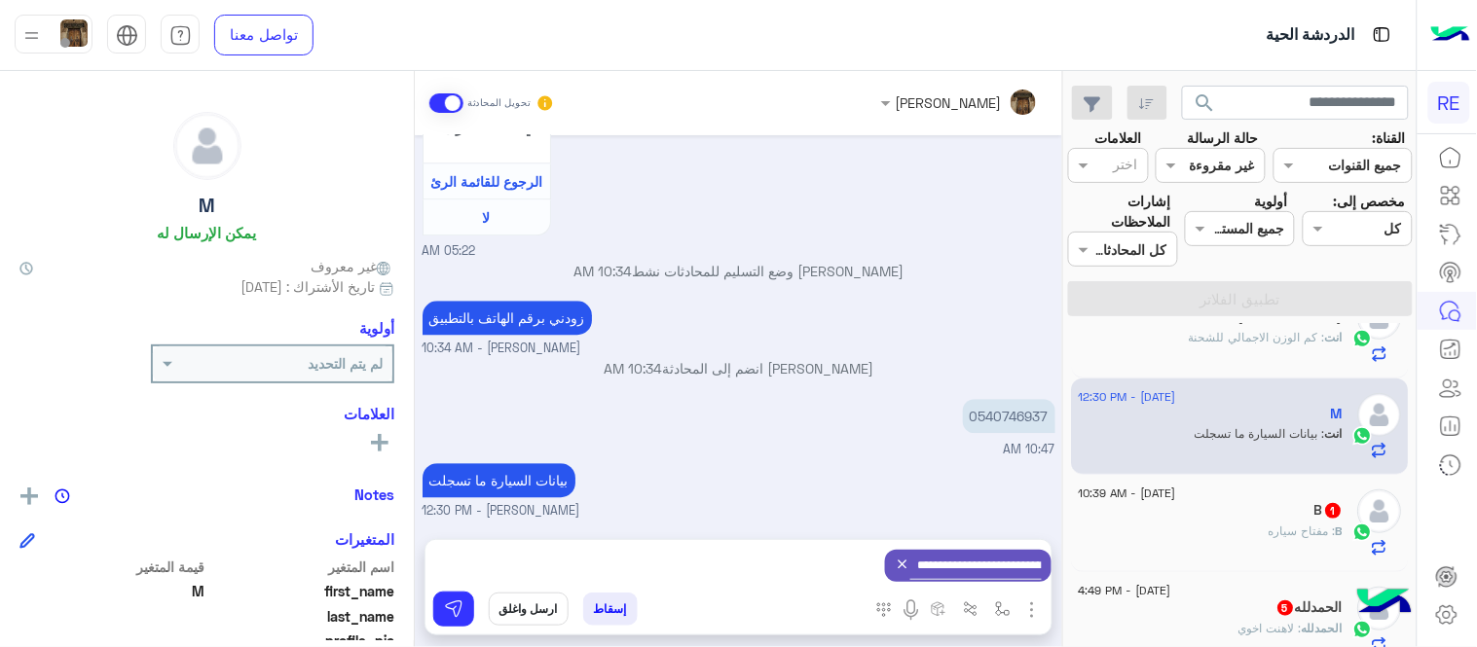
click at [894, 562] on icon at bounding box center [902, 565] width 16 height 16
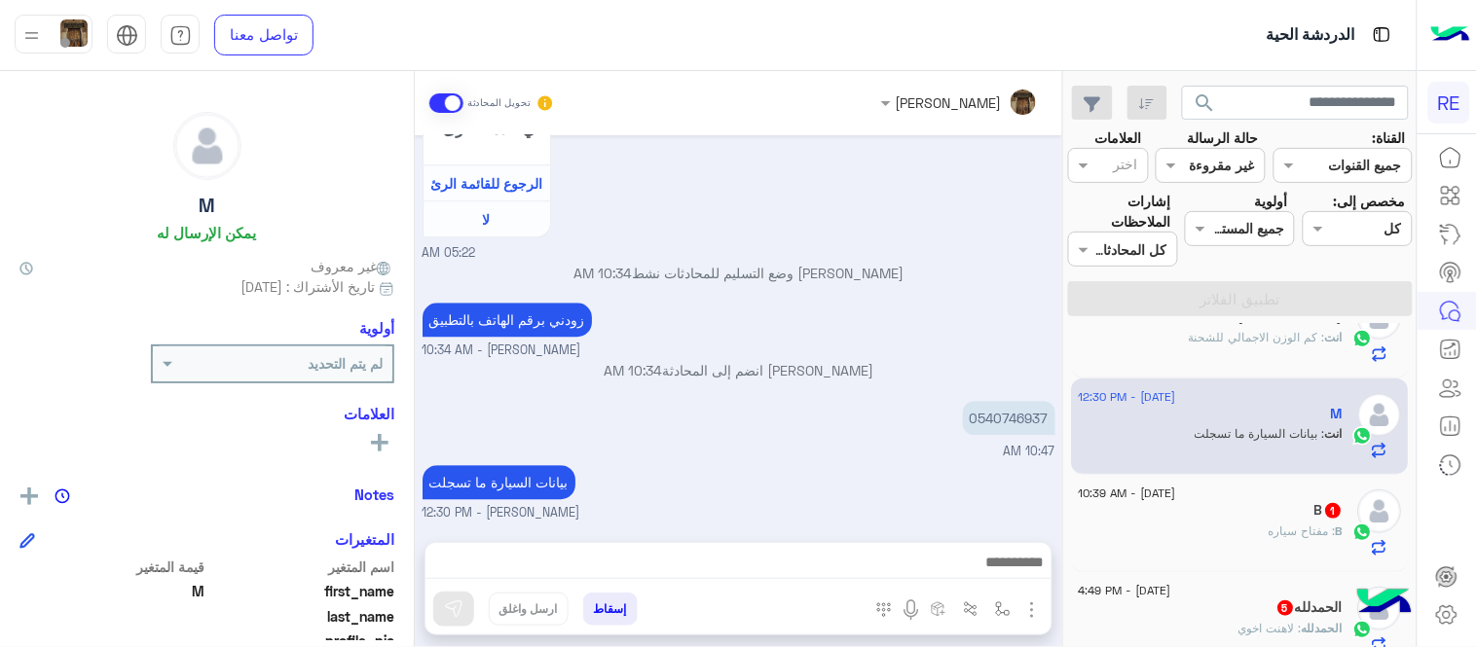
scroll to position [1280, 0]
click at [997, 616] on img "button" at bounding box center [1003, 610] width 16 height 16
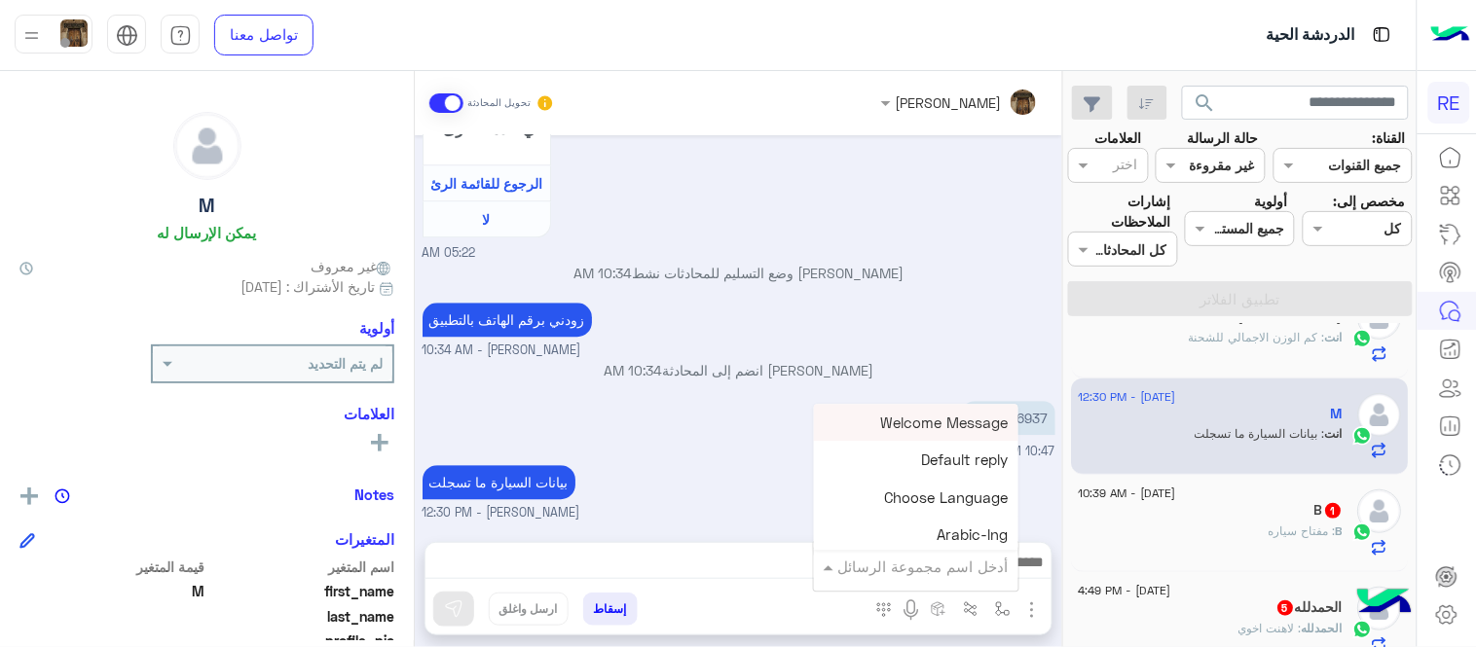
click at [910, 552] on div "أدخل اسم مجموعة الرسائل" at bounding box center [916, 566] width 204 height 35
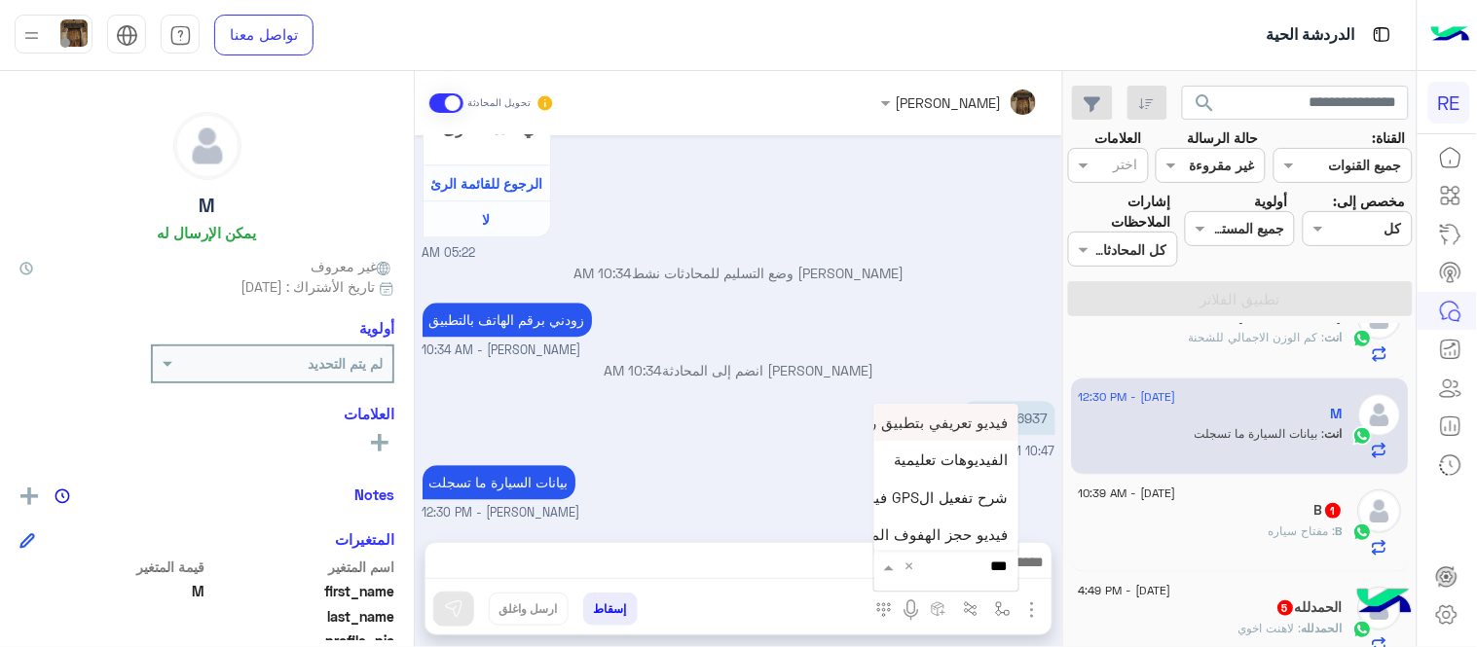
type input "****"
click at [939, 533] on span "فيديو تسجيل سيارة" at bounding box center [949, 532] width 120 height 18
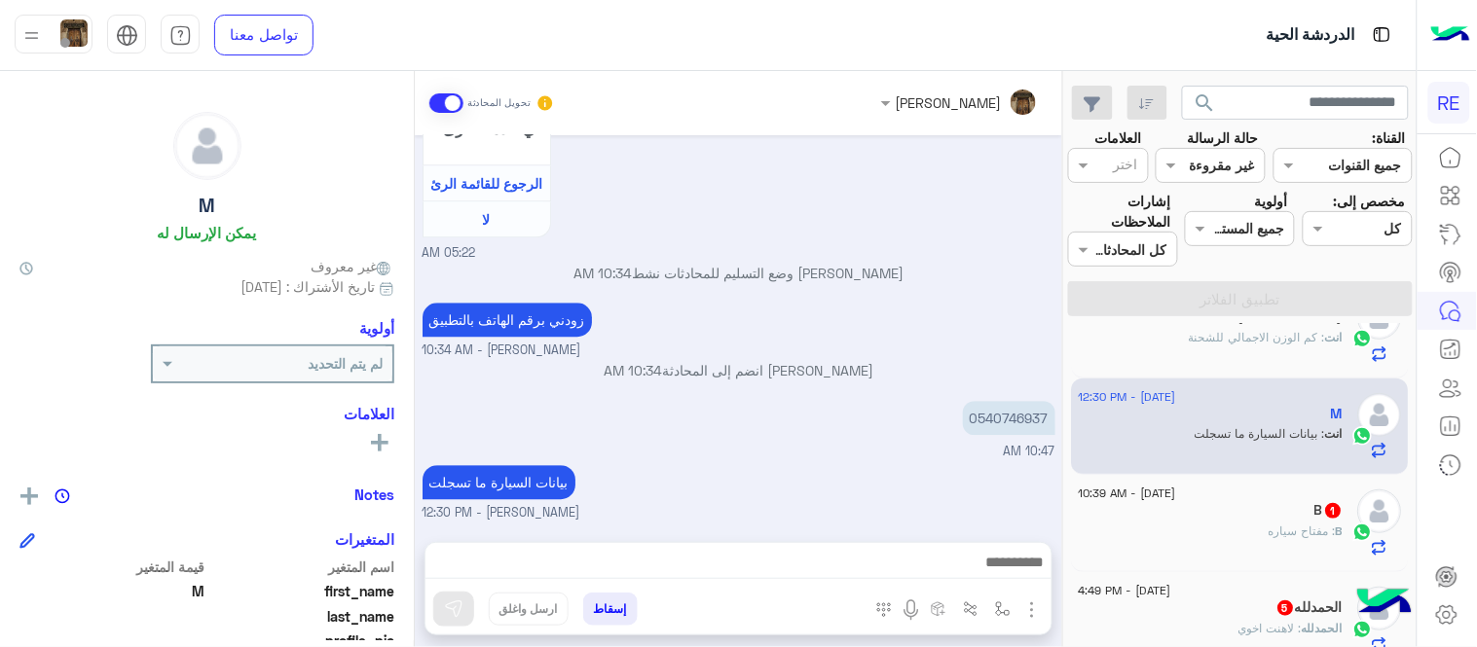
type textarea "**********"
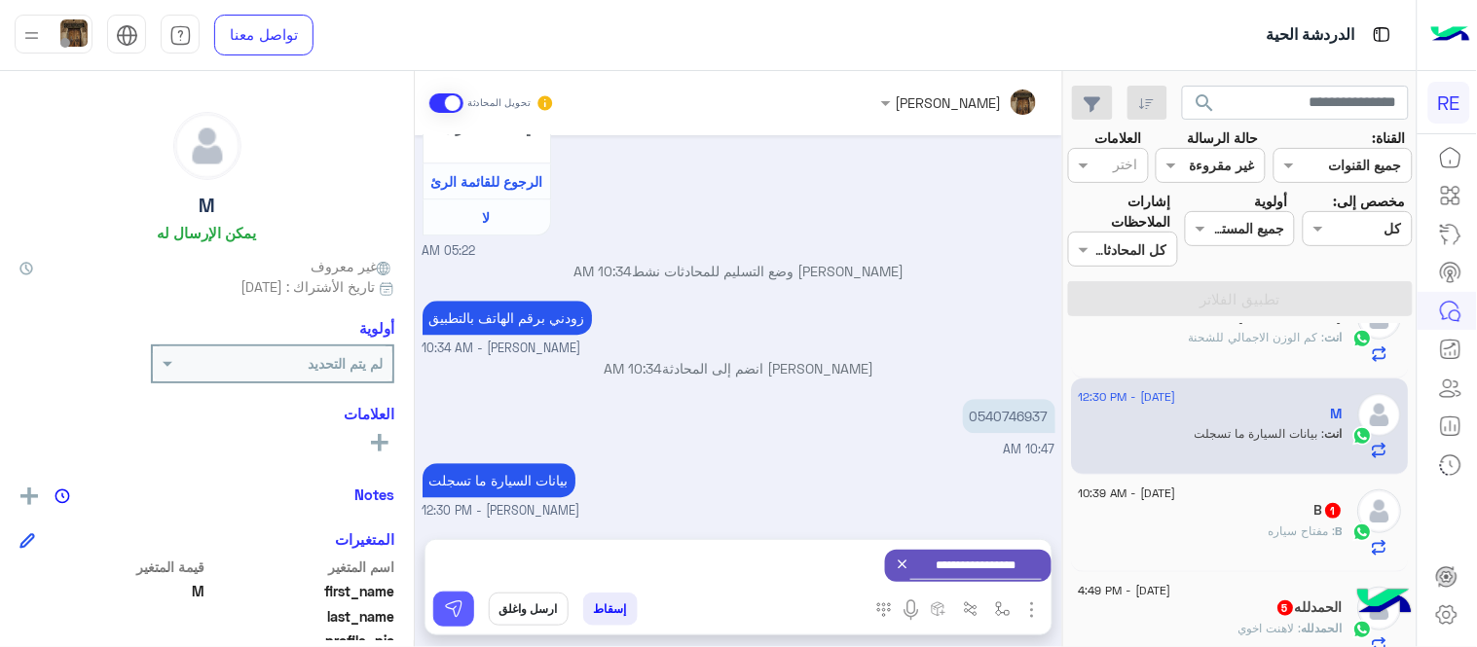
click at [440, 610] on button at bounding box center [453, 609] width 41 height 35
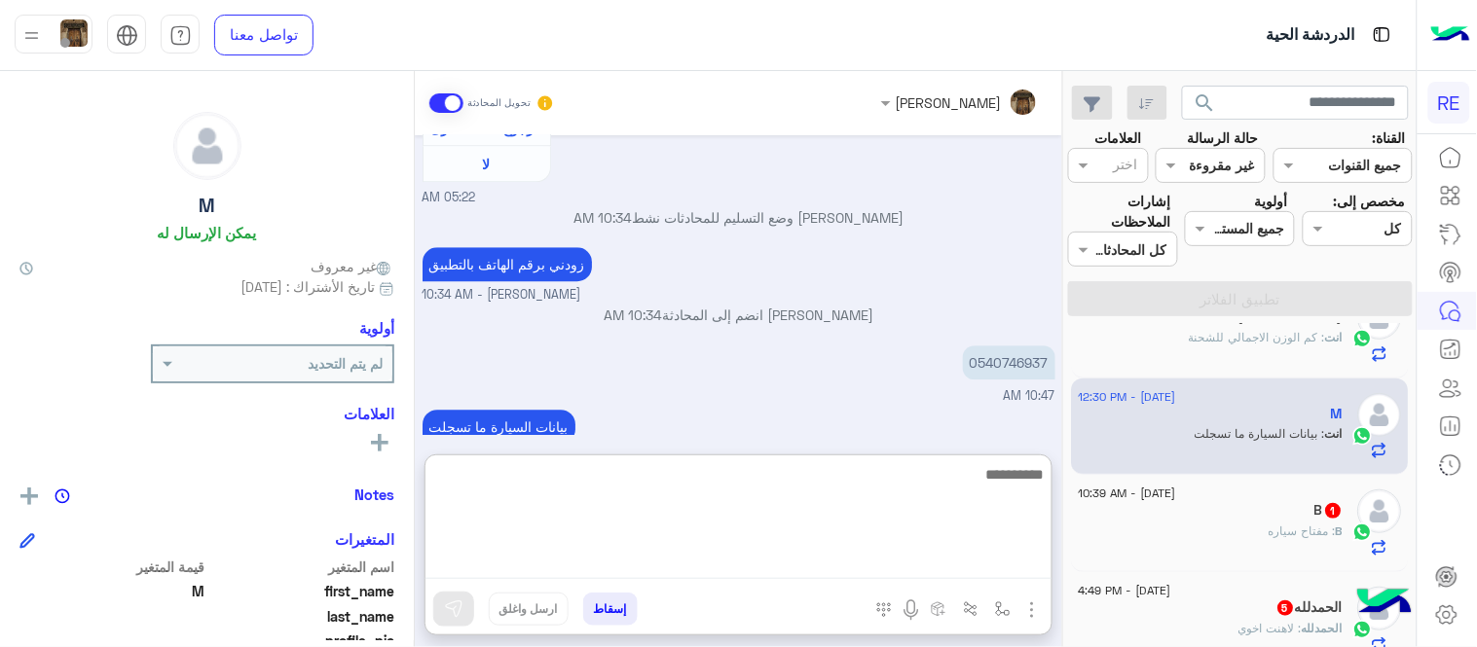
click at [618, 563] on textarea at bounding box center [738, 520] width 626 height 117
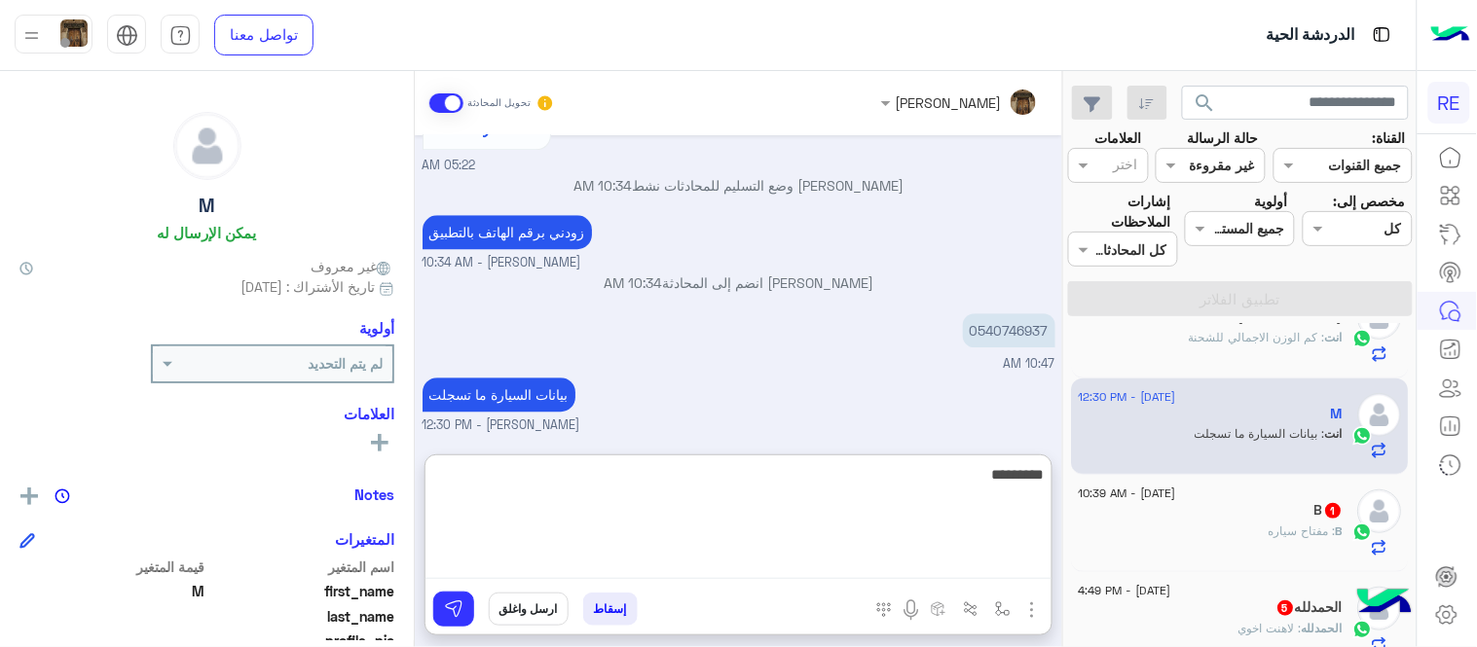
scroll to position [1542, 0]
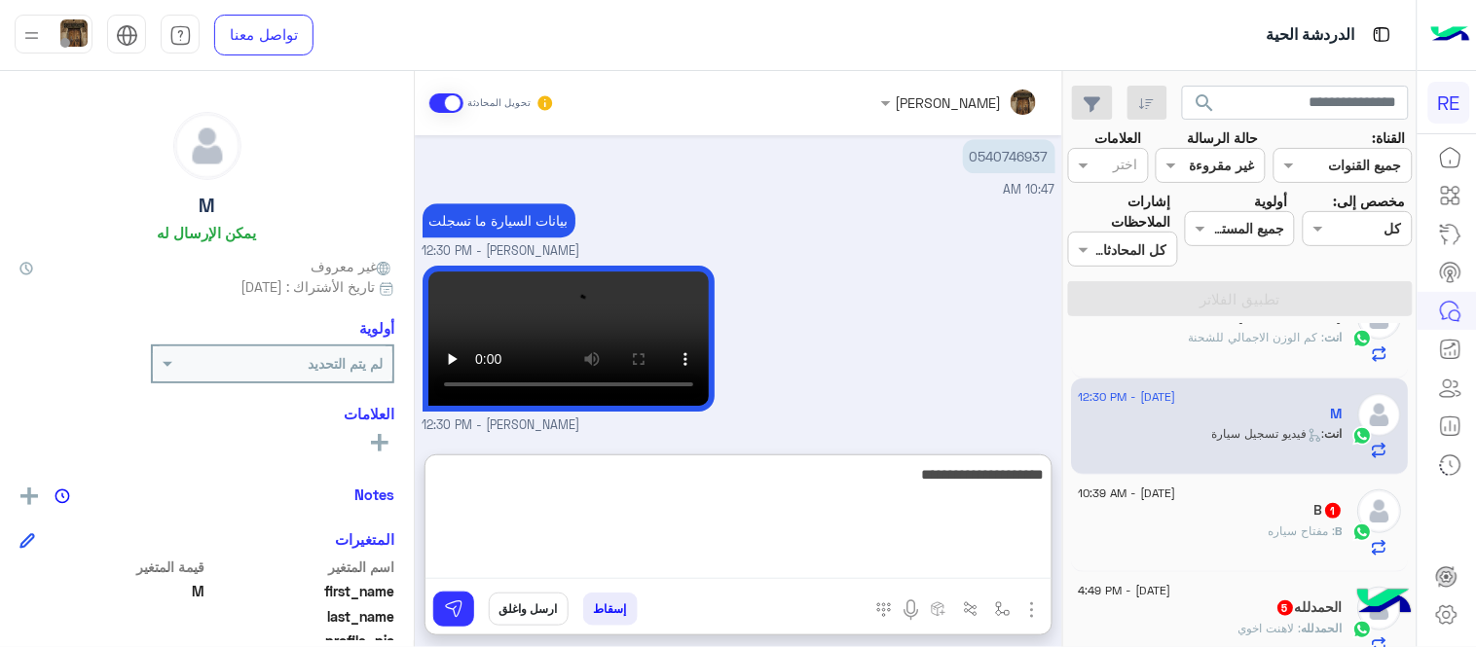
type textarea "**********"
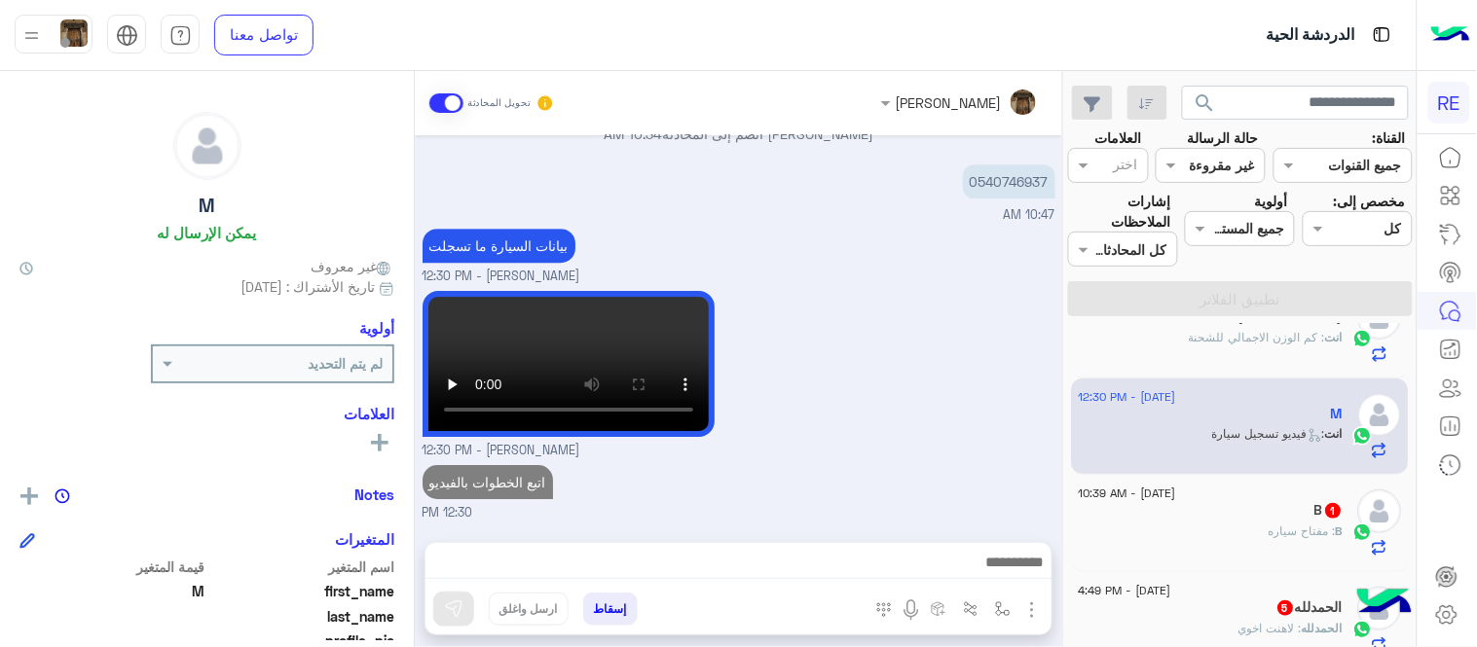
scroll to position [1568, 0]
click at [1179, 529] on div "B : مفتاح سياره" at bounding box center [1210, 540] width 265 height 34
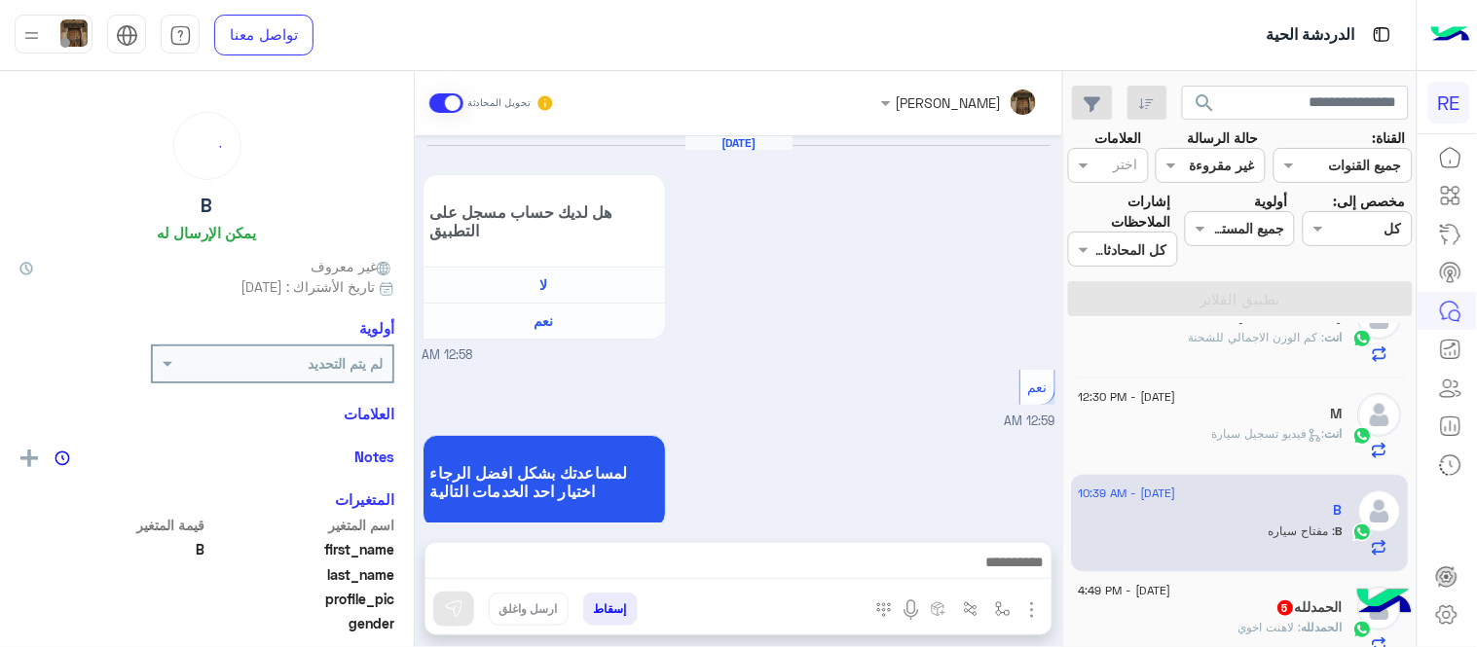
scroll to position [617, 0]
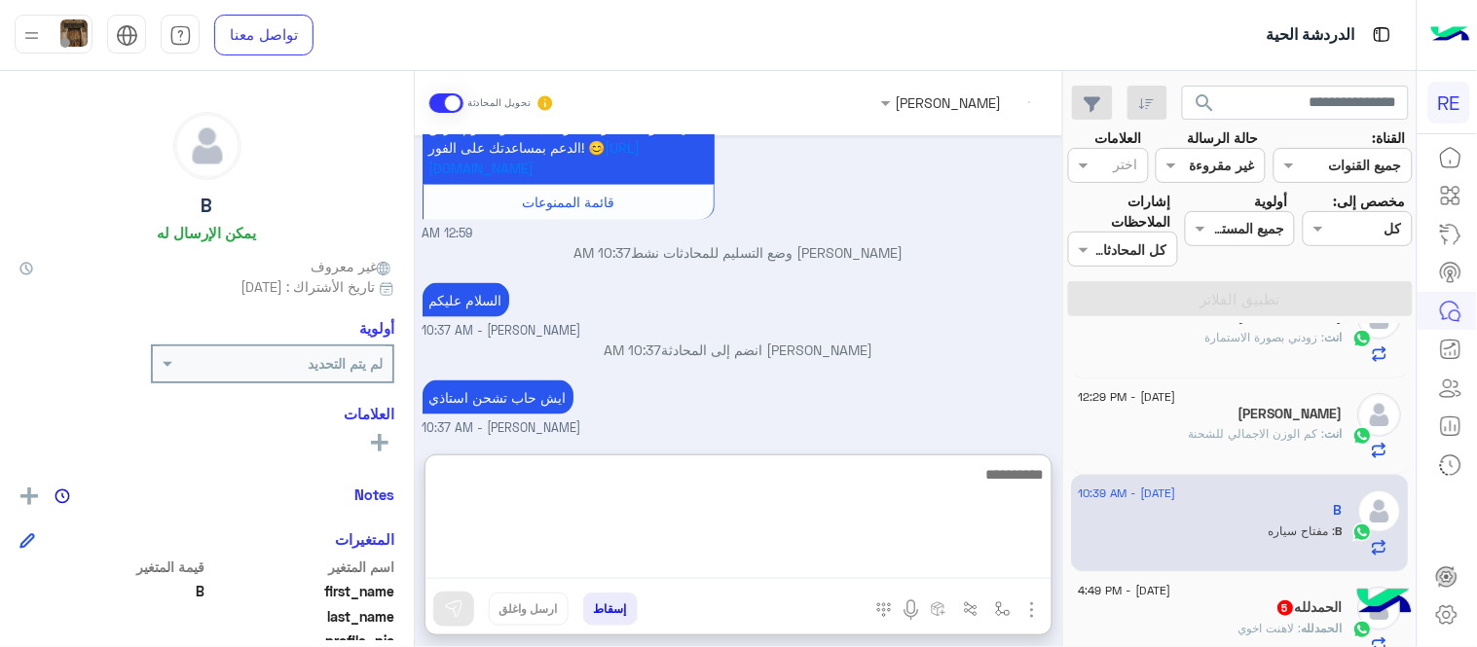
click at [755, 559] on textarea at bounding box center [738, 520] width 626 height 117
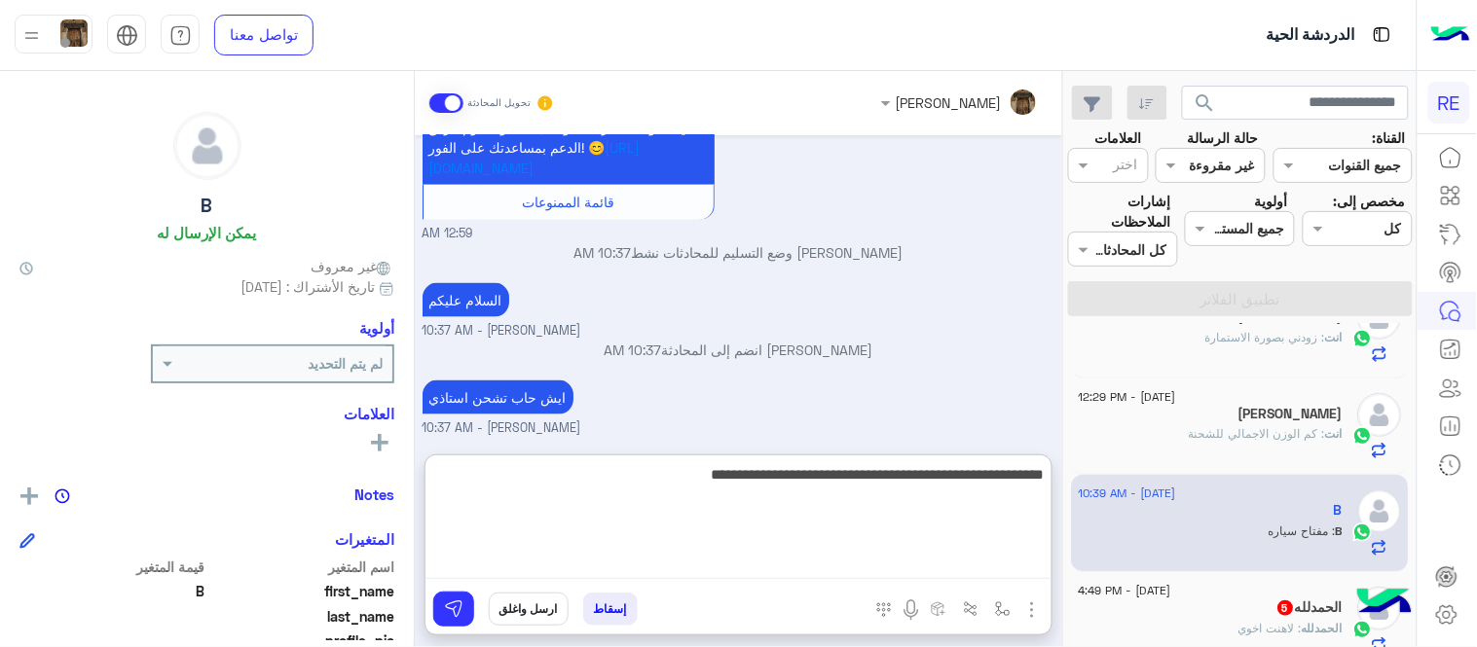
type textarea "**********"
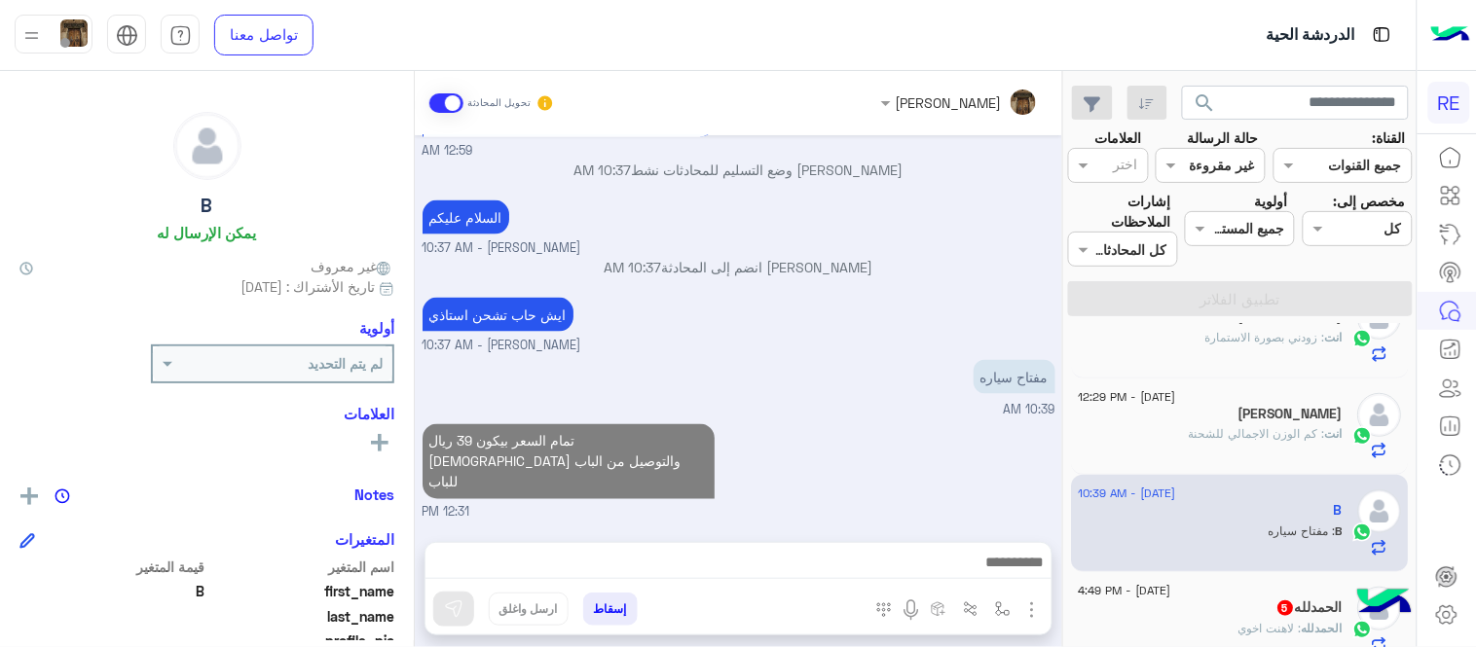
scroll to position [699, 0]
click at [901, 415] on div "[DATE] هل لديك حساب مسجل على التطبيق لا نعم 12:58 AM نعم 12:59 AM لمساعدتك بشكل…" at bounding box center [738, 328] width 647 height 387
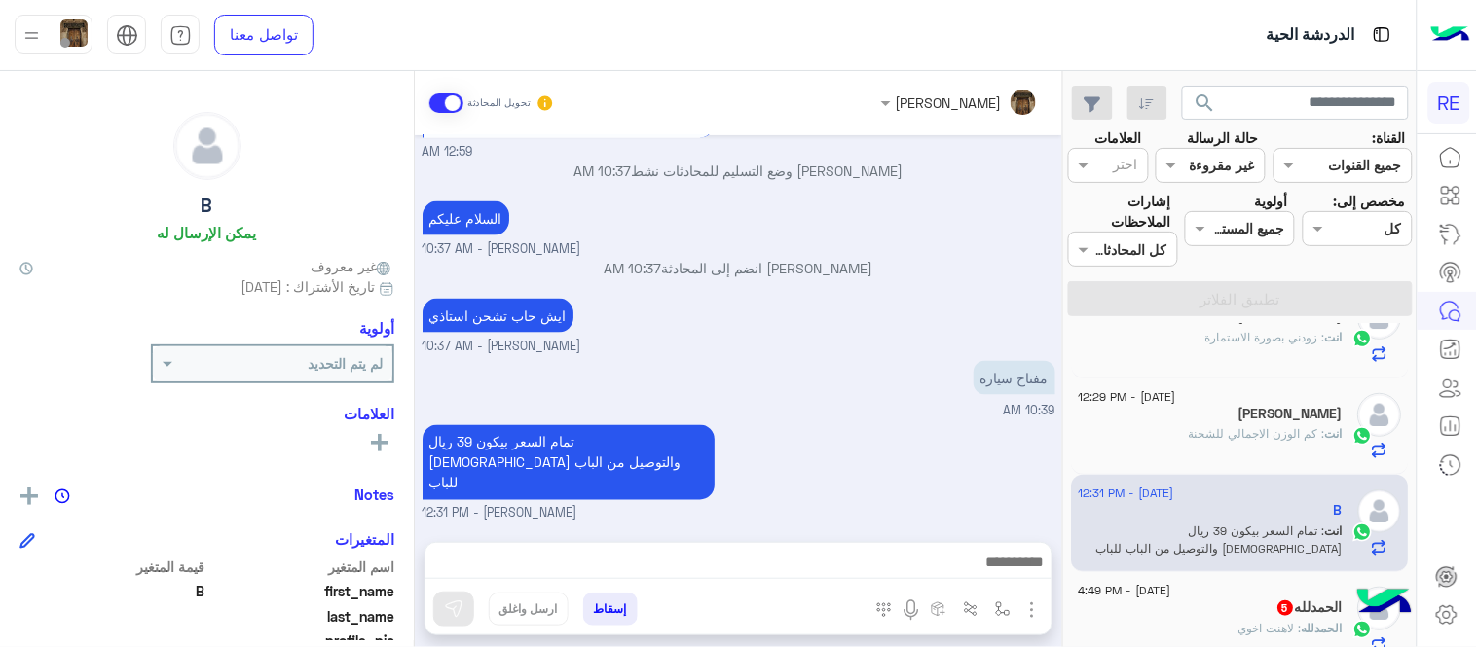
scroll to position [0, 0]
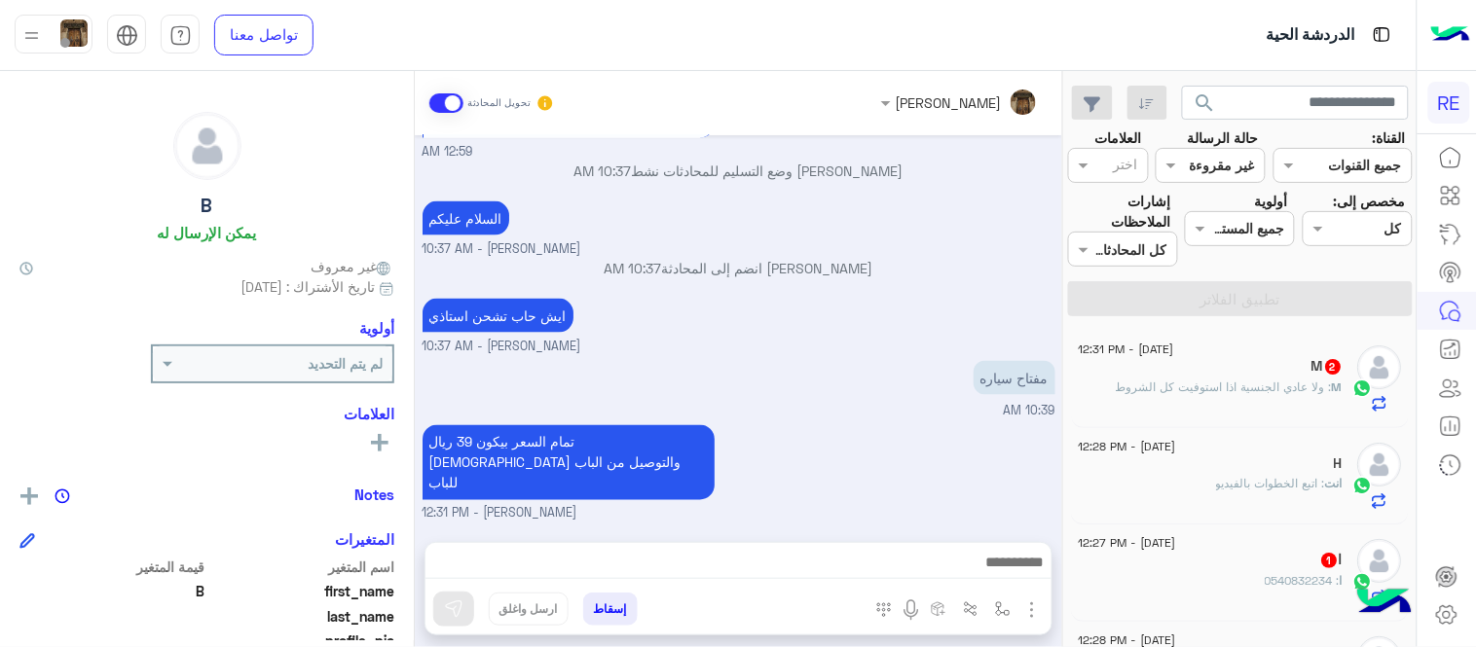
click at [1203, 372] on div "M 2" at bounding box center [1210, 368] width 265 height 20
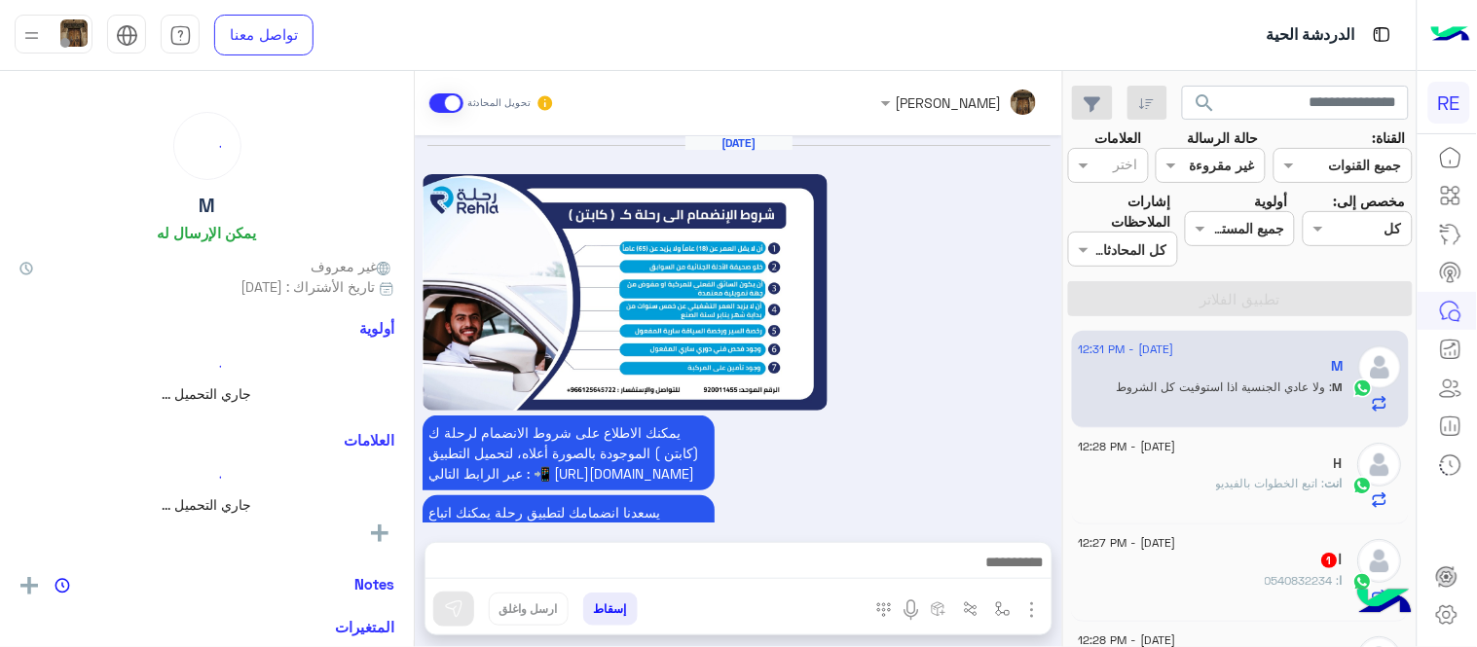
scroll to position [1130, 0]
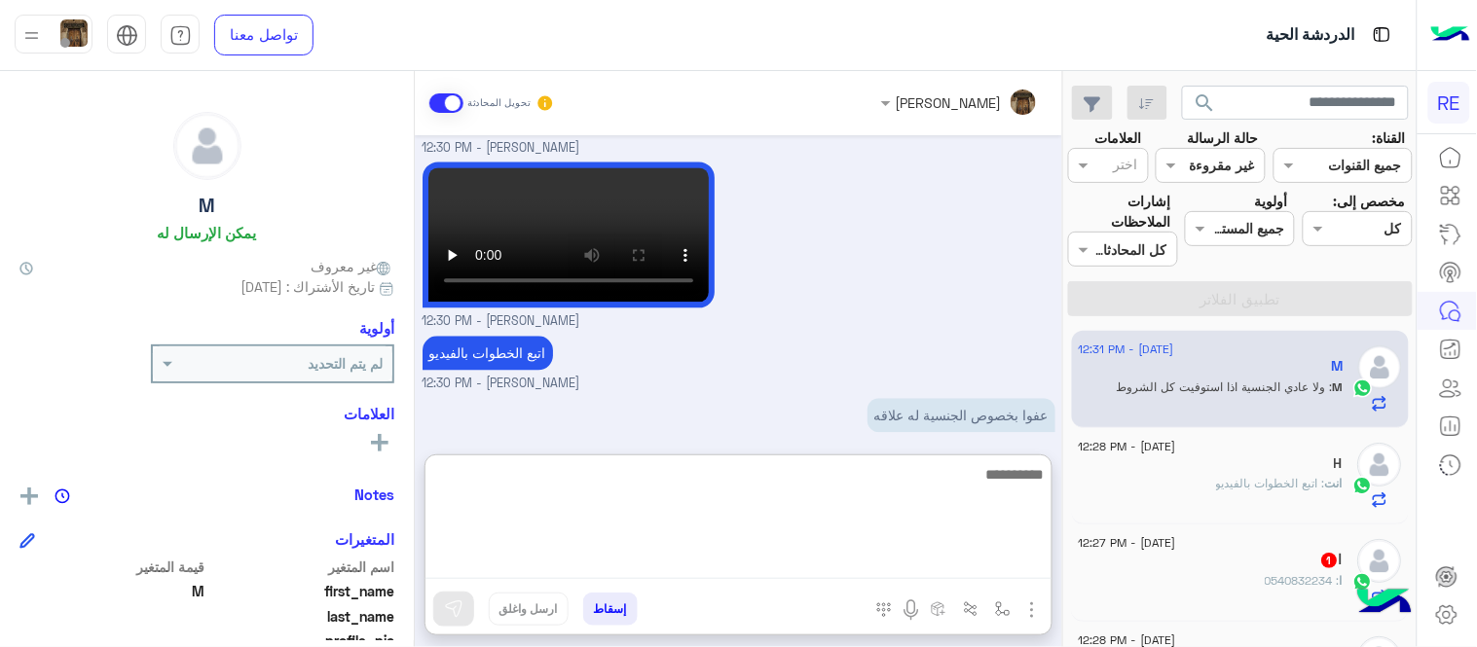
click at [742, 553] on textarea at bounding box center [738, 520] width 626 height 117
type textarea "*"
type textarea "**********"
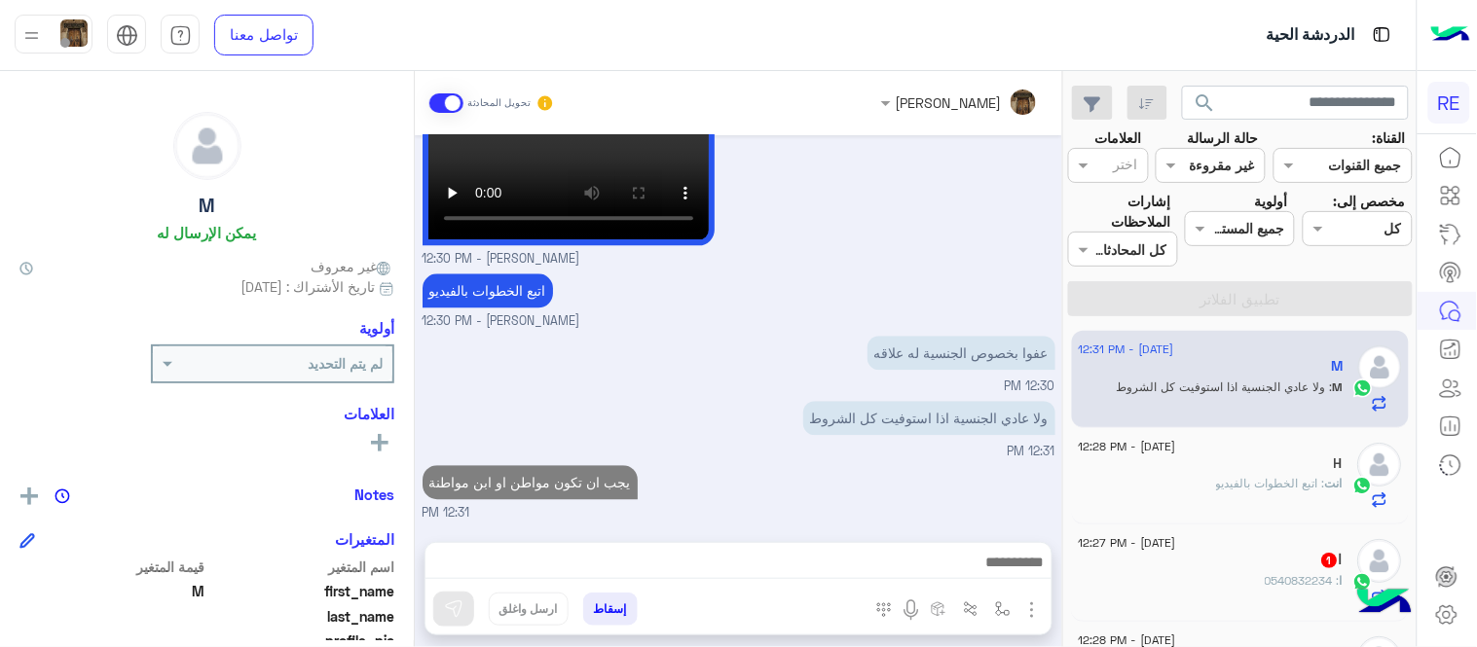
scroll to position [1191, 0]
click at [955, 390] on div "[DATE] يمكنك الاطلاع على شروط الانضمام لرحلة ك (كابتن ) الموجودة بالصورة أعلاه،…" at bounding box center [738, 328] width 647 height 387
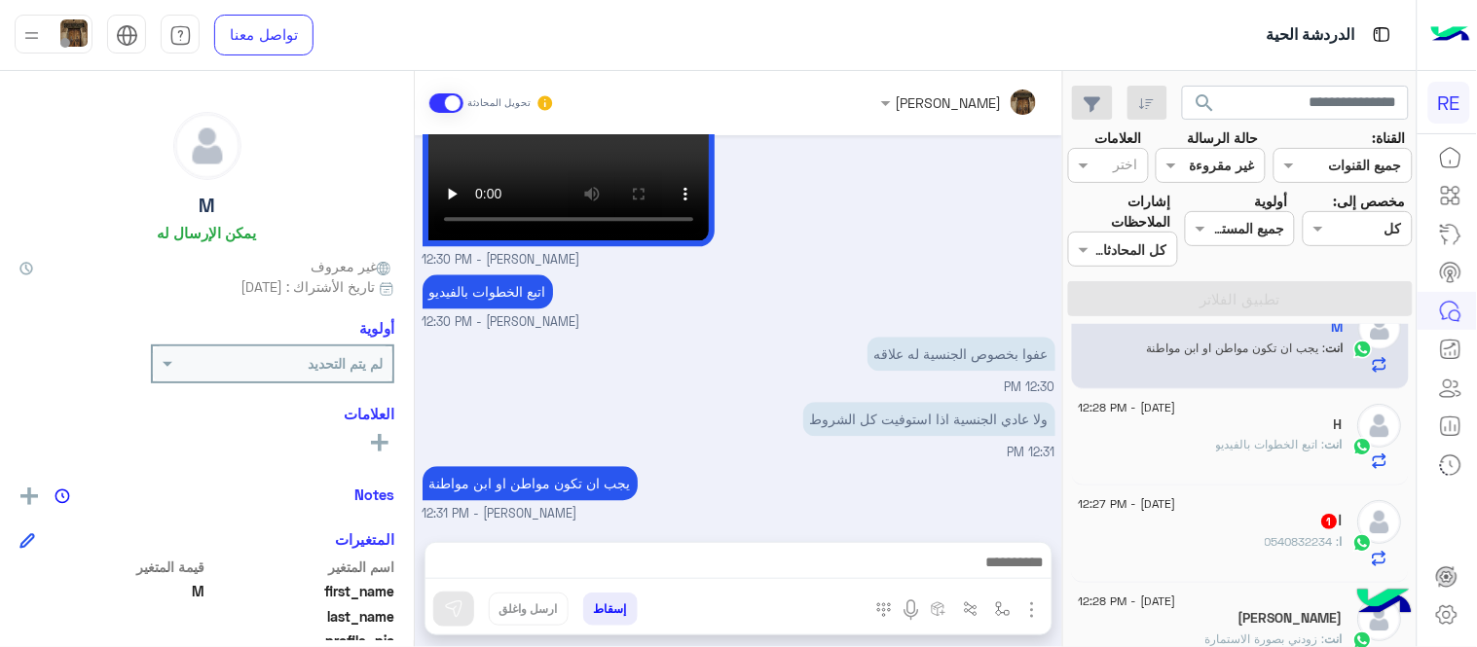
scroll to position [0, 0]
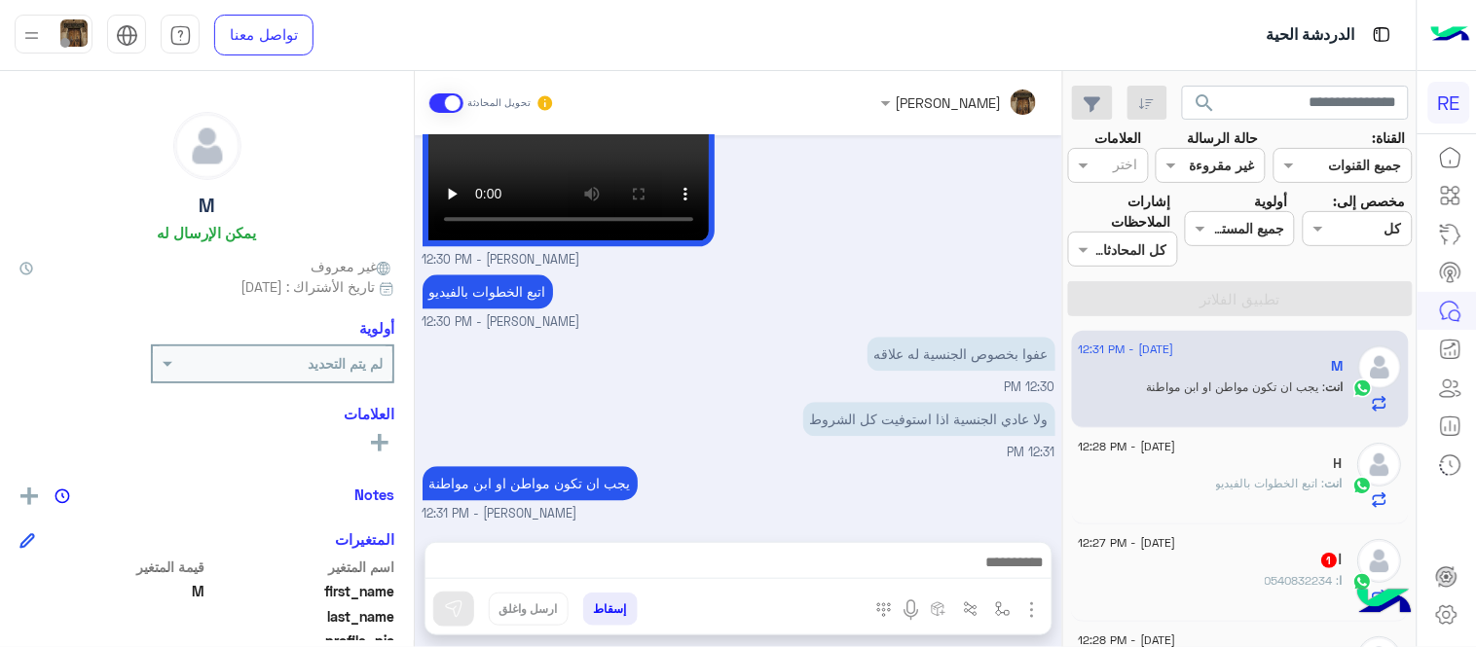
click at [1246, 577] on div "ا : 0540832234" at bounding box center [1210, 589] width 265 height 34
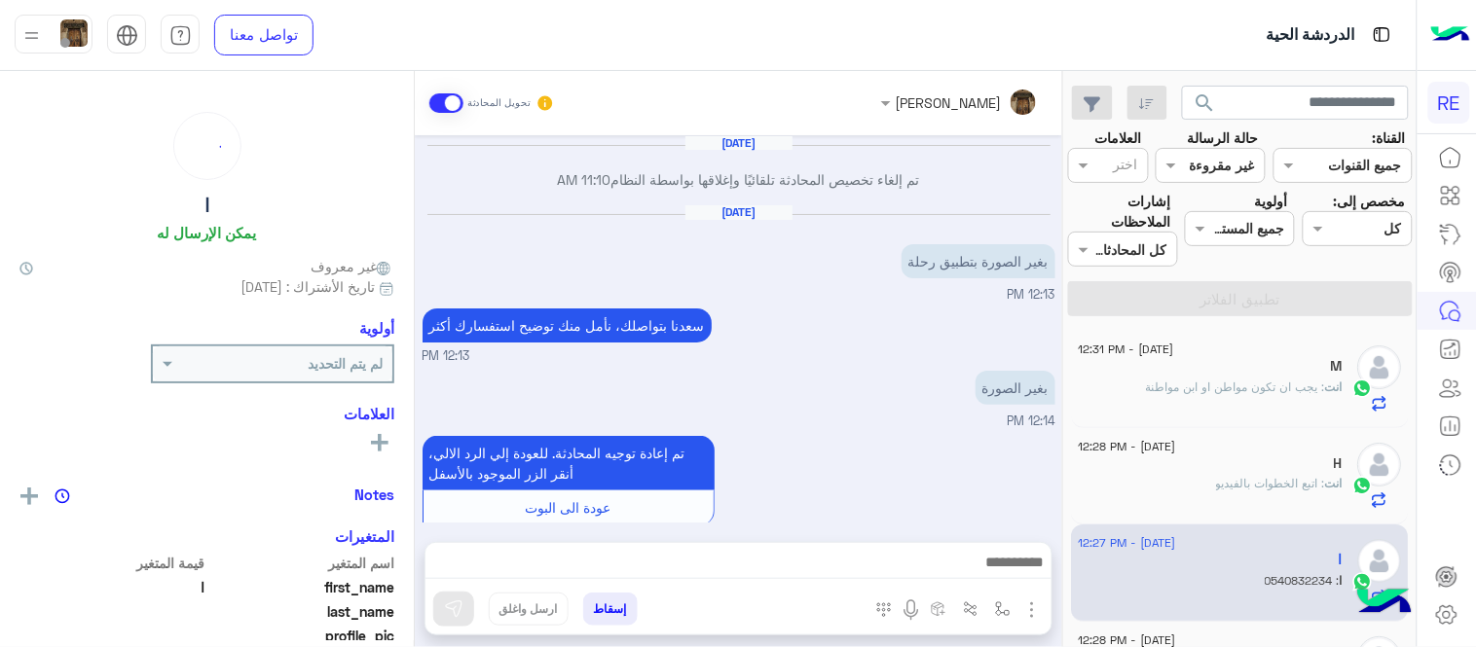
scroll to position [258, 0]
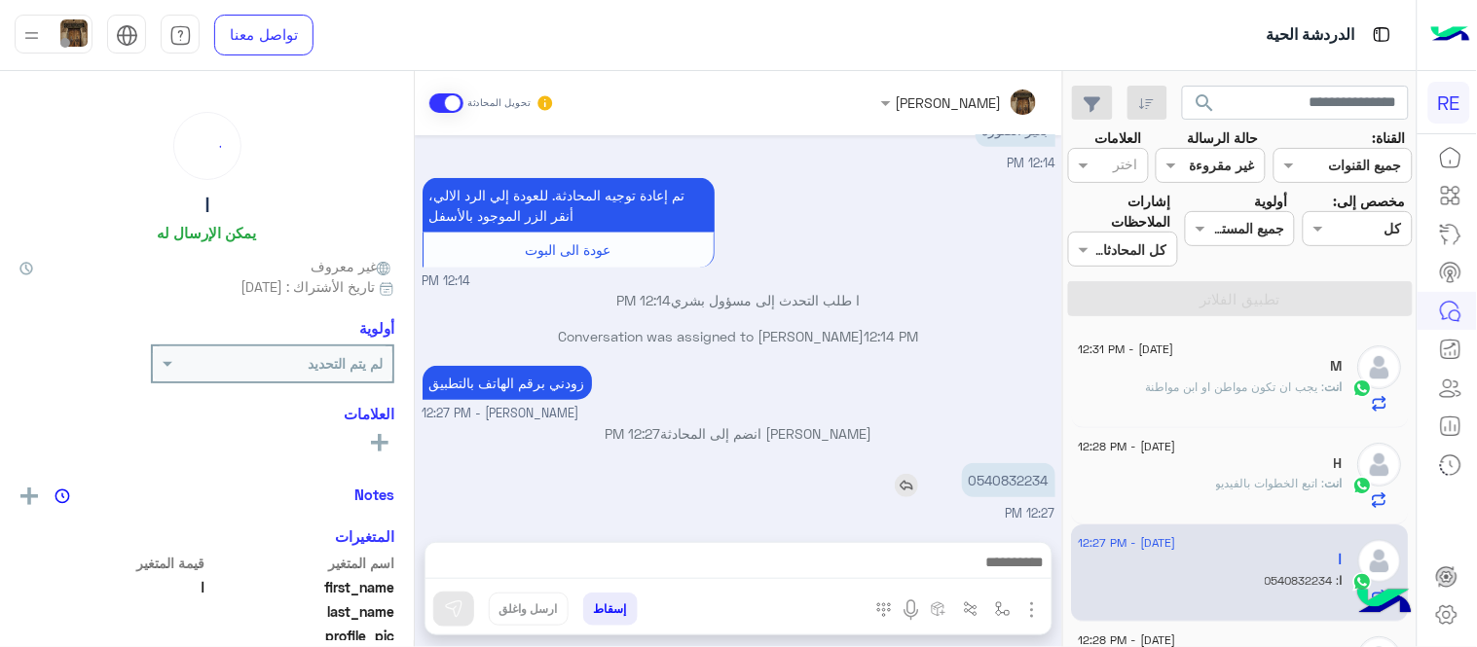
click at [994, 469] on p "0540832234" at bounding box center [1008, 480] width 93 height 34
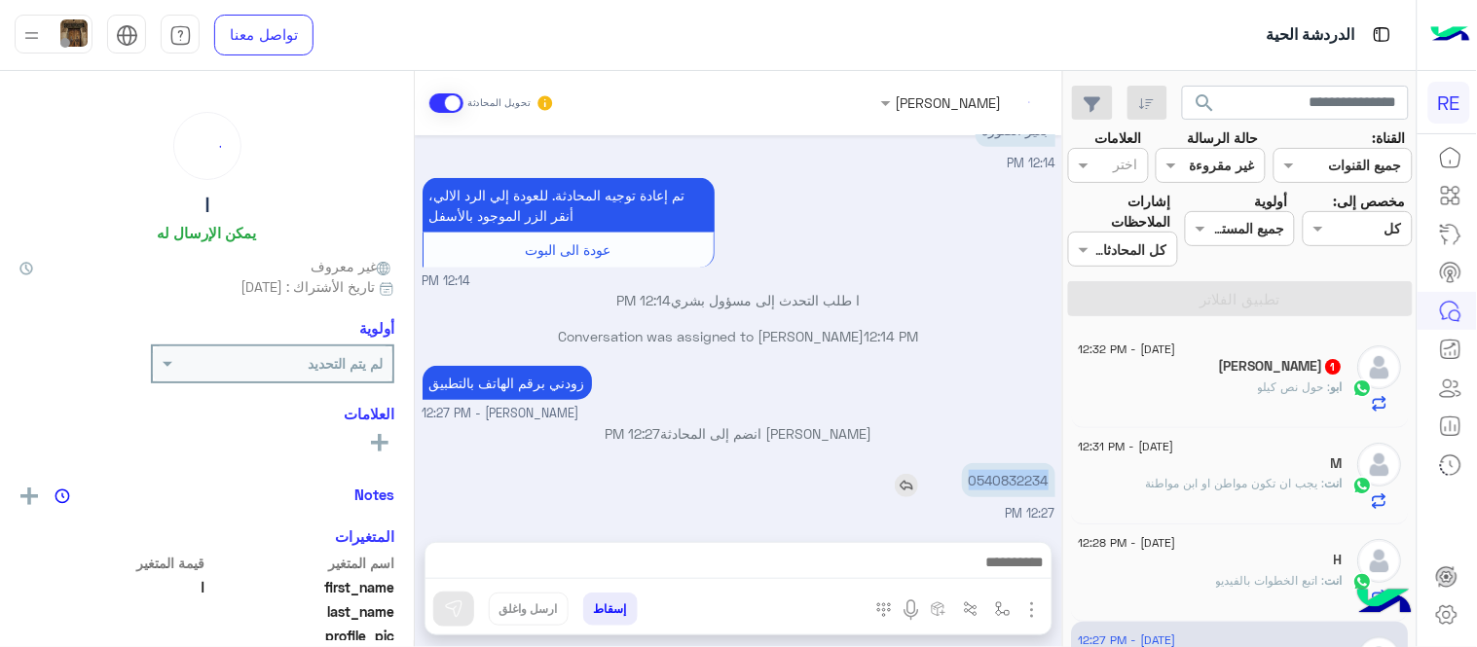
click at [994, 469] on p "0540832234" at bounding box center [1008, 480] width 93 height 34
copy p "0540832234"
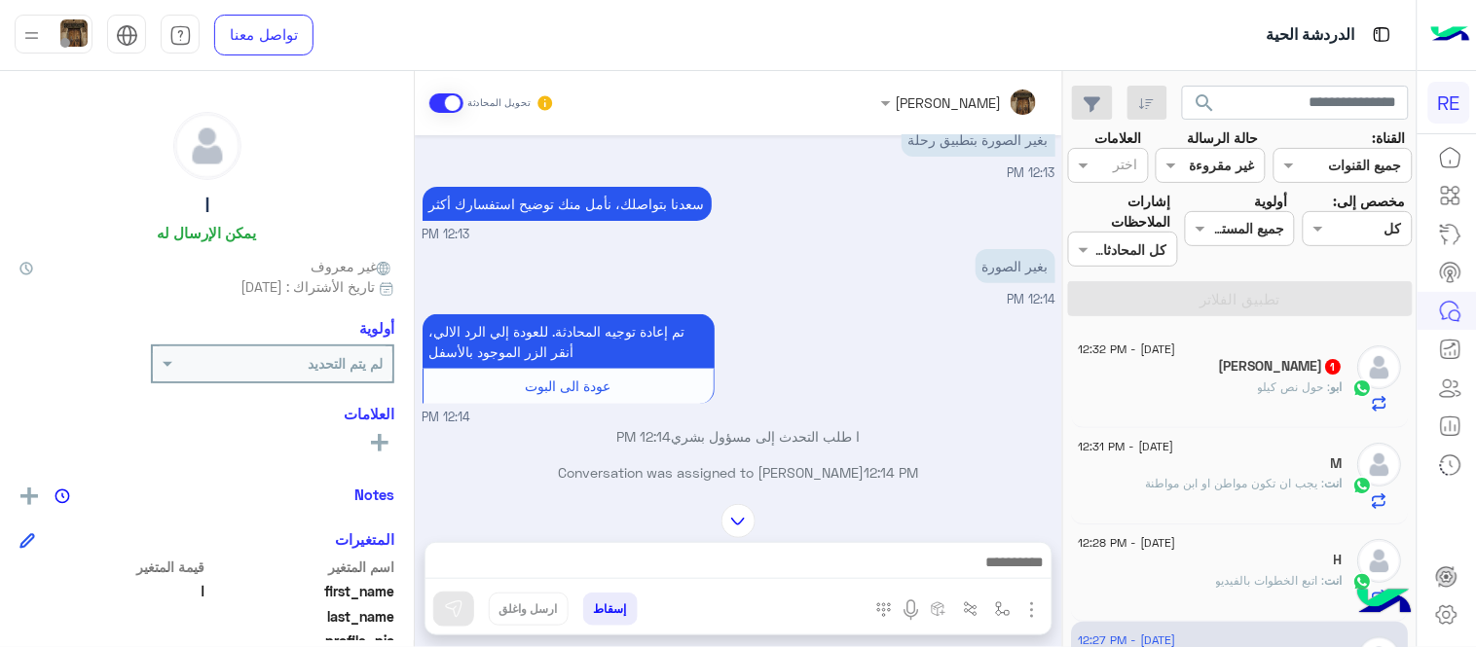
scroll to position [70, 0]
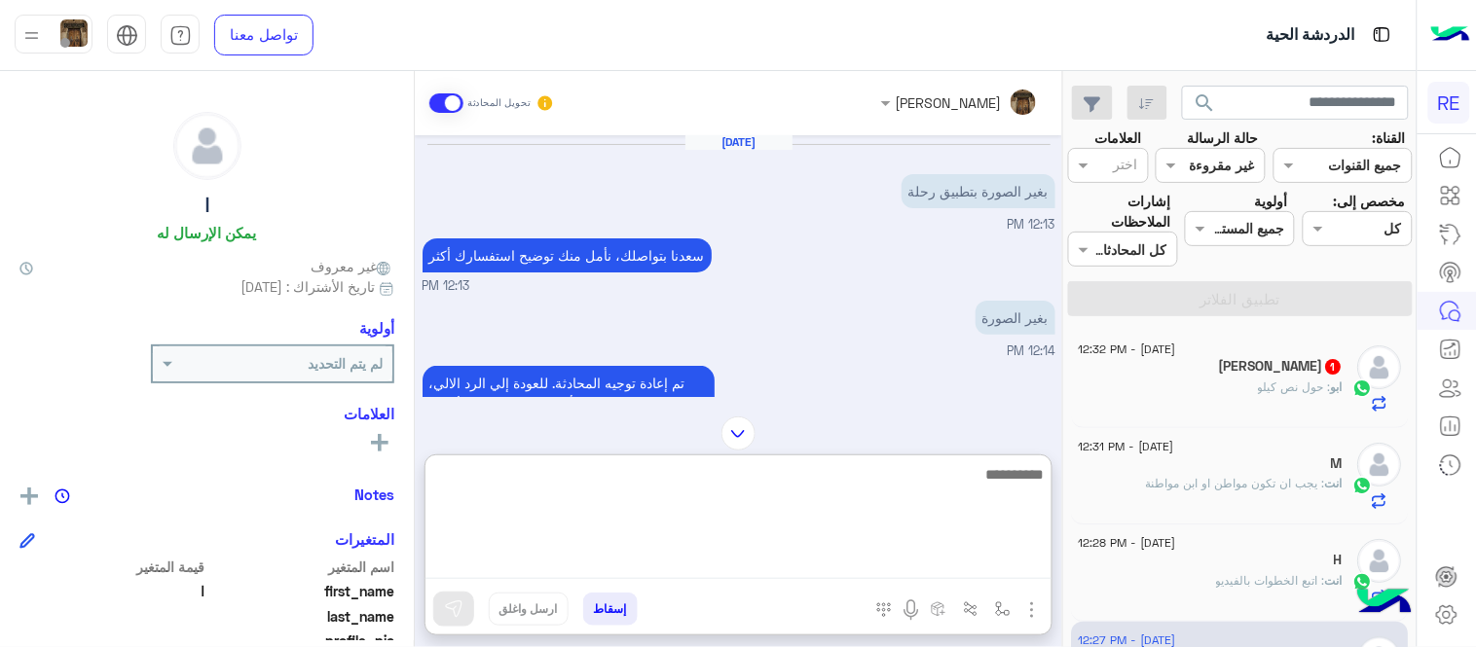
click at [873, 553] on textarea at bounding box center [738, 520] width 626 height 117
type textarea "**********"
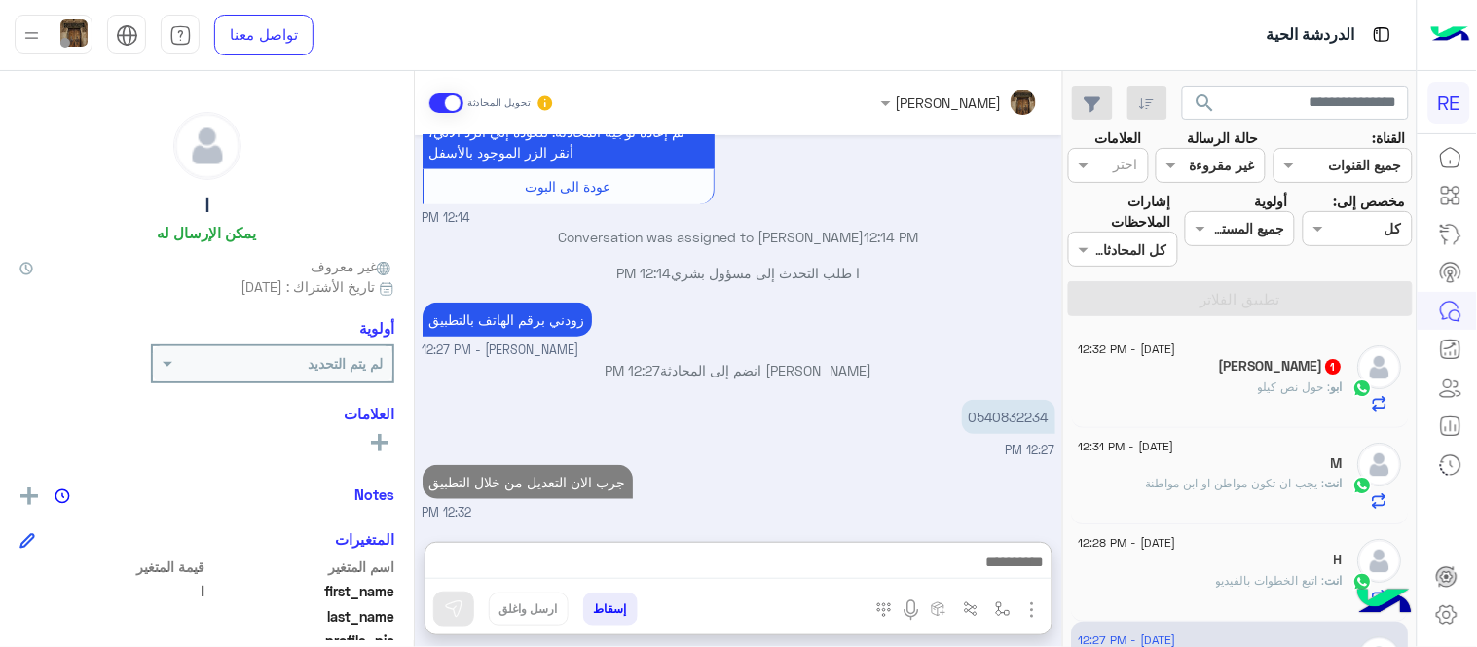
scroll to position [364, 0]
click at [1228, 375] on div "[PERSON_NAME] 1" at bounding box center [1210, 368] width 265 height 20
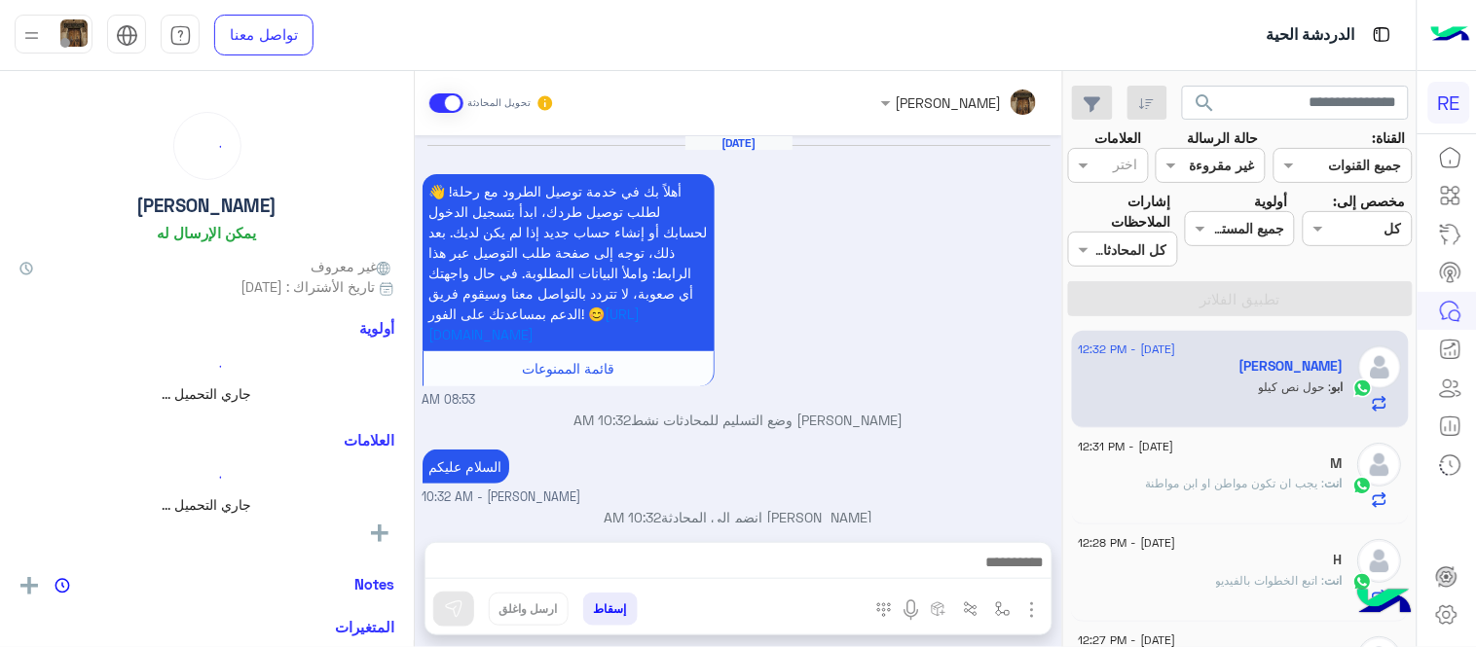
scroll to position [635, 0]
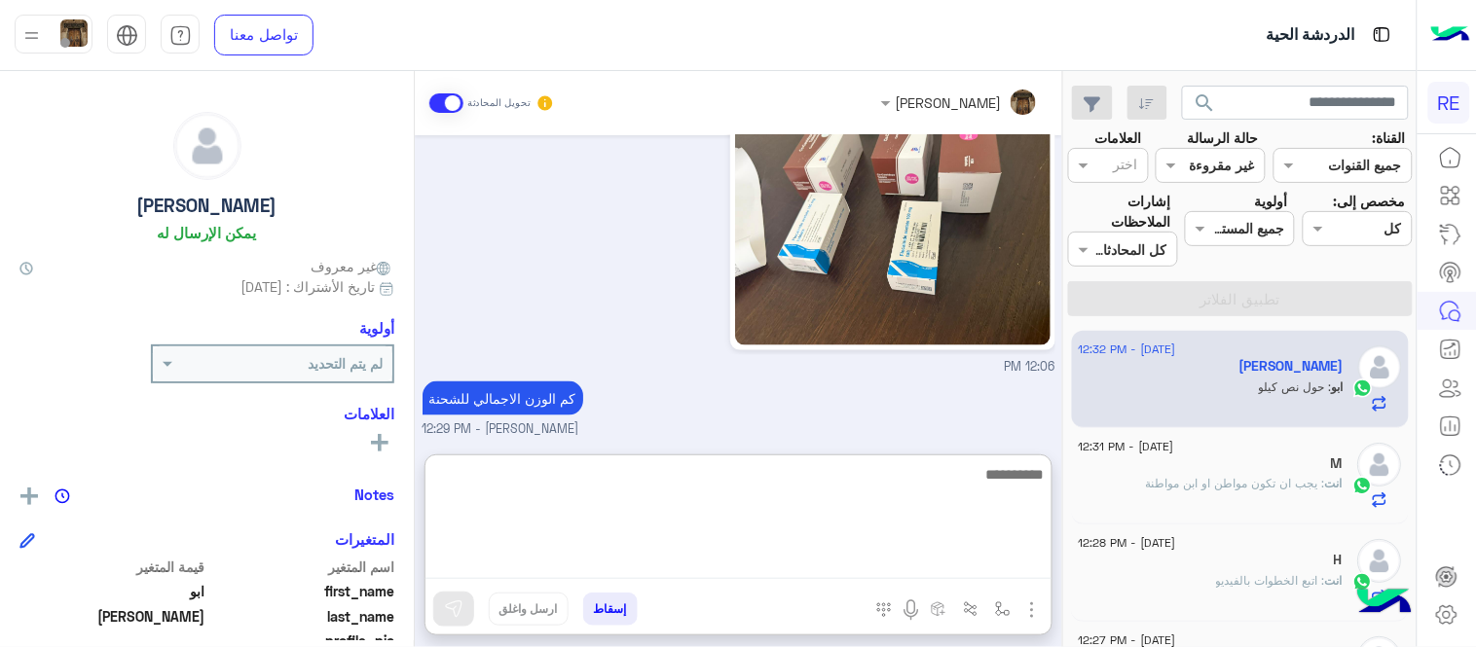
click at [813, 569] on textarea at bounding box center [738, 520] width 626 height 117
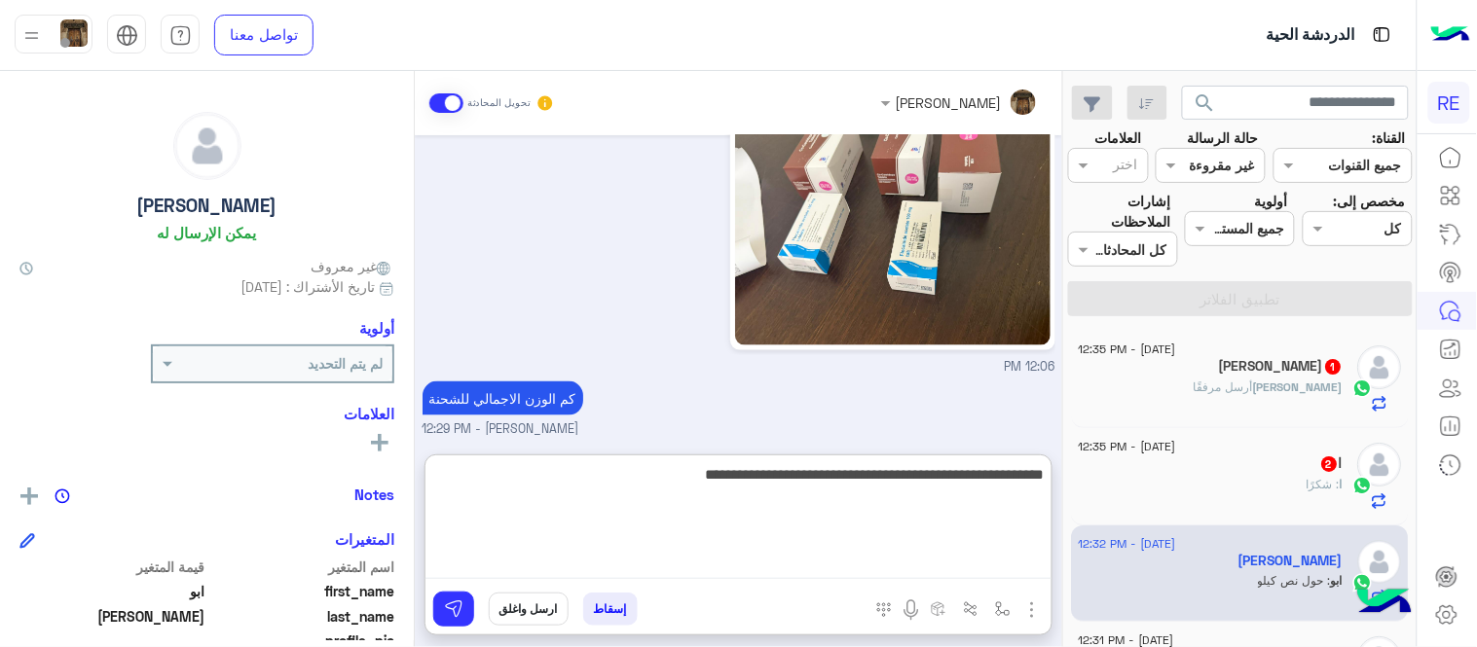
type textarea "**********"
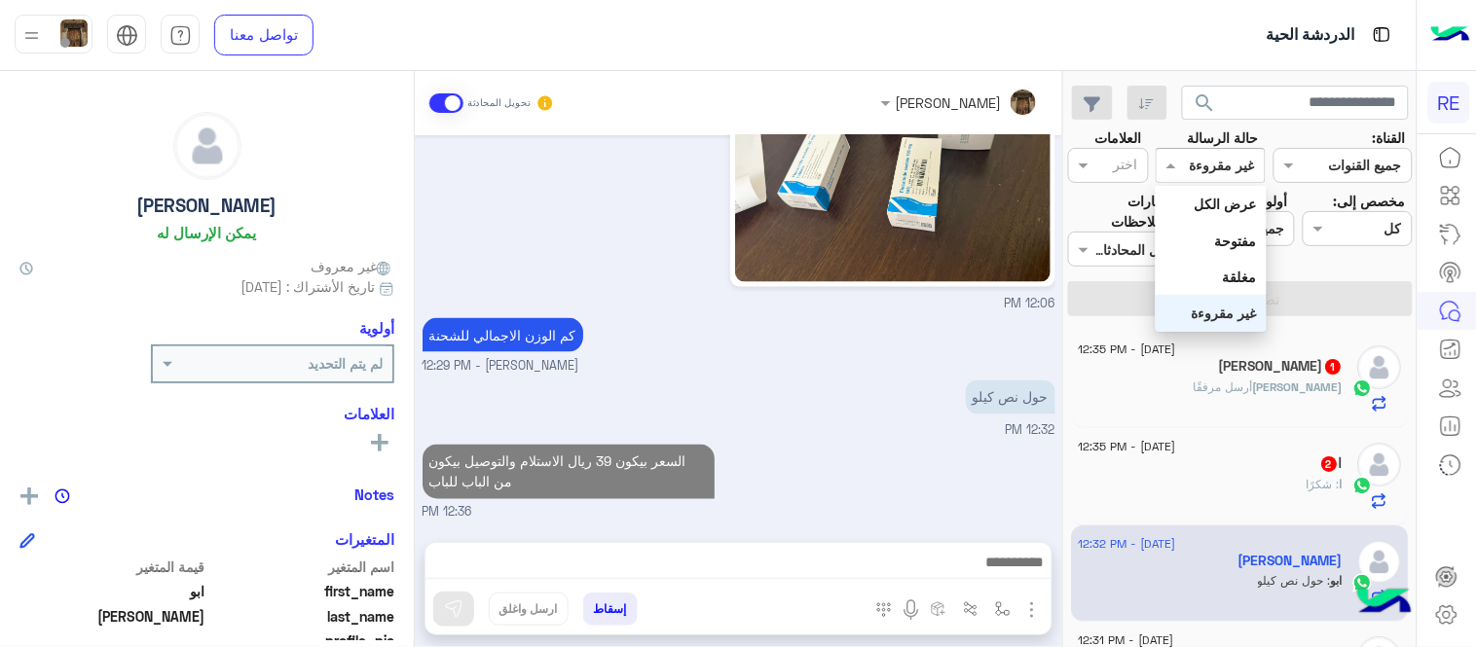
click at [1205, 149] on div "القناه غير مقروءة" at bounding box center [1210, 165] width 110 height 35
click at [1209, 188] on div "عرض الكل" at bounding box center [1210, 204] width 110 height 36
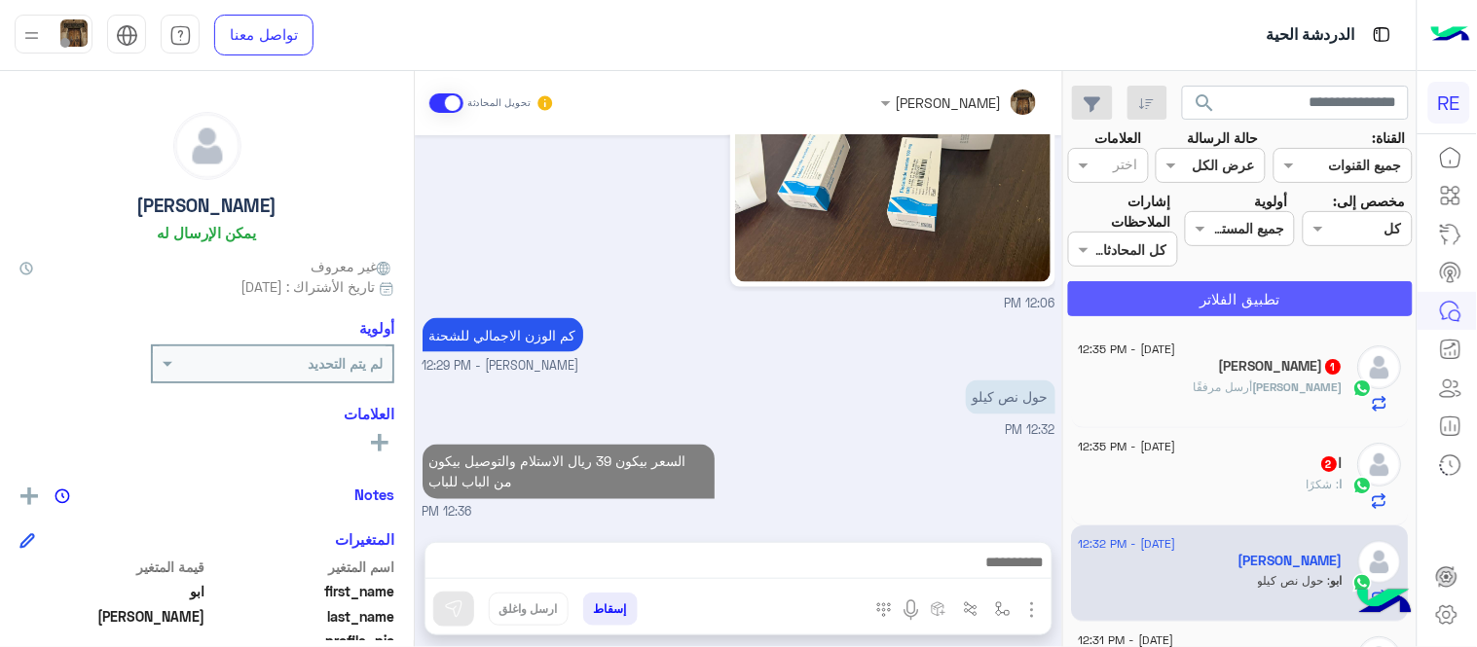
click at [1230, 302] on button "تطبيق الفلاتر" at bounding box center [1240, 298] width 345 height 35
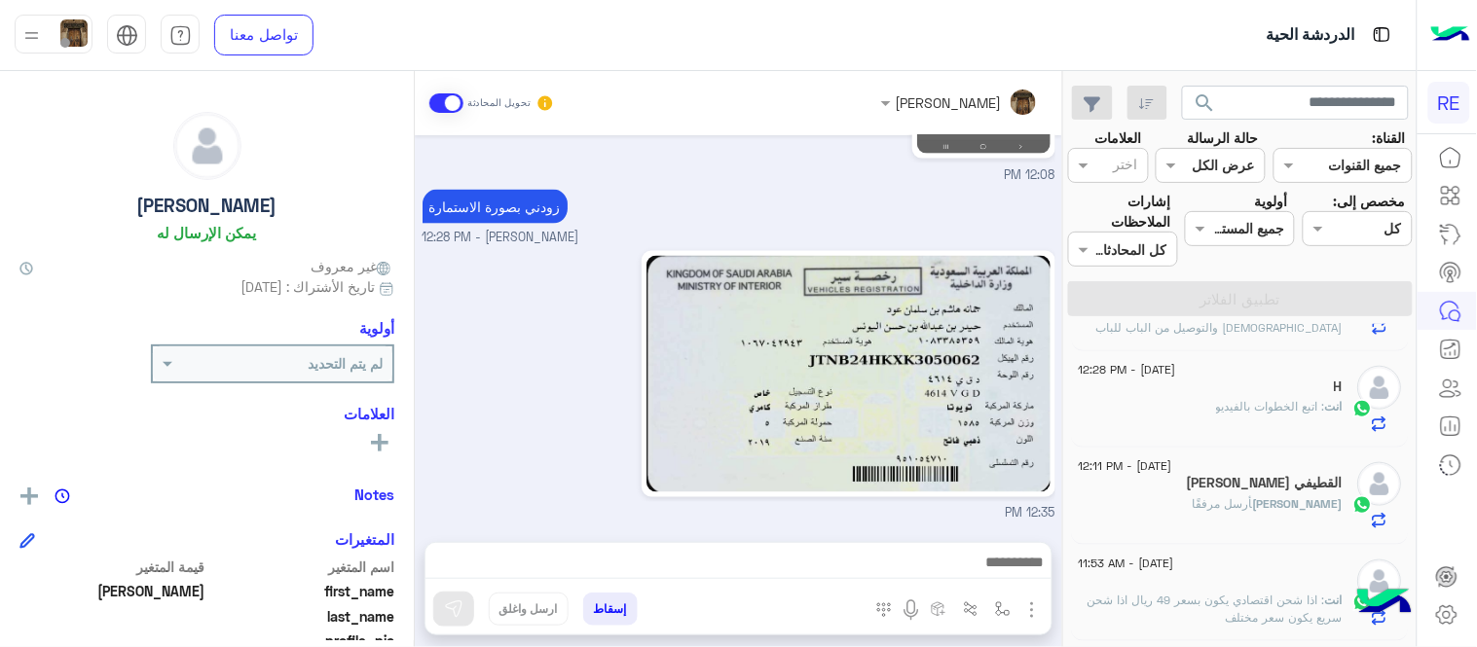
scroll to position [569, 0]
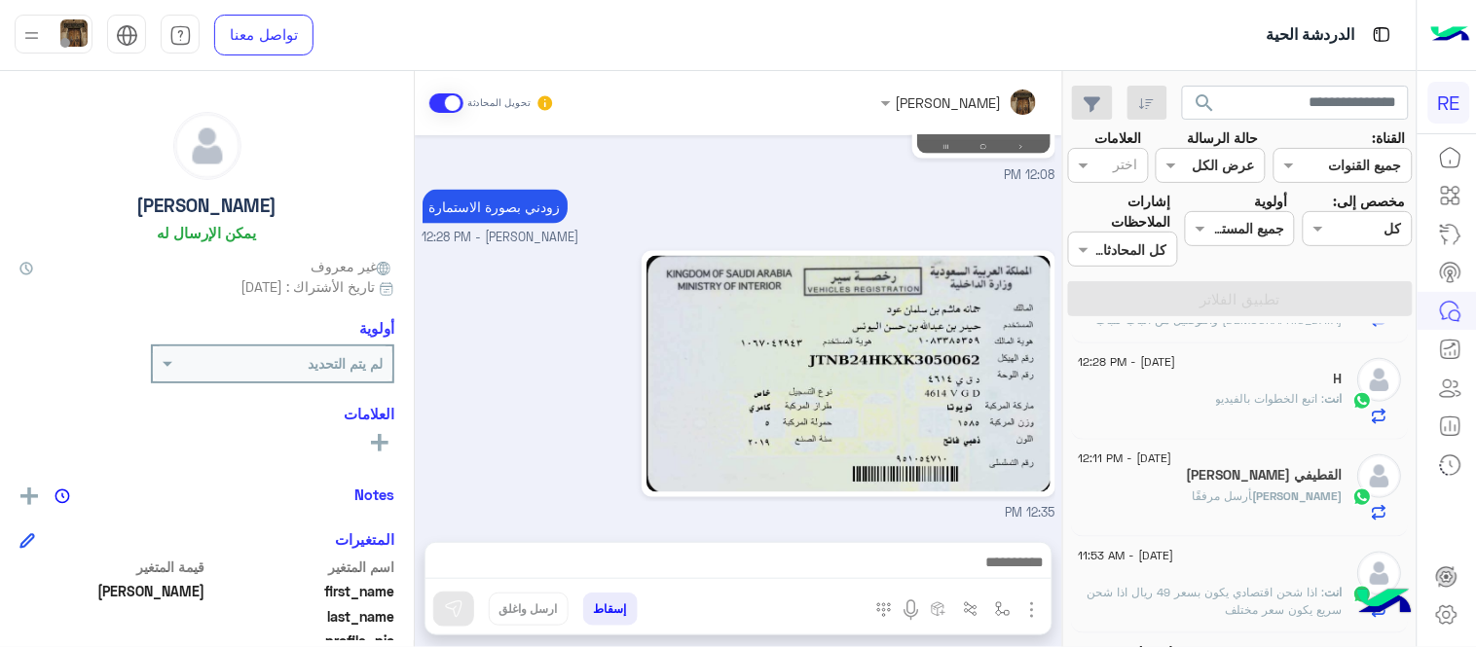
click at [1152, 478] on div "[PERSON_NAME] القطيفي" at bounding box center [1210, 477] width 265 height 20
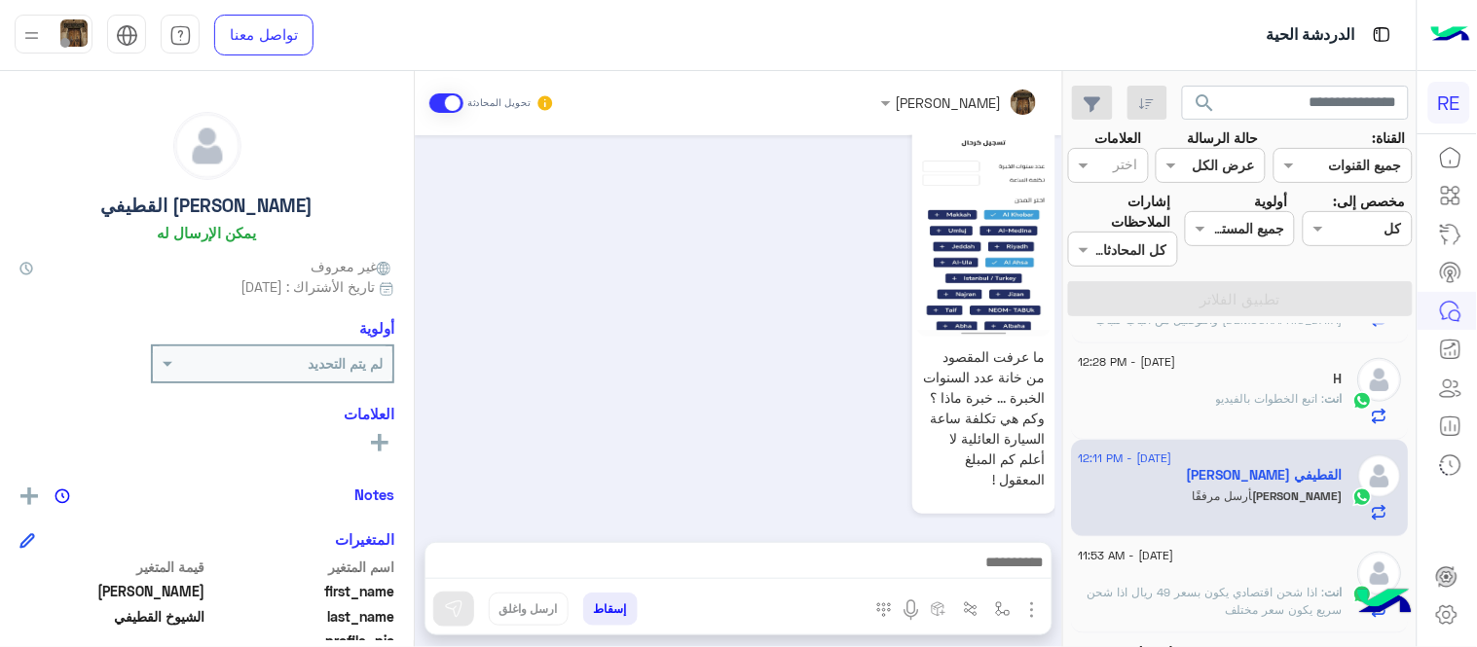
scroll to position [2128, 0]
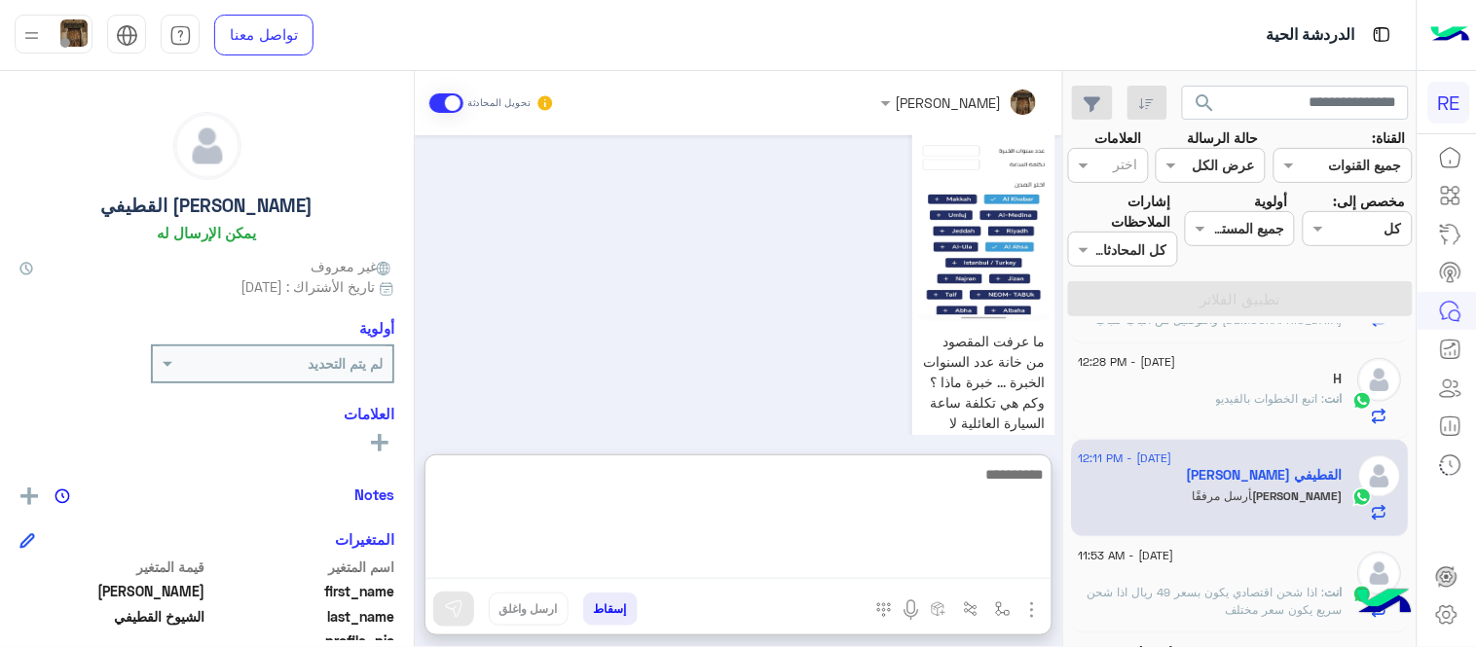
click at [557, 551] on textarea at bounding box center [738, 520] width 626 height 117
type textarea "*"
type textarea "**********"
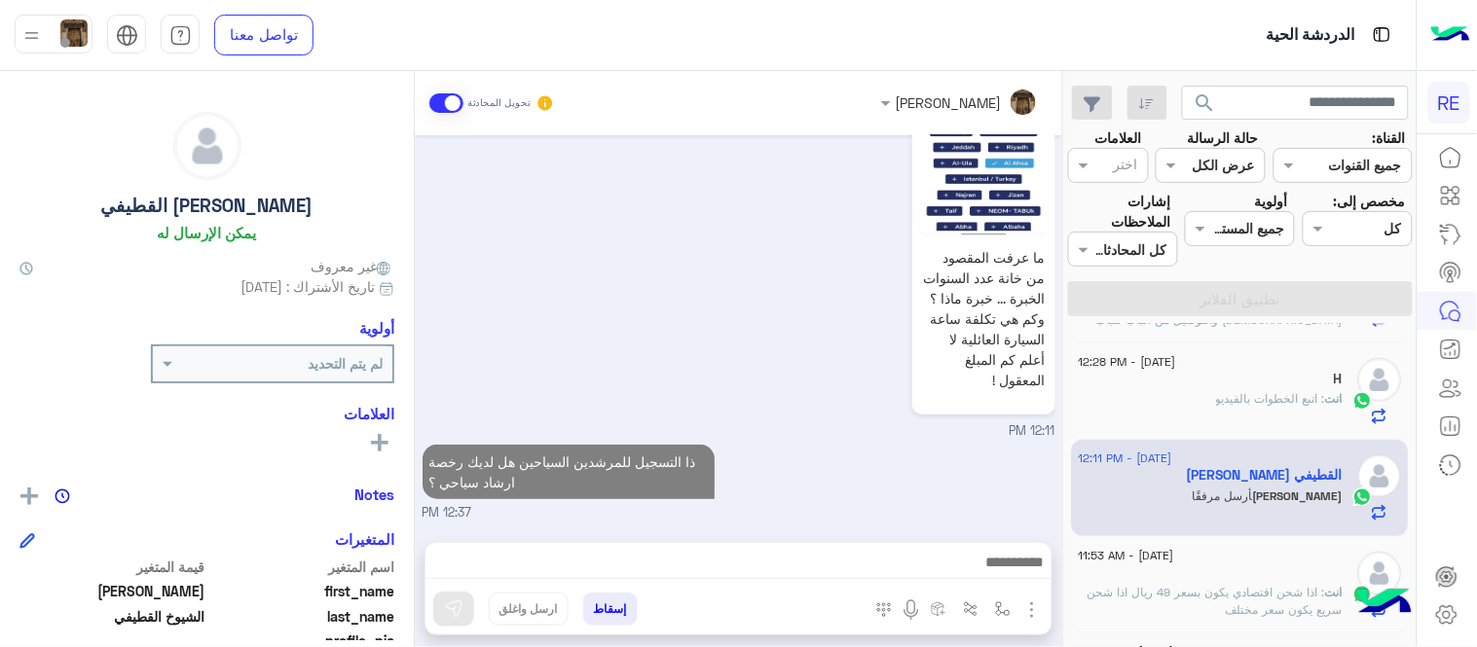
click at [883, 376] on div "[DATE] يمكنك الاطلاع على شروط الانضمام لرحلة ك (كابتن ) الموجودة بالصورة أعلاه،…" at bounding box center [738, 328] width 647 height 387
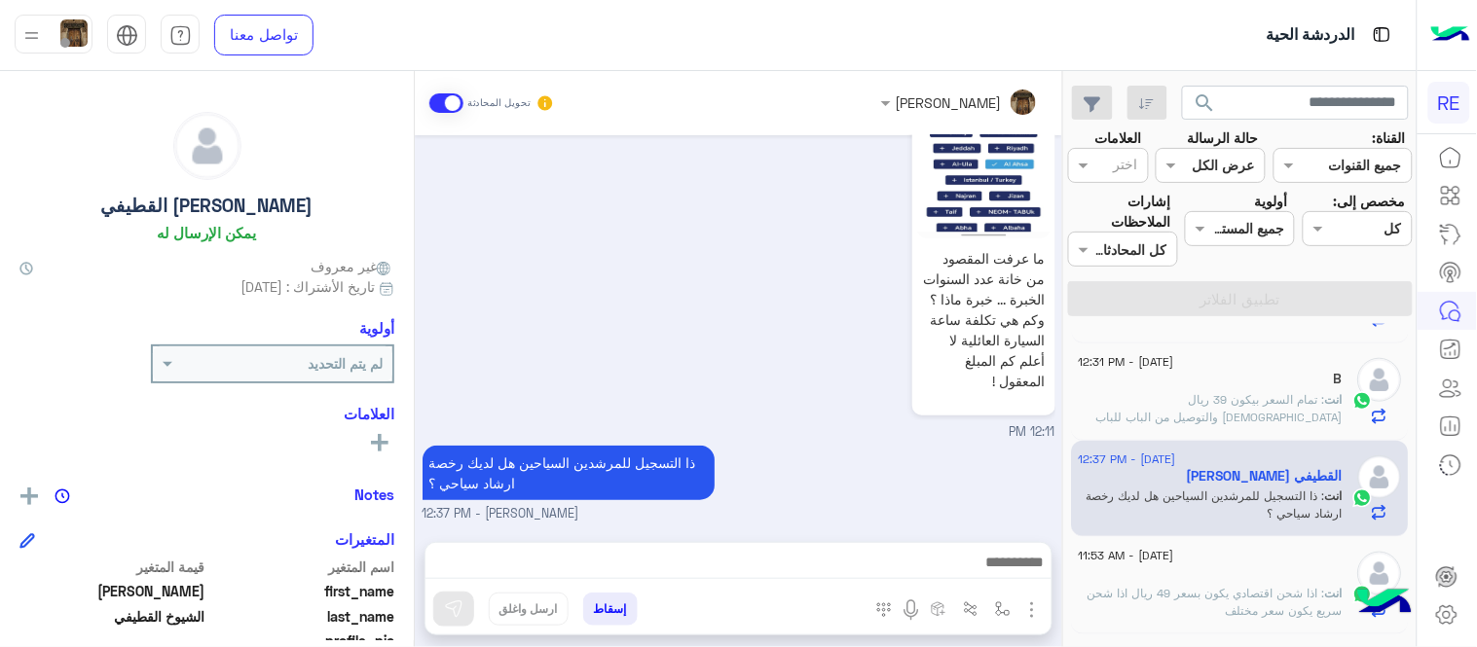
scroll to position [570, 0]
